Goal: Information Seeking & Learning: Compare options

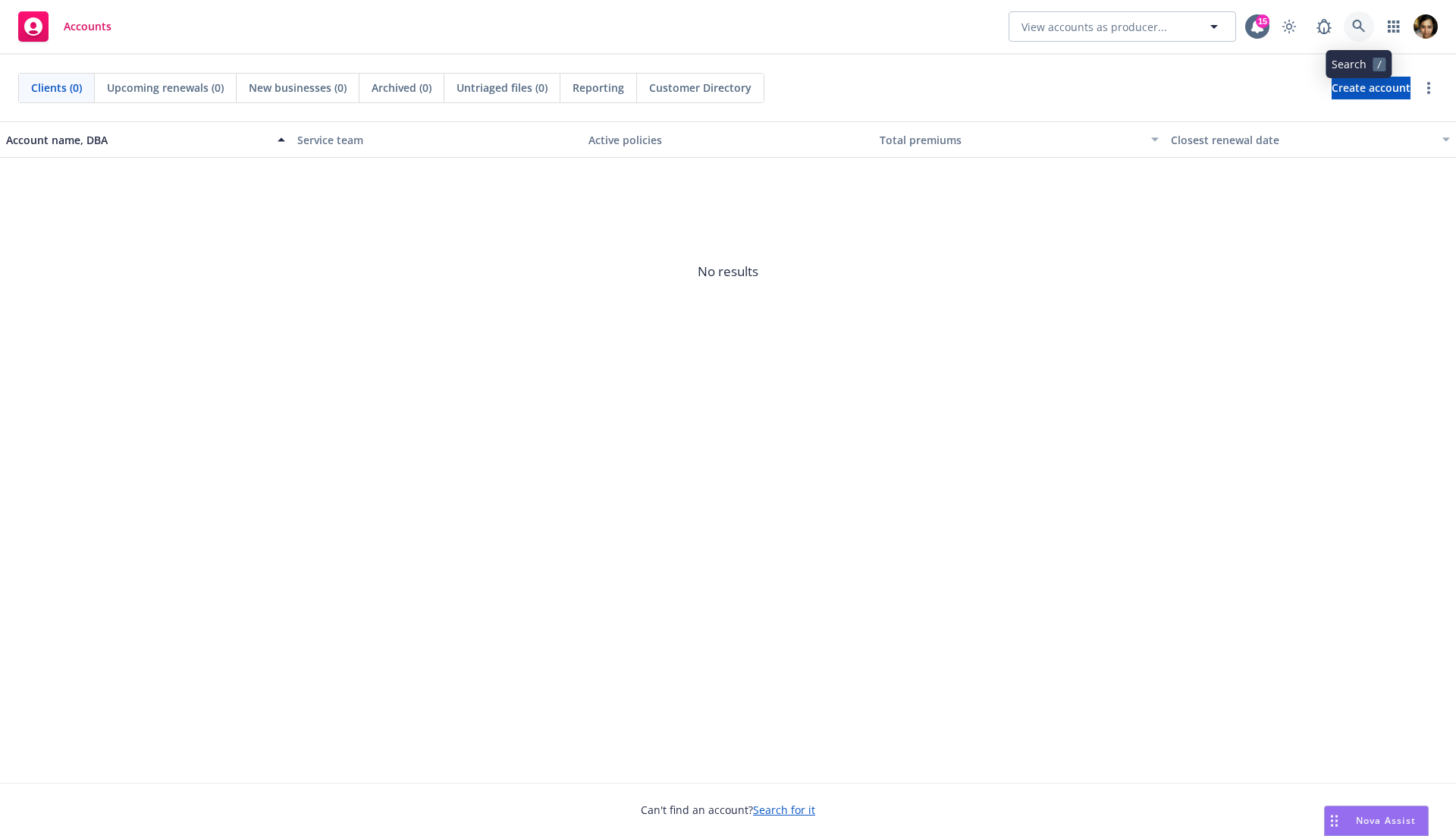
click at [1360, 25] on icon at bounding box center [1359, 26] width 13 height 13
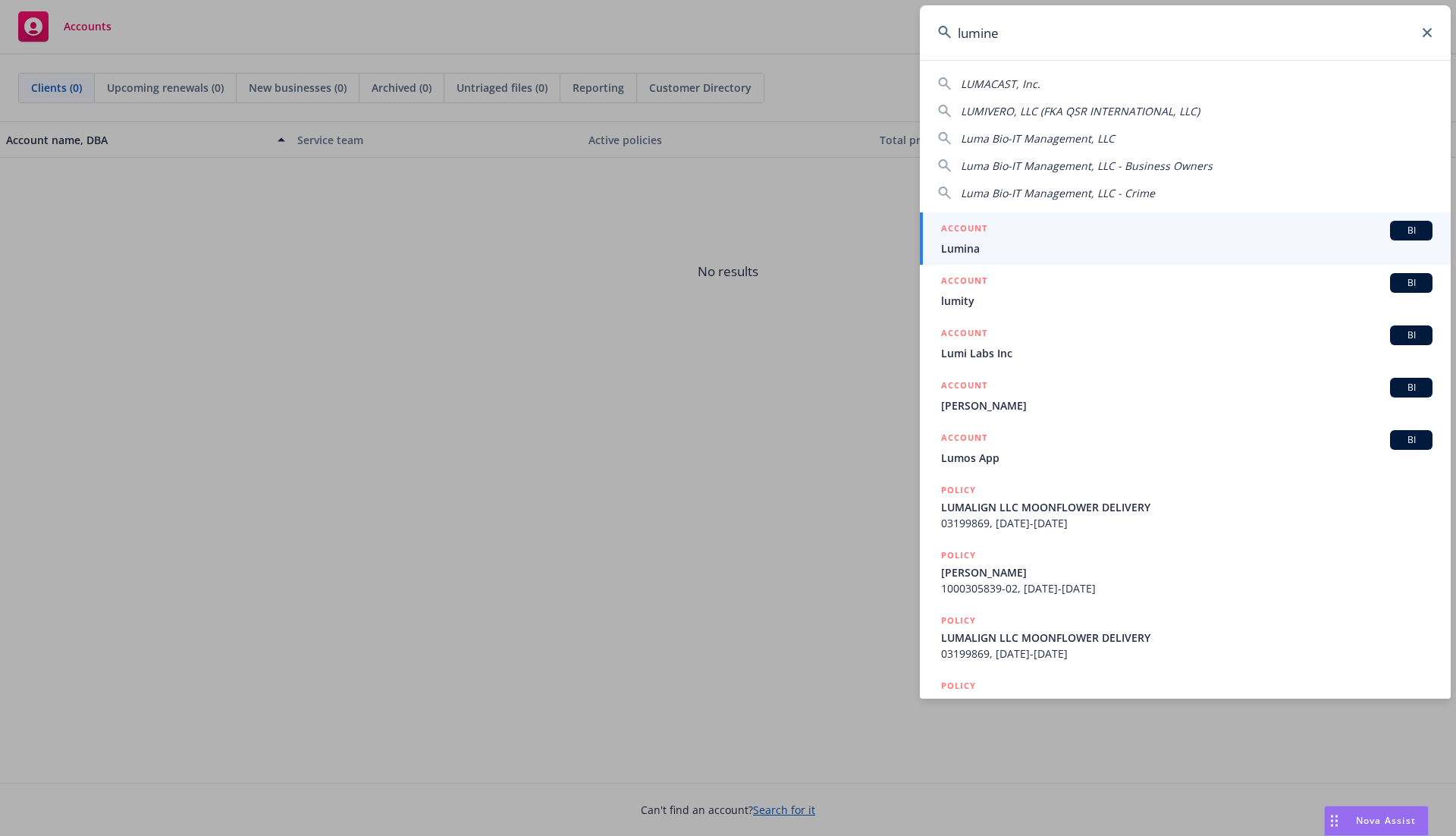
type input "luminex"
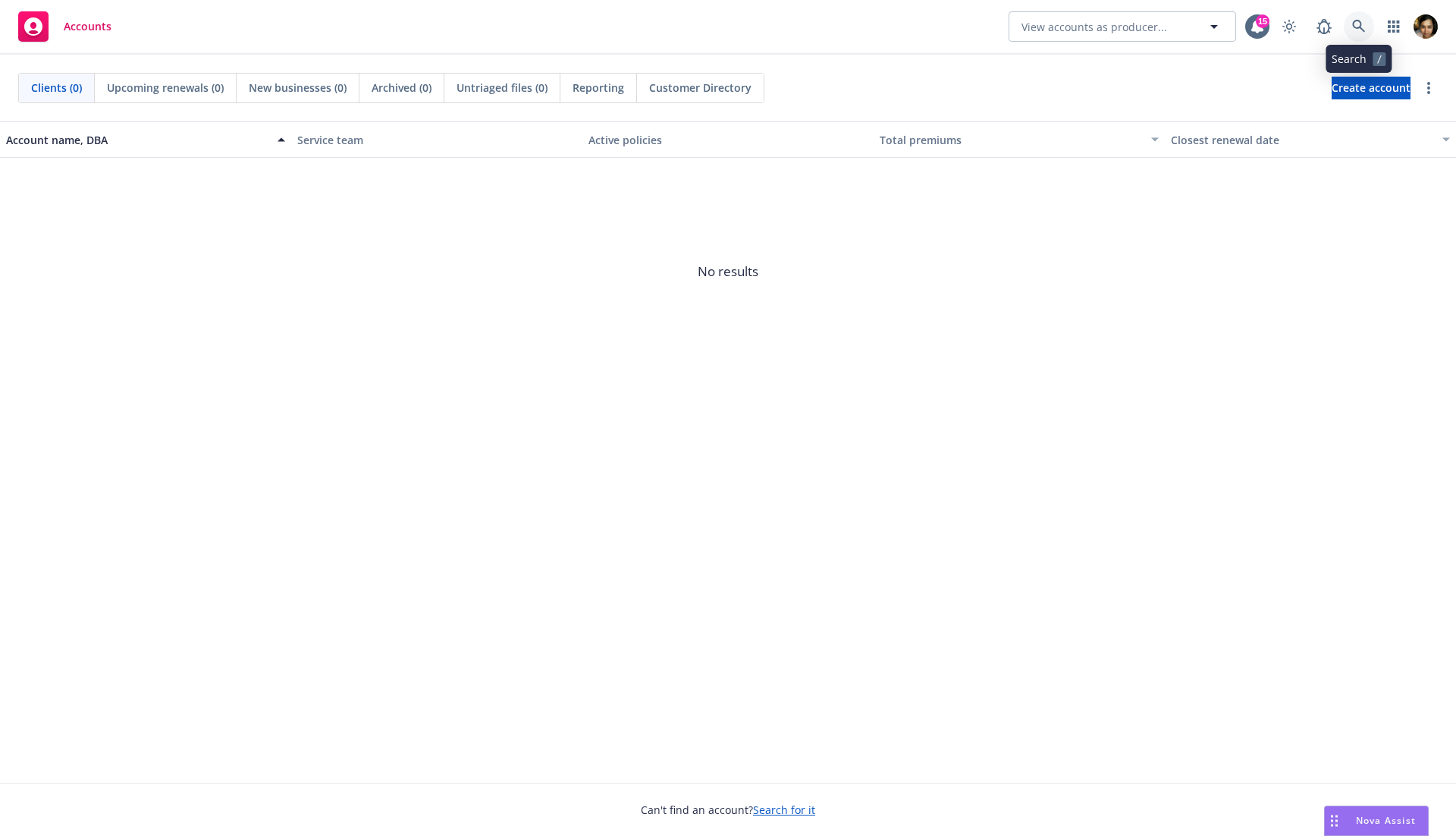
click at [1365, 33] on icon at bounding box center [1359, 26] width 13 height 13
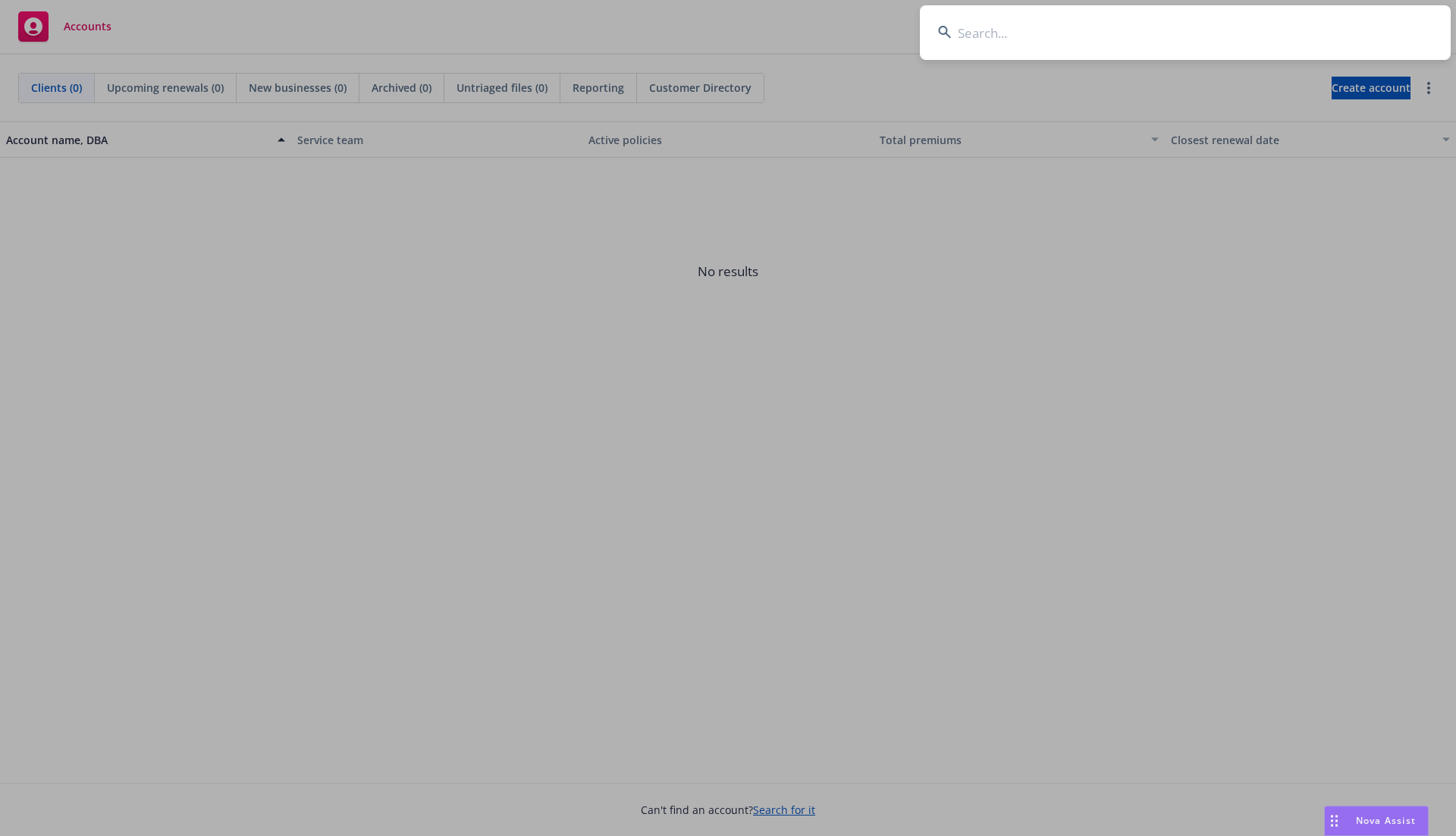
click at [1124, 30] on input at bounding box center [1184, 33] width 531 height 55
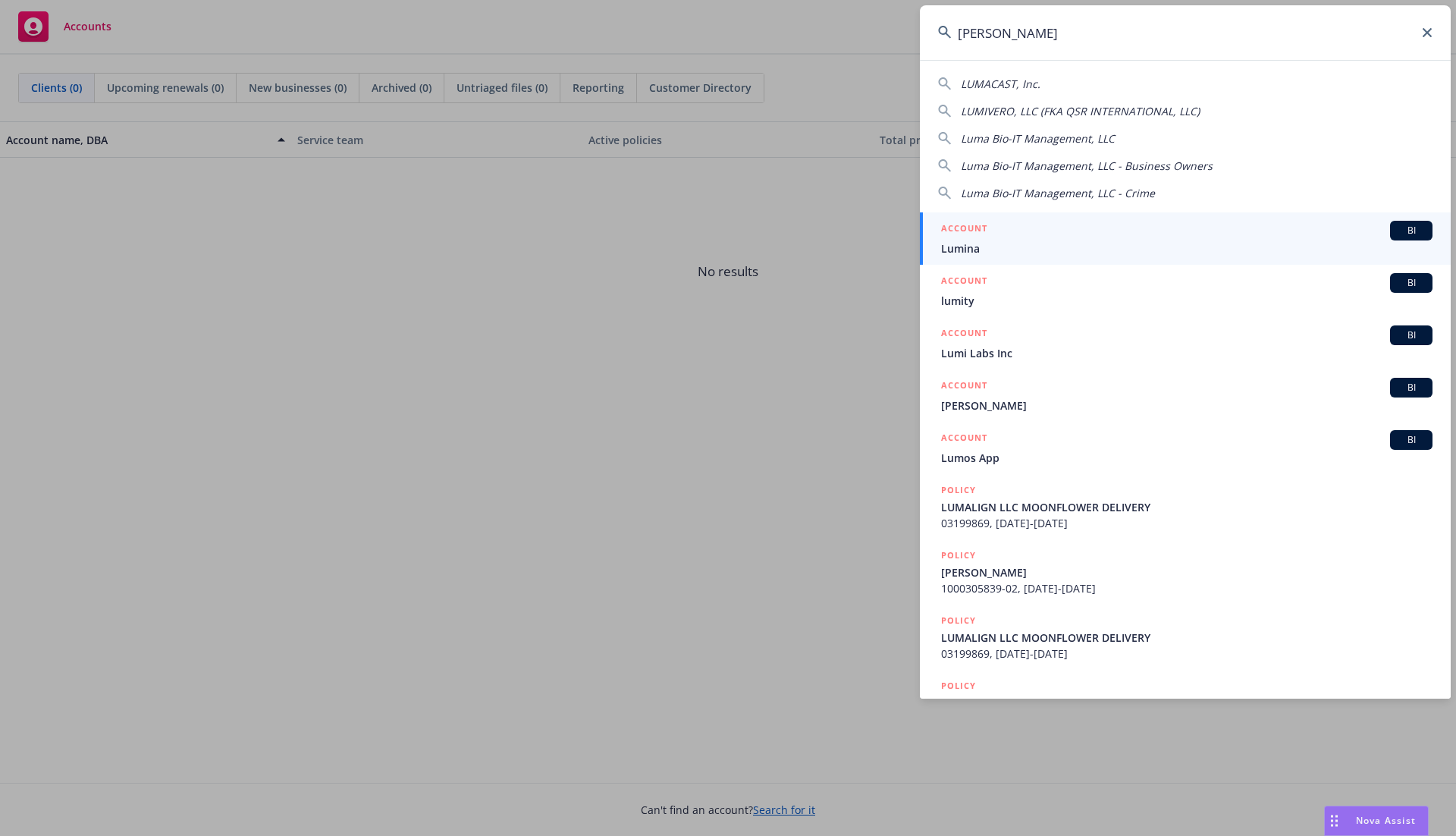
click at [1081, 32] on input "lum" at bounding box center [1184, 33] width 531 height 55
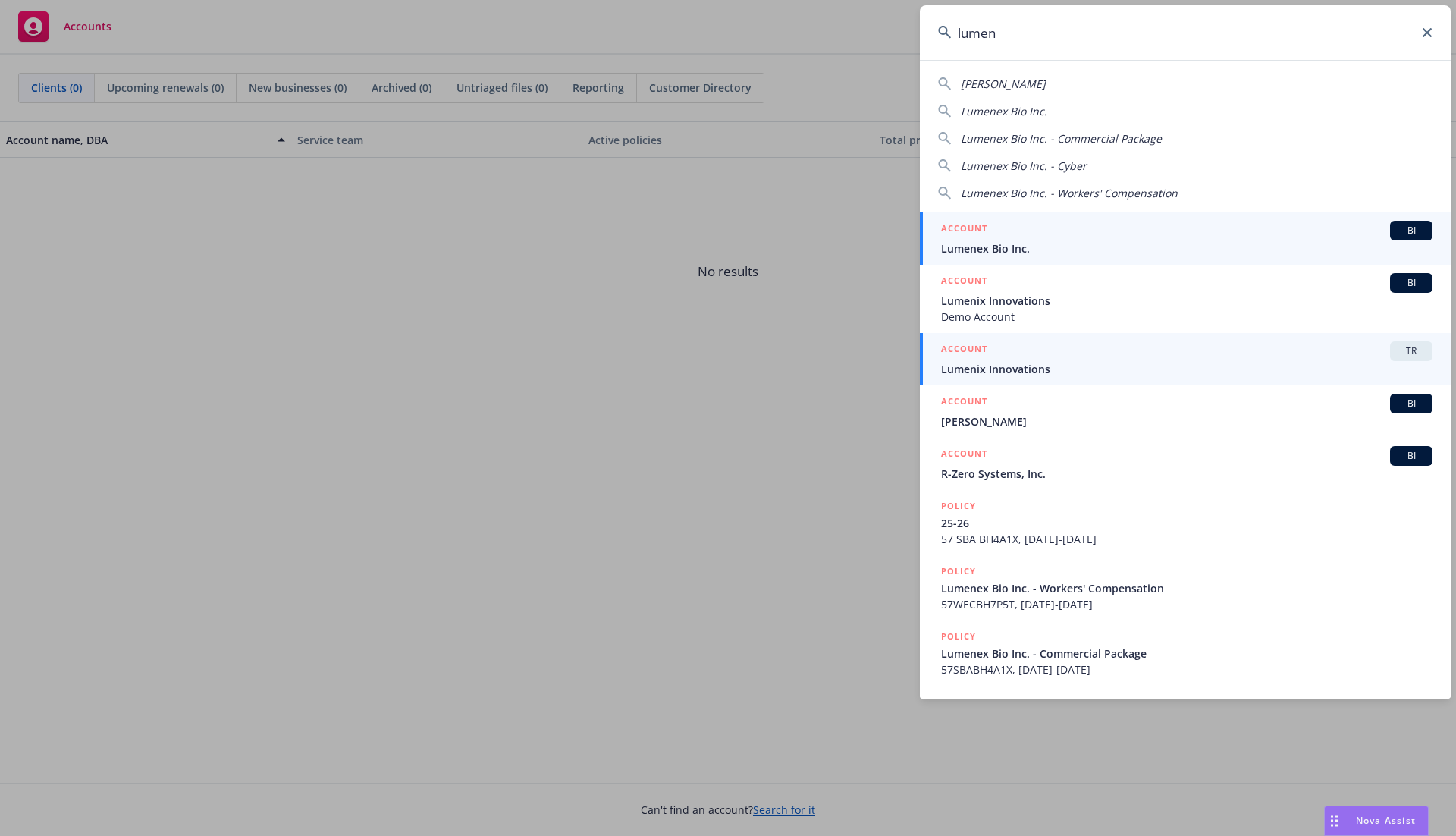
type input "lumen"
click at [1062, 366] on span "Lumenix Innovations" at bounding box center [1186, 369] width 491 height 16
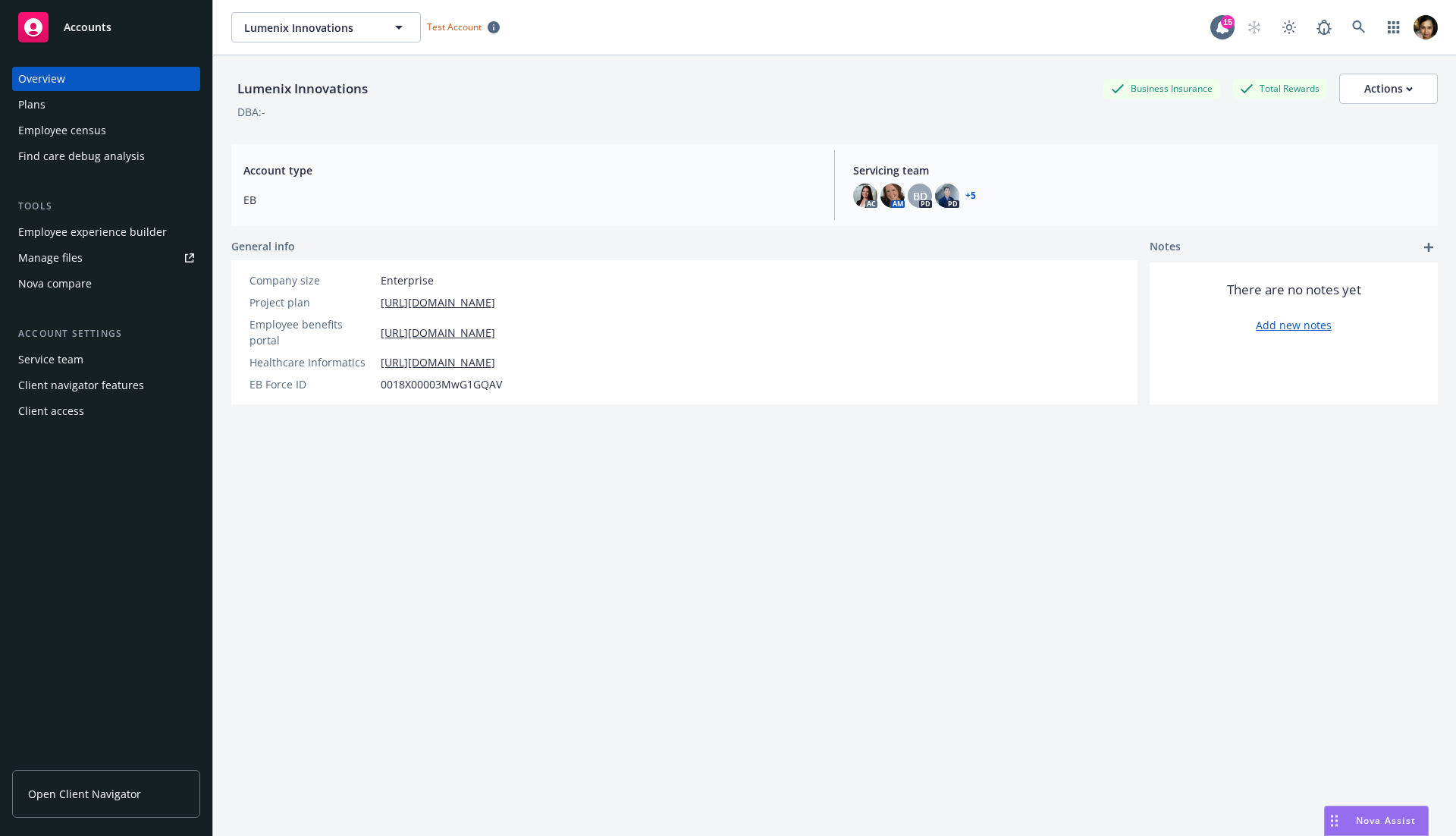
click at [110, 808] on link "Open Client Navigator" at bounding box center [106, 794] width 188 height 48
click at [111, 104] on div "Plans" at bounding box center [106, 105] width 176 height 25
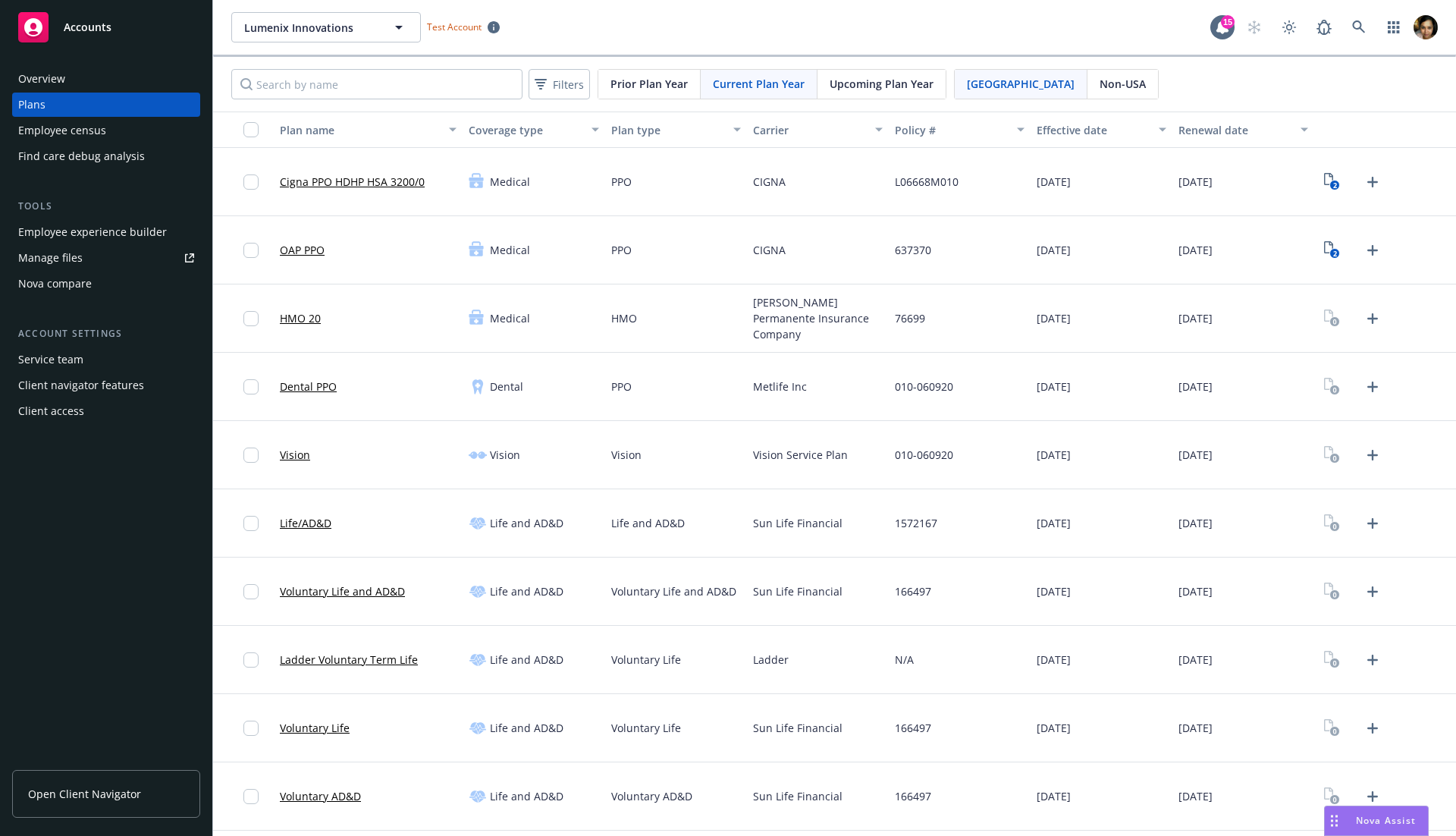
click at [69, 73] on div "Overview" at bounding box center [106, 79] width 176 height 25
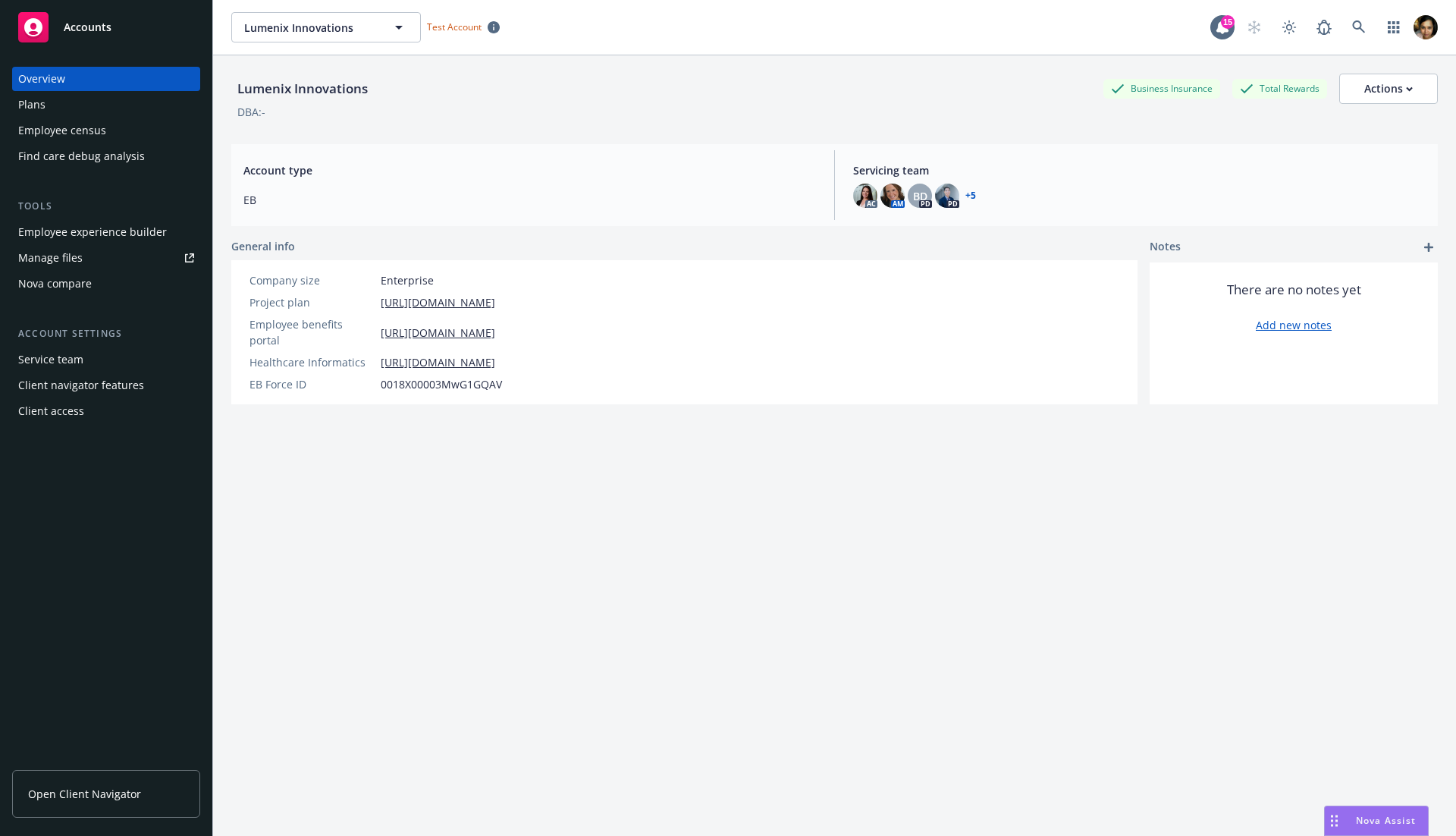
click at [75, 229] on div "Employee experience builder" at bounding box center [92, 232] width 149 height 25
click at [90, 103] on div "Plans" at bounding box center [106, 105] width 176 height 25
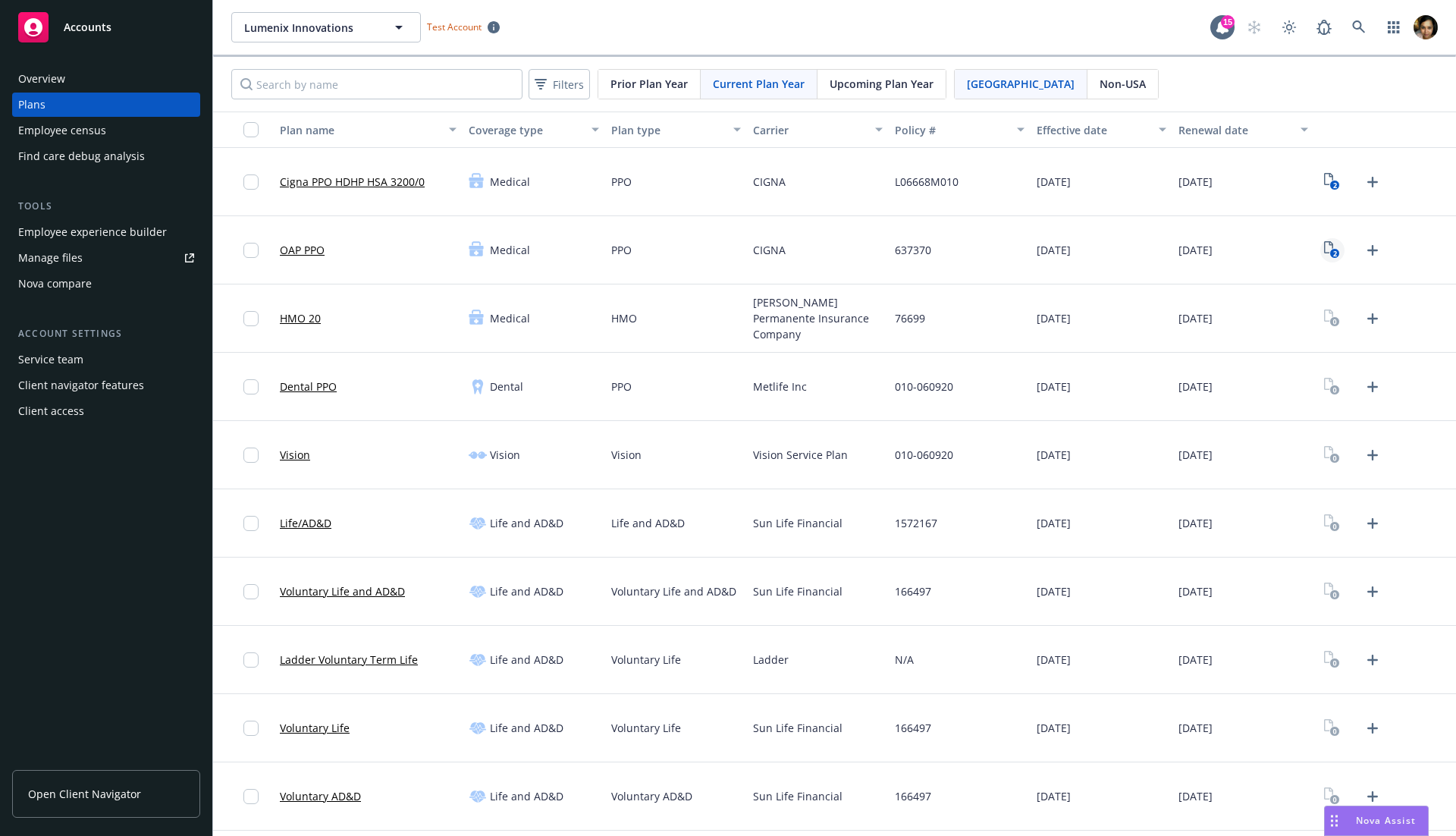
click at [1326, 242] on icon "2" at bounding box center [1332, 250] width 16 height 17
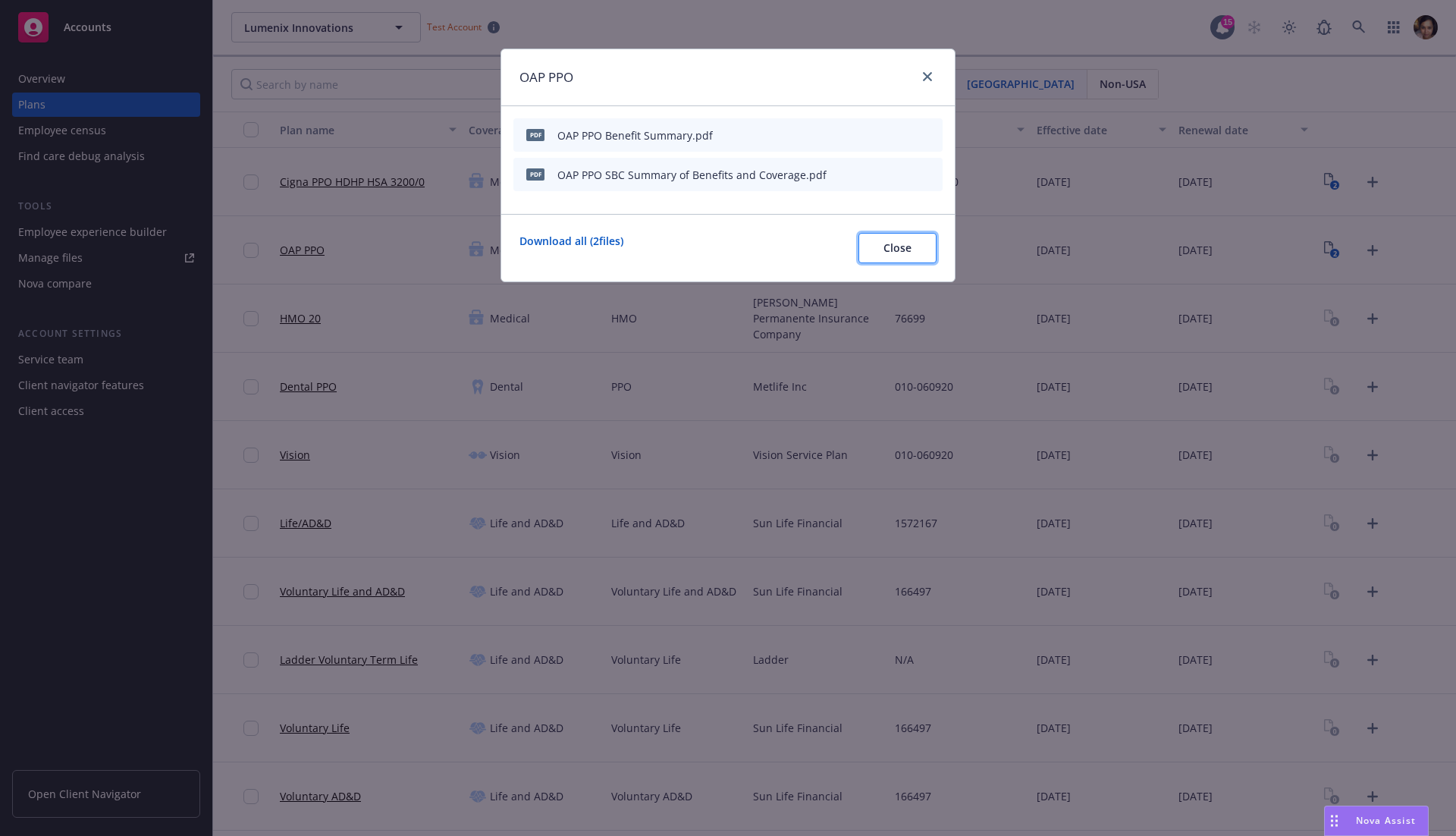
click at [935, 259] on button "Close" at bounding box center [897, 248] width 78 height 30
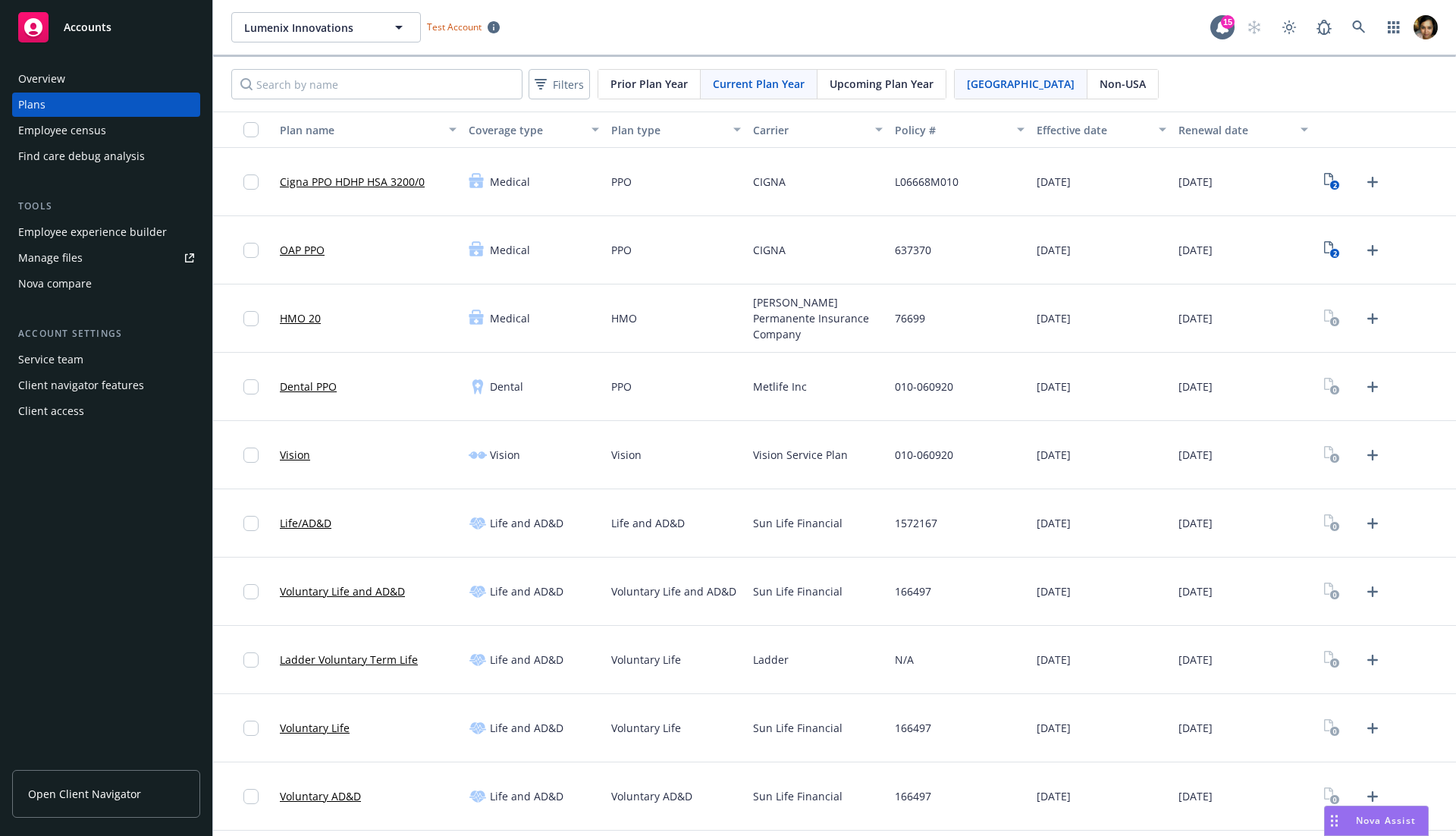
click at [47, 75] on div "Overview" at bounding box center [41, 79] width 47 height 25
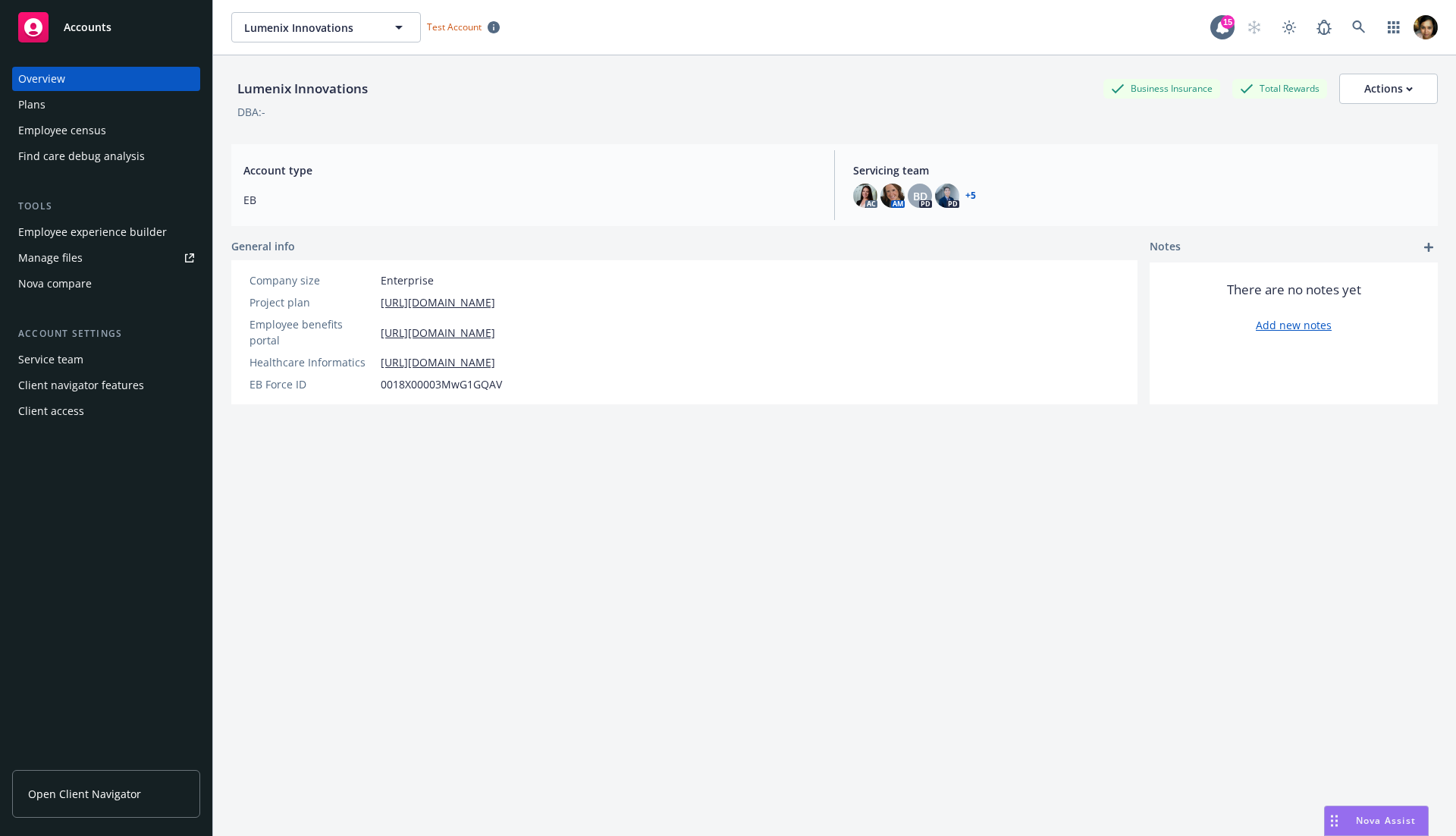
click at [52, 96] on div "Plans" at bounding box center [106, 105] width 176 height 25
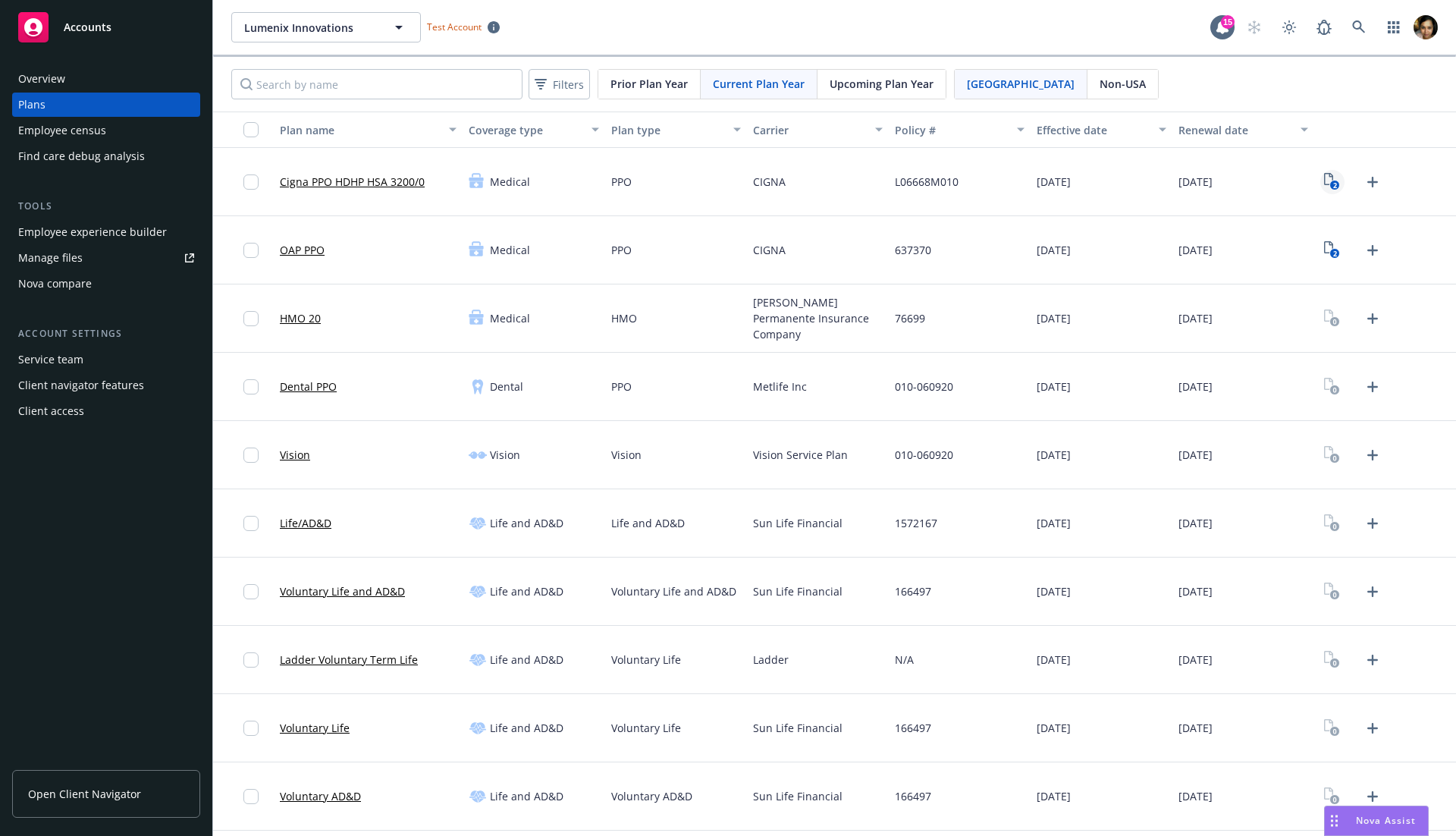
click at [1328, 176] on icon "2" at bounding box center [1332, 181] width 16 height 17
click at [45, 795] on span "Open Client Navigator" at bounding box center [85, 794] width 113 height 16
click at [292, 318] on link "HMO 20" at bounding box center [300, 318] width 41 height 16
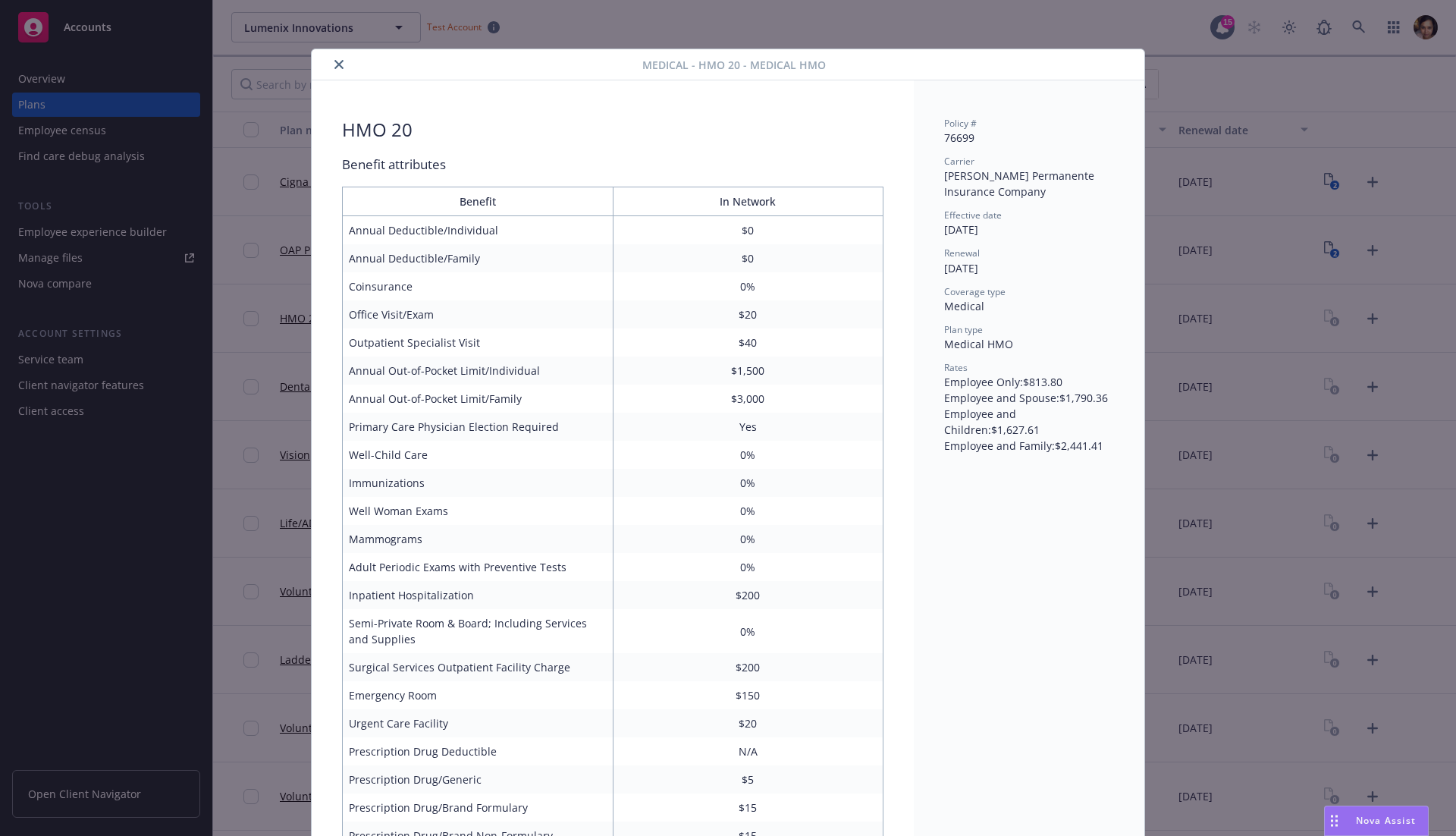
scroll to position [44, 0]
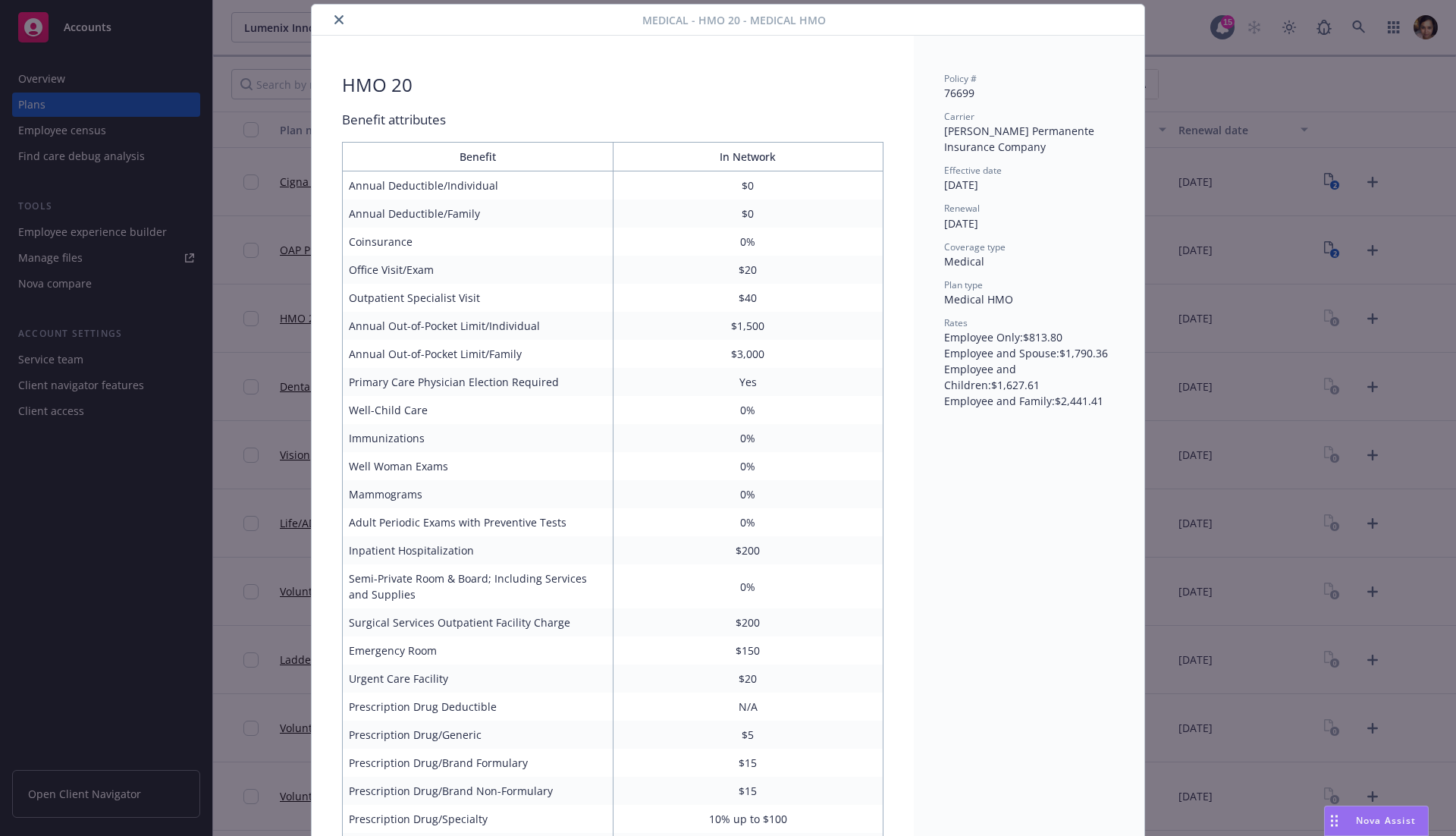
click at [339, 25] on button "close" at bounding box center [339, 19] width 18 height 18
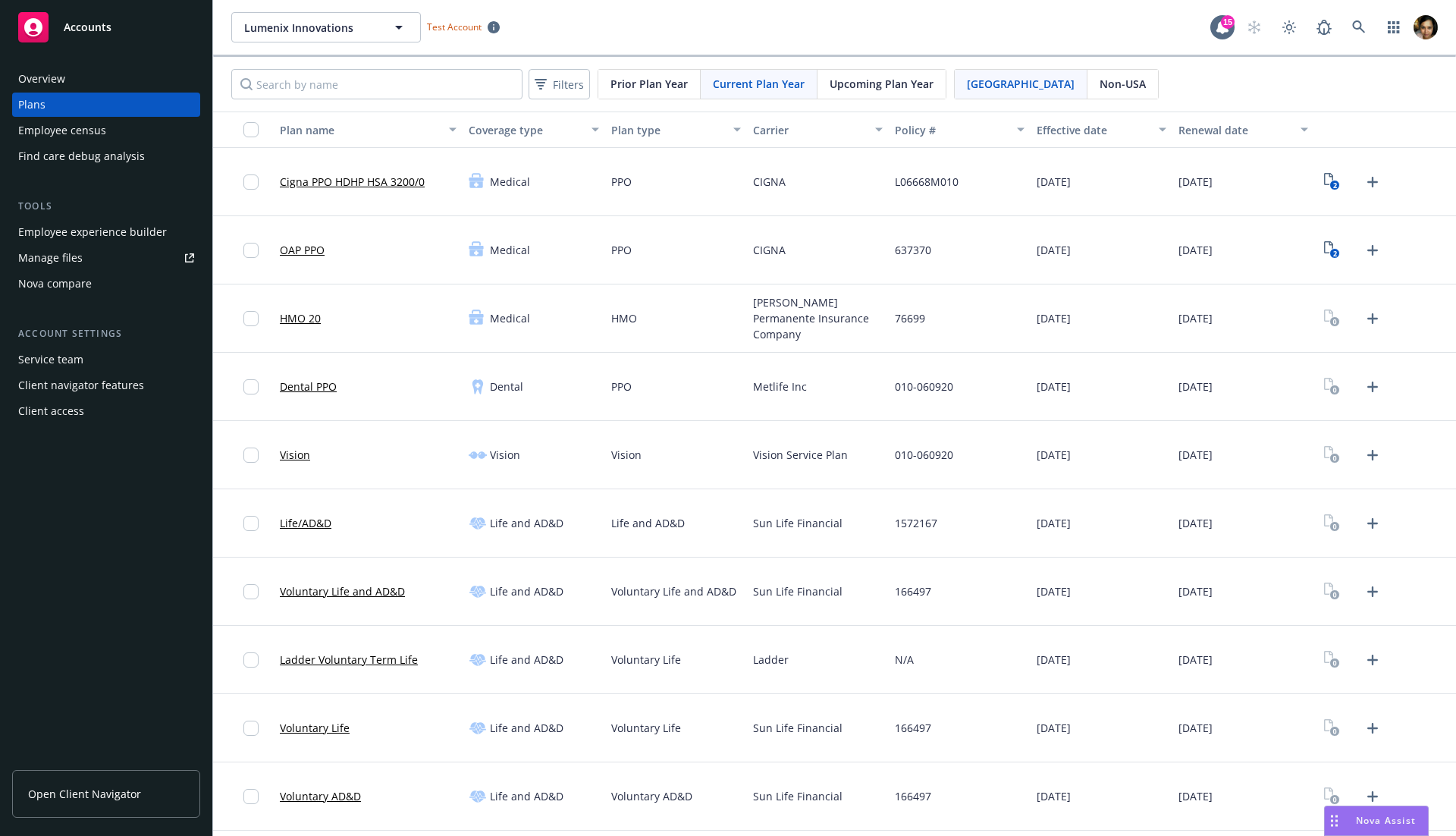
click at [120, 226] on div "Employee experience builder" at bounding box center [92, 232] width 149 height 25
click at [83, 228] on div "Employee experience builder" at bounding box center [92, 232] width 149 height 25
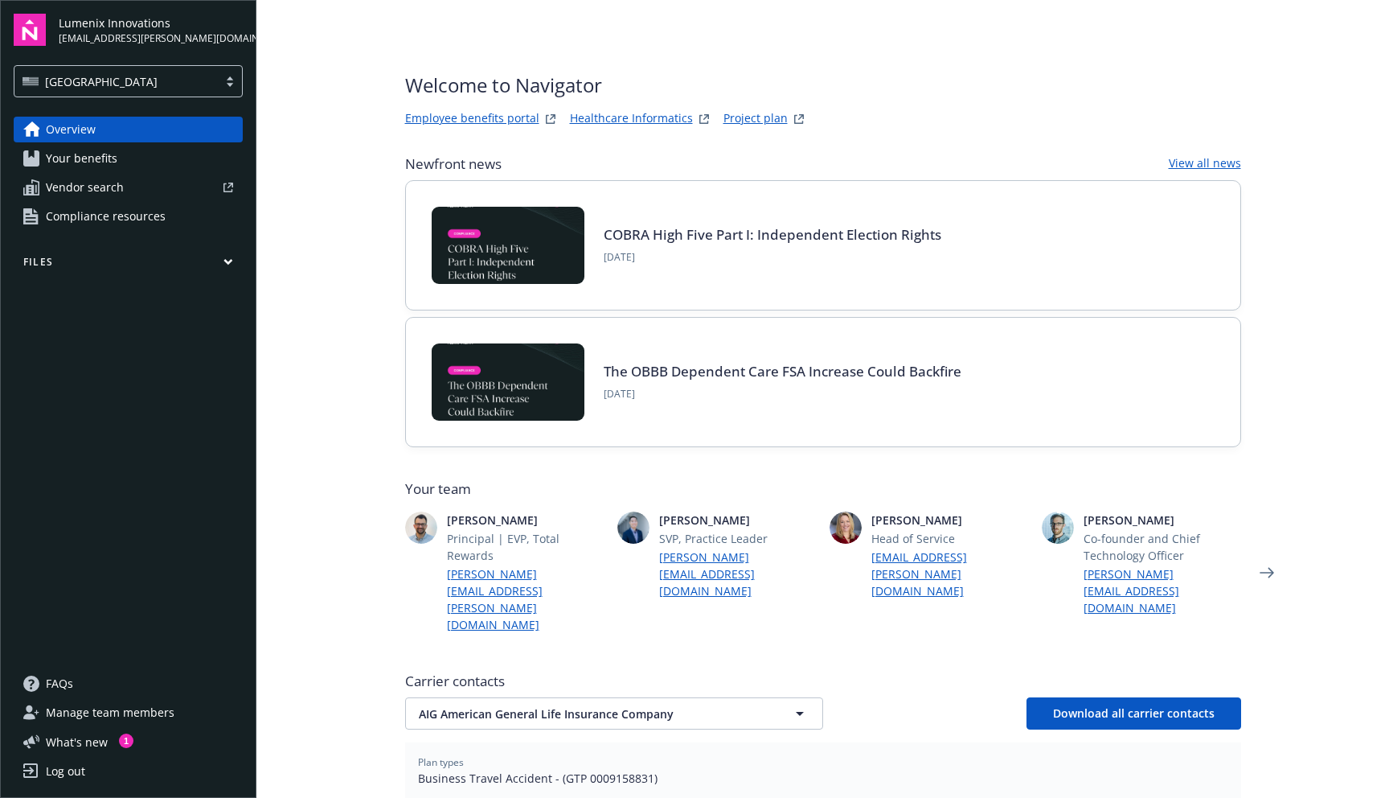
click at [203, 147] on link "Your benefits" at bounding box center [128, 159] width 229 height 26
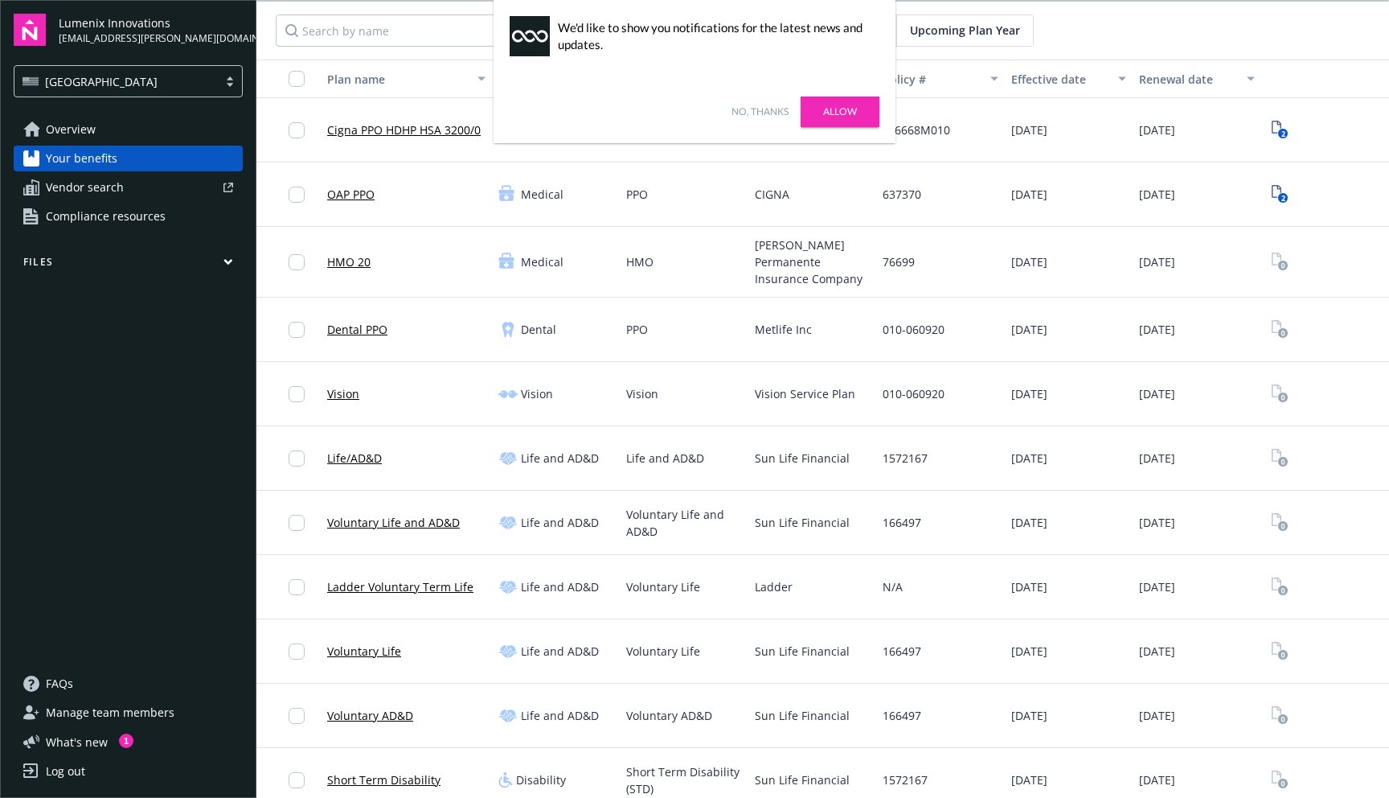
click at [172, 135] on link "Overview" at bounding box center [128, 130] width 229 height 26
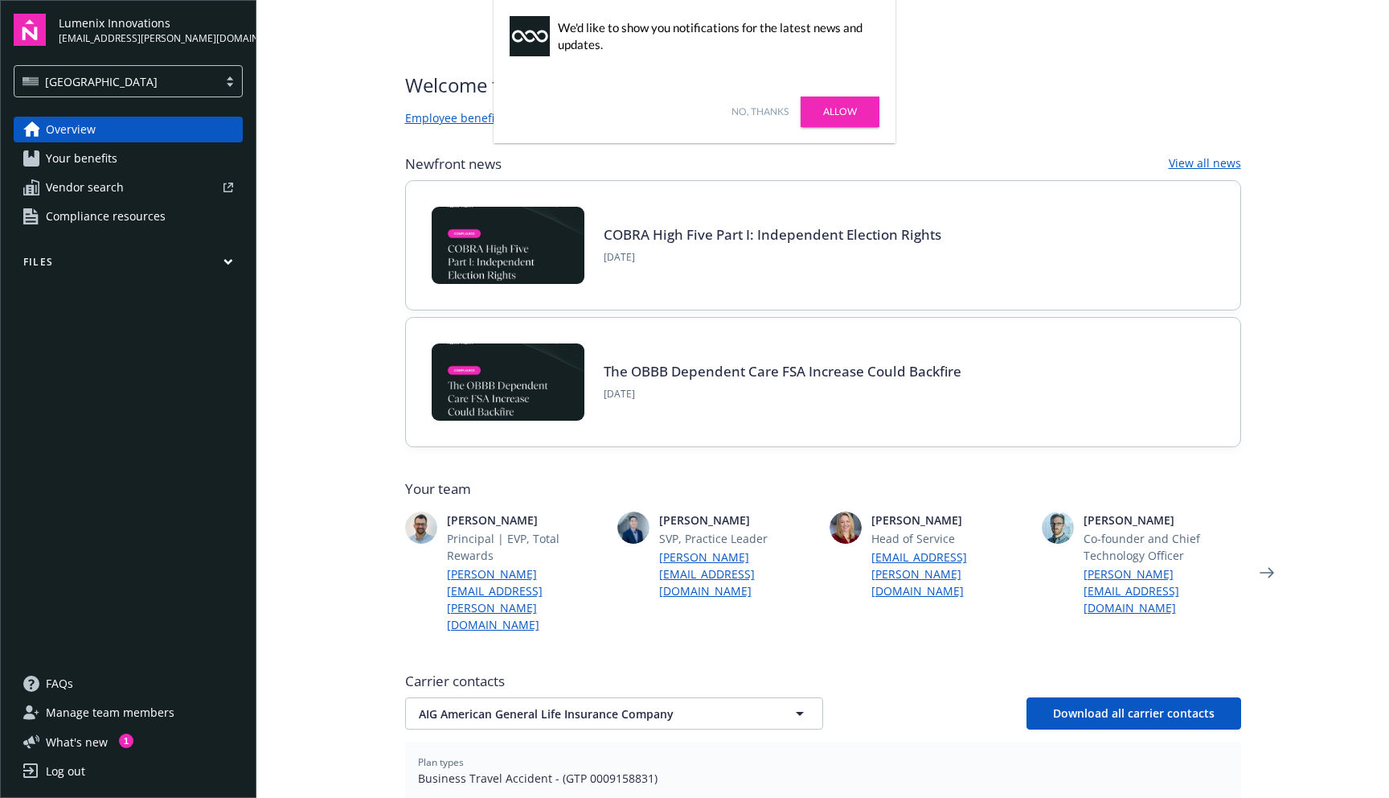
click at [851, 97] on link "Allow" at bounding box center [840, 111] width 79 height 31
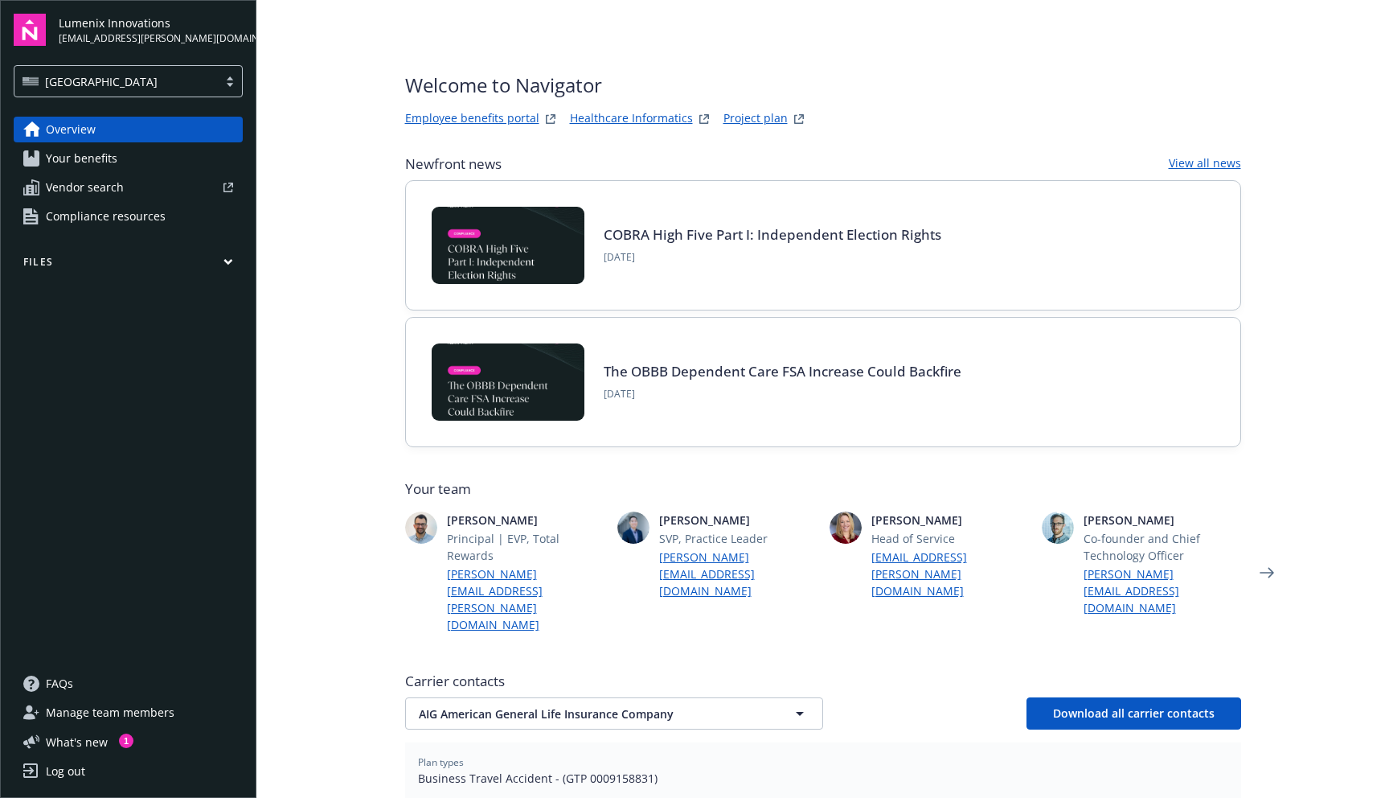
click at [1325, 278] on main "Welcome to Navigator Employee benefits portal Healthcare Informatics Project pl…" at bounding box center [822, 399] width 1133 height 798
click at [1032, 76] on div "Welcome to Navigator Employee benefits portal Healthcare Informatics Project pl…" at bounding box center [823, 100] width 836 height 58
click at [115, 84] on div "[GEOGRAPHIC_DATA]" at bounding box center [116, 81] width 187 height 17
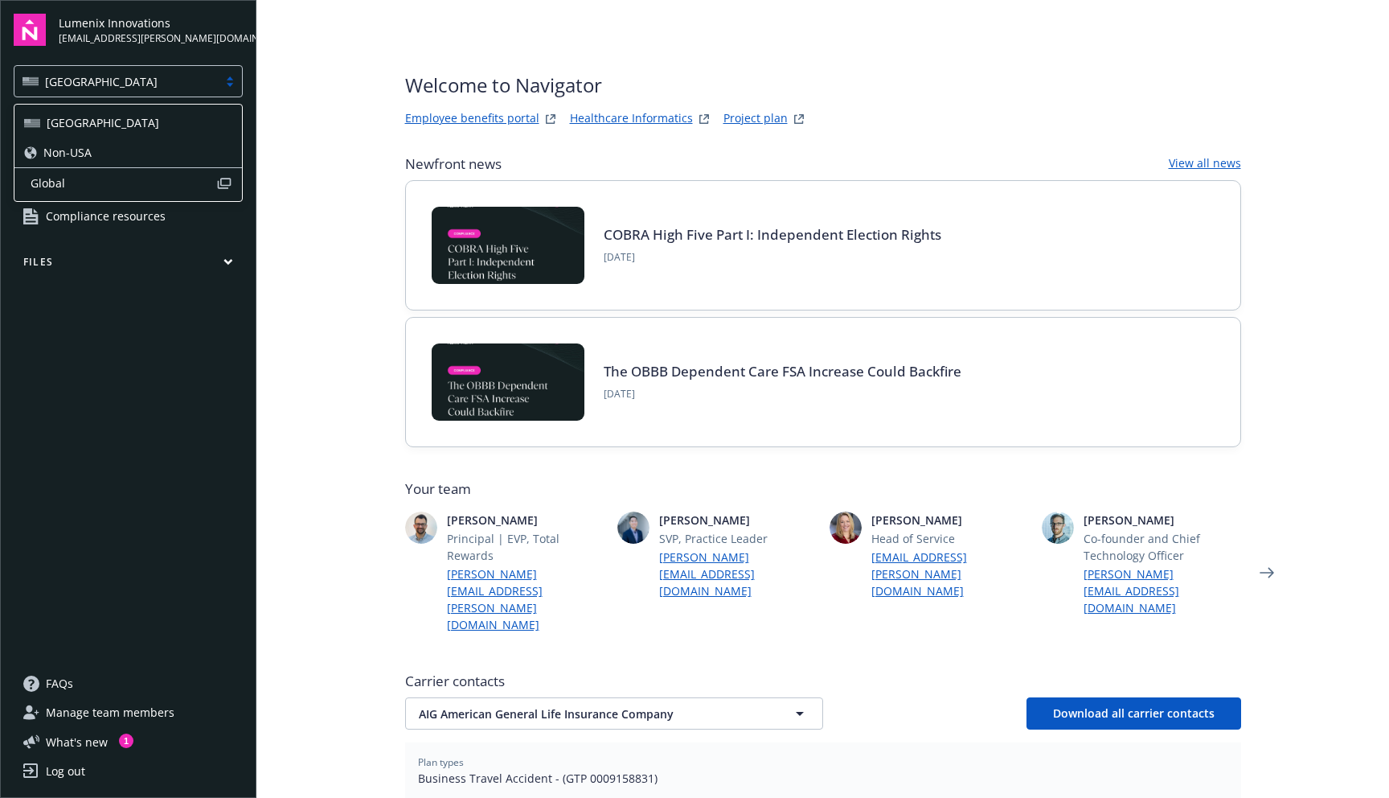
click at [114, 84] on div "[GEOGRAPHIC_DATA]" at bounding box center [116, 81] width 187 height 17
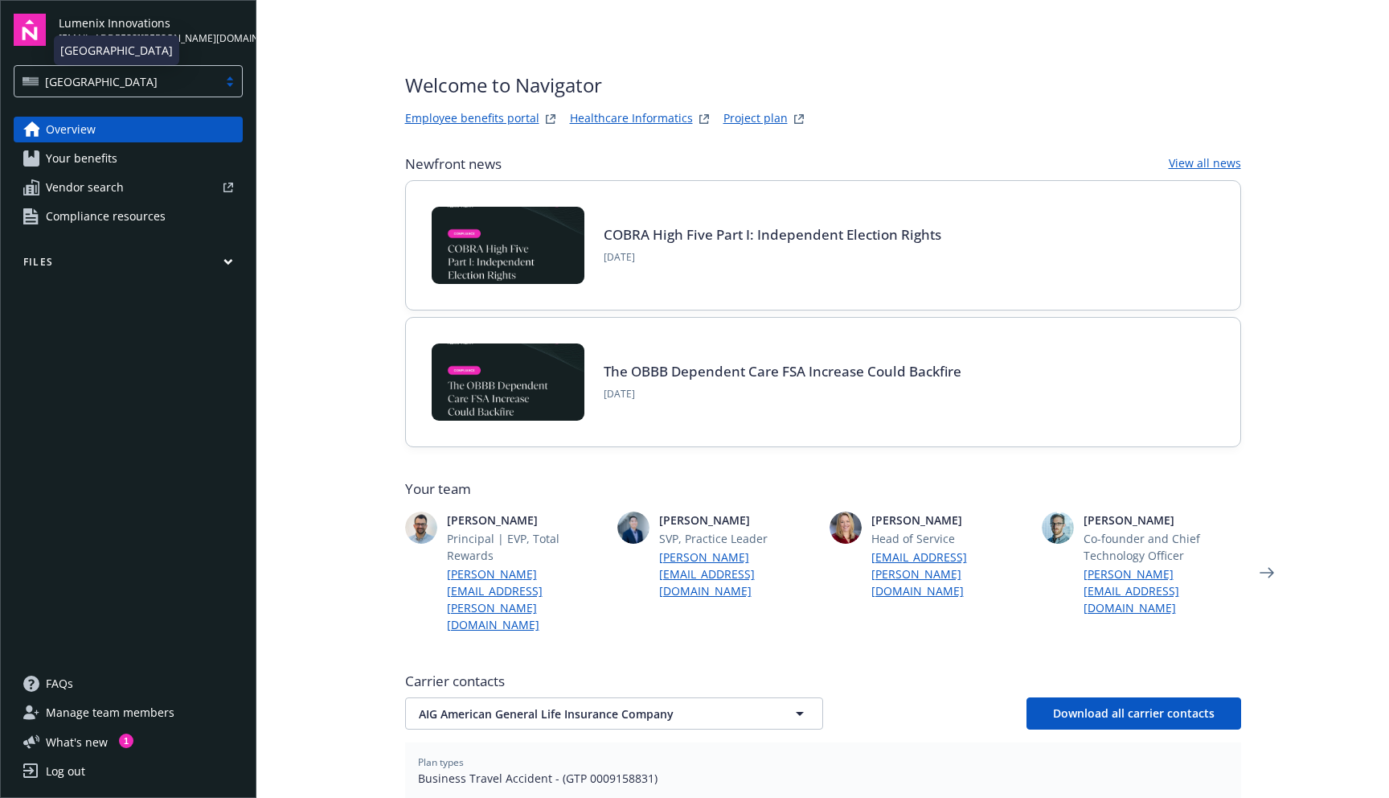
click at [114, 84] on div "USA" at bounding box center [116, 81] width 187 height 17
click at [142, 401] on div "Overview Your benefits Vendor search Compliance resources Files" at bounding box center [128, 384] width 229 height 535
click at [97, 162] on span "Your benefits" at bounding box center [82, 159] width 72 height 26
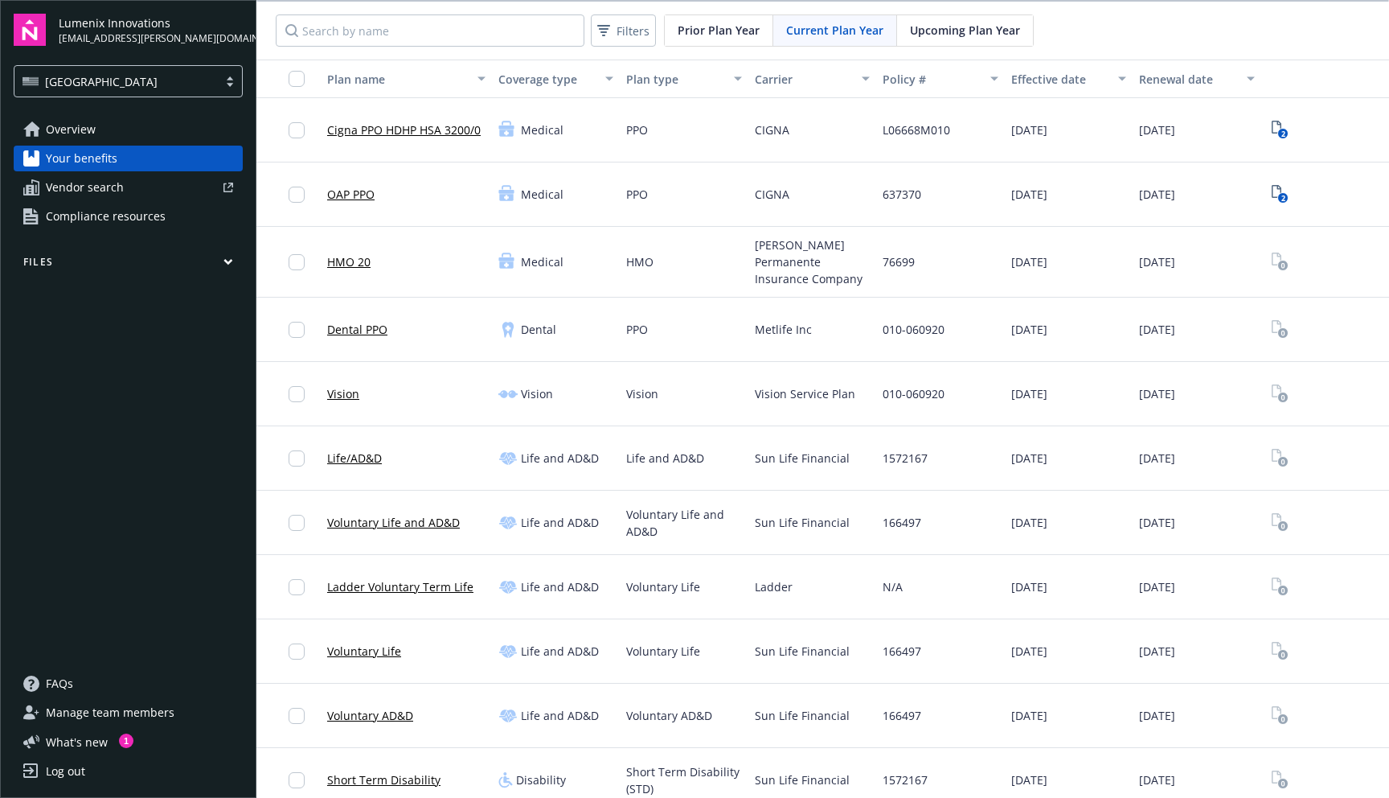
click at [176, 122] on link "Overview" at bounding box center [128, 130] width 229 height 26
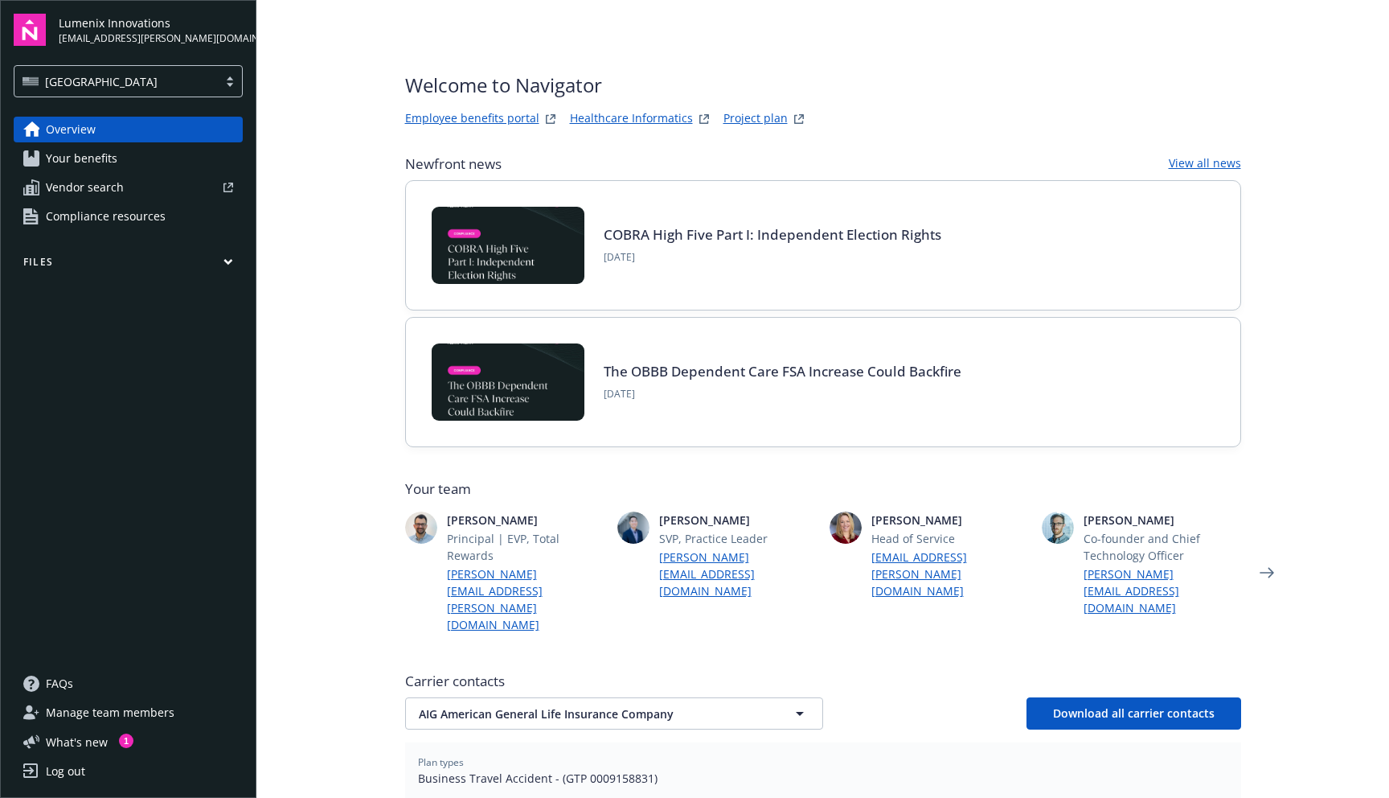
click at [169, 164] on link "Your benefits" at bounding box center [128, 159] width 229 height 26
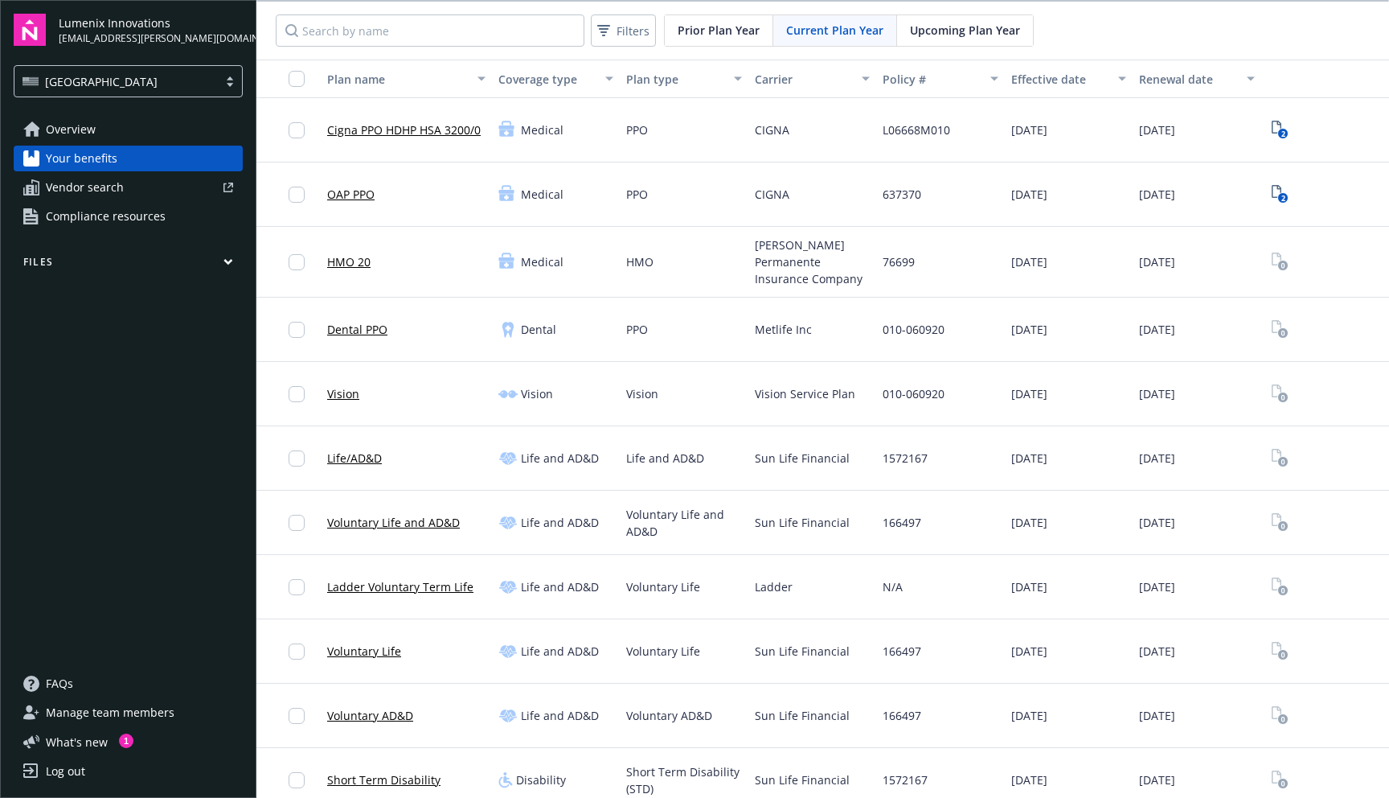
click at [162, 187] on div at bounding box center [181, 188] width 103 height 10
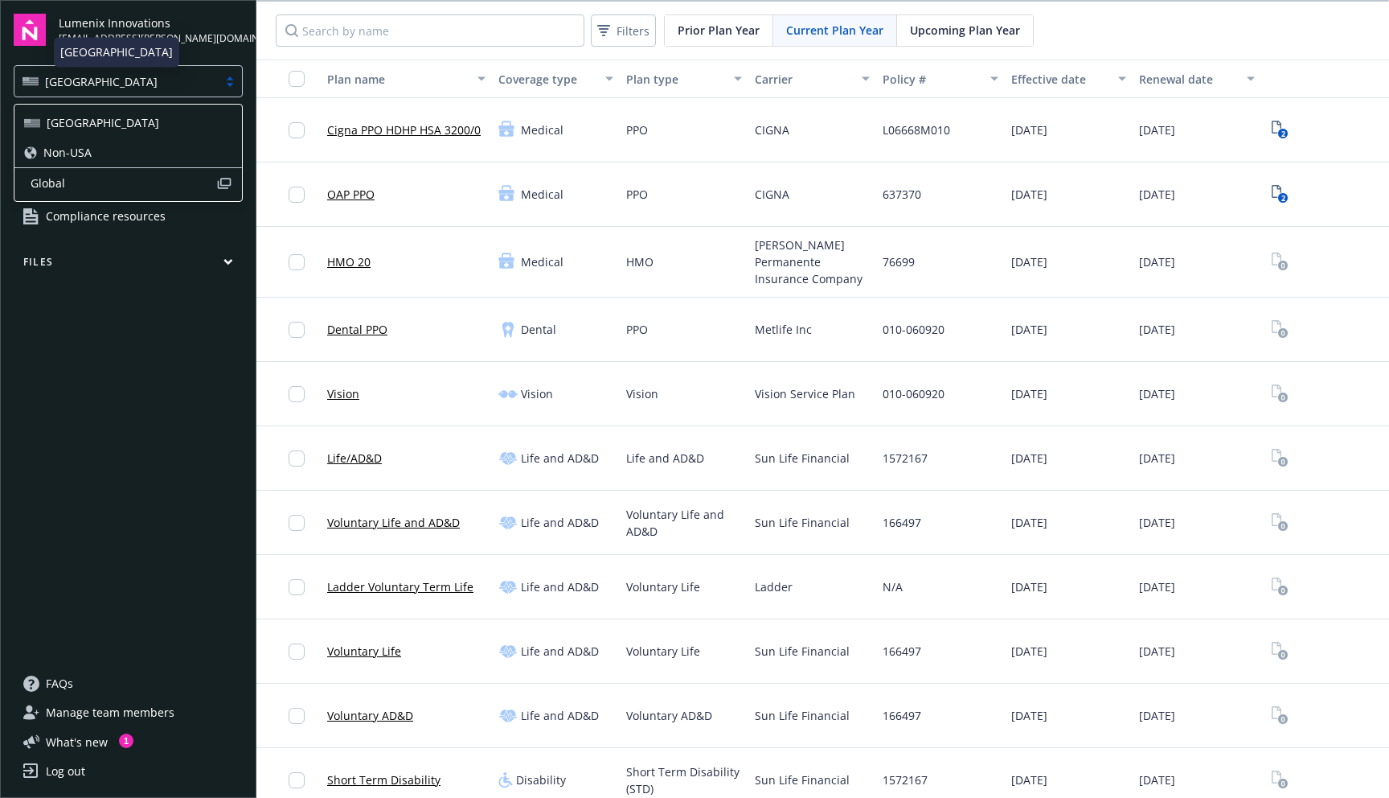
click at [150, 80] on div "USA" at bounding box center [116, 81] width 187 height 17
click at [120, 472] on div "Overview Your benefits Vendor search Compliance resources Files" at bounding box center [128, 384] width 229 height 535
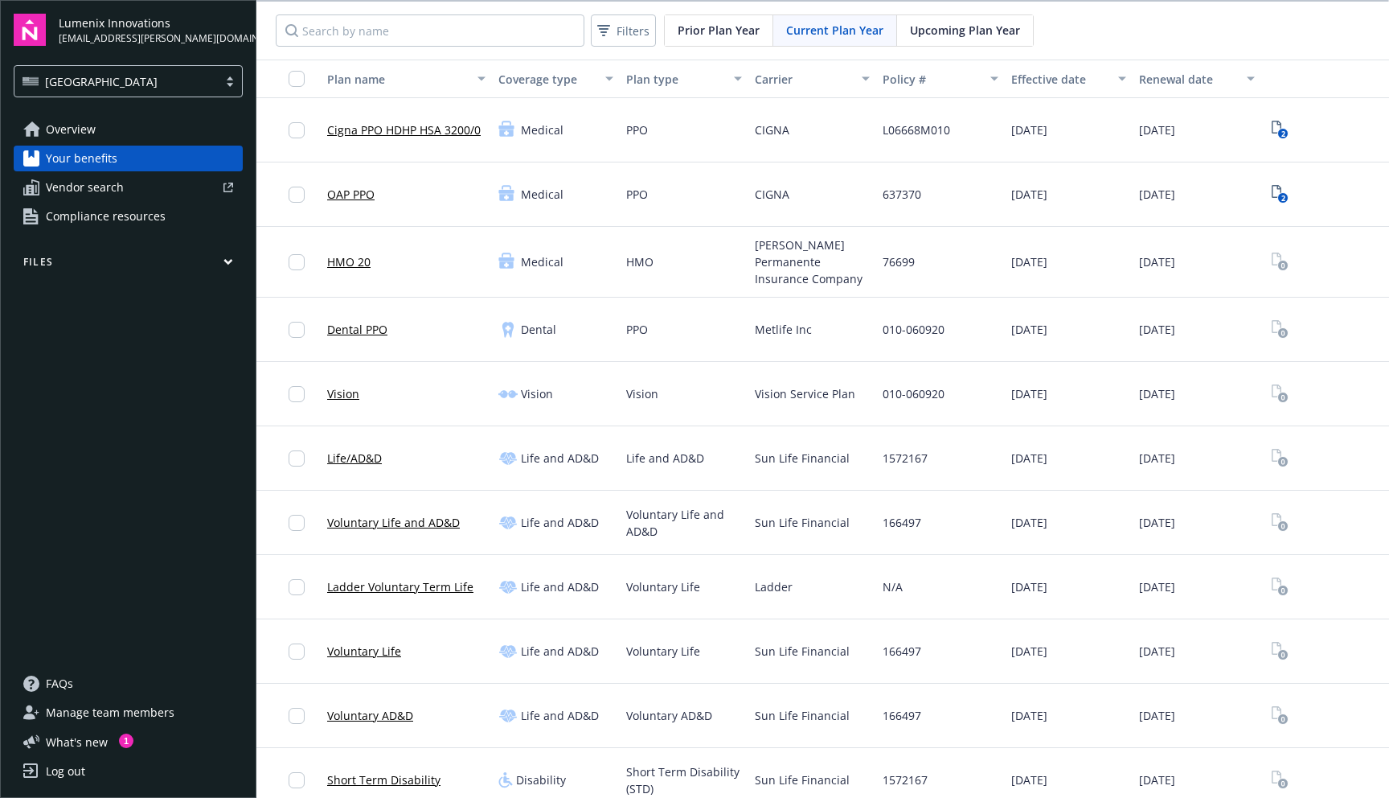
click at [120, 472] on div "Overview Your benefits Vendor search Compliance resources Files" at bounding box center [128, 384] width 229 height 535
click at [137, 172] on div "Overview Your benefits Vendor search Compliance resources" at bounding box center [128, 173] width 229 height 113
click at [136, 185] on div at bounding box center [181, 188] width 103 height 10
click at [117, 129] on link "Overview" at bounding box center [128, 130] width 229 height 26
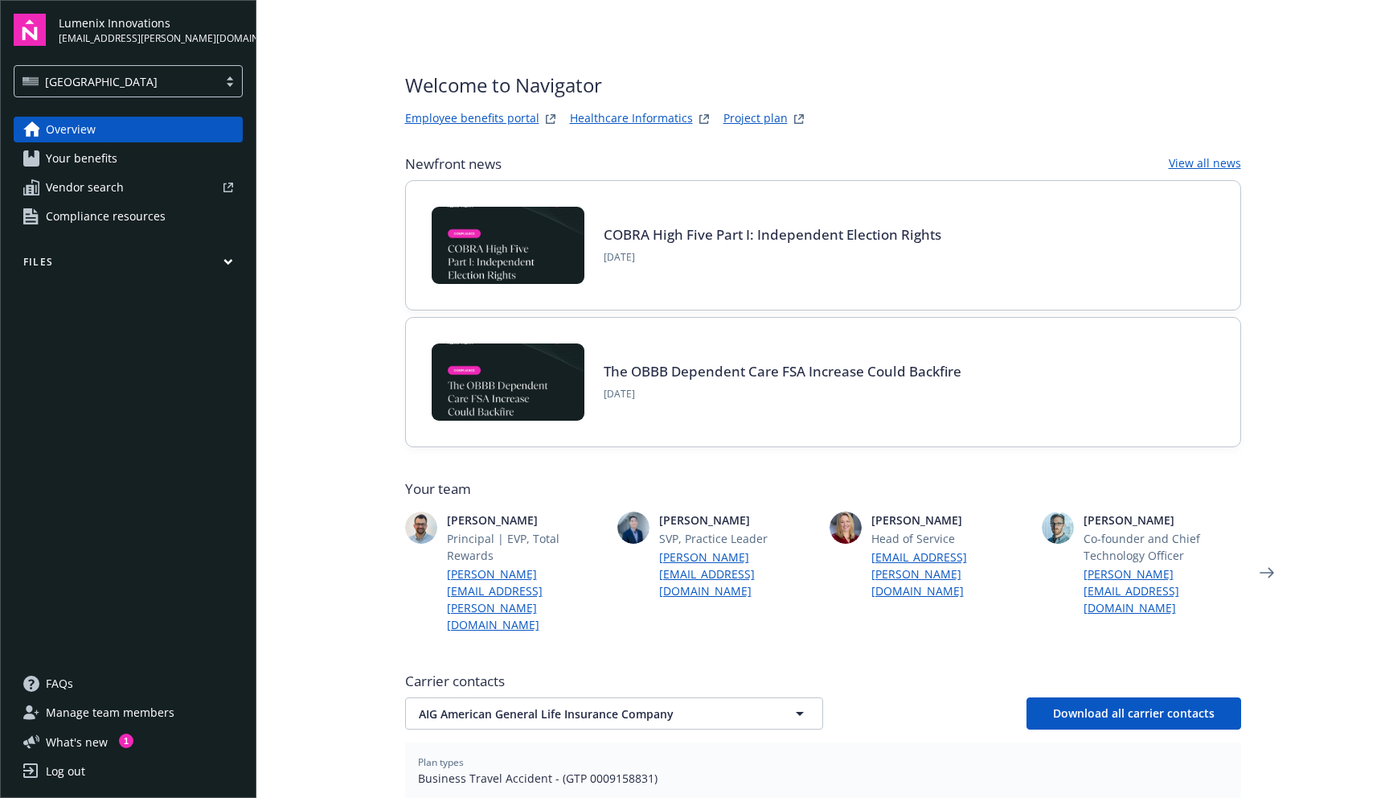
click at [139, 154] on link "Your benefits" at bounding box center [128, 159] width 229 height 26
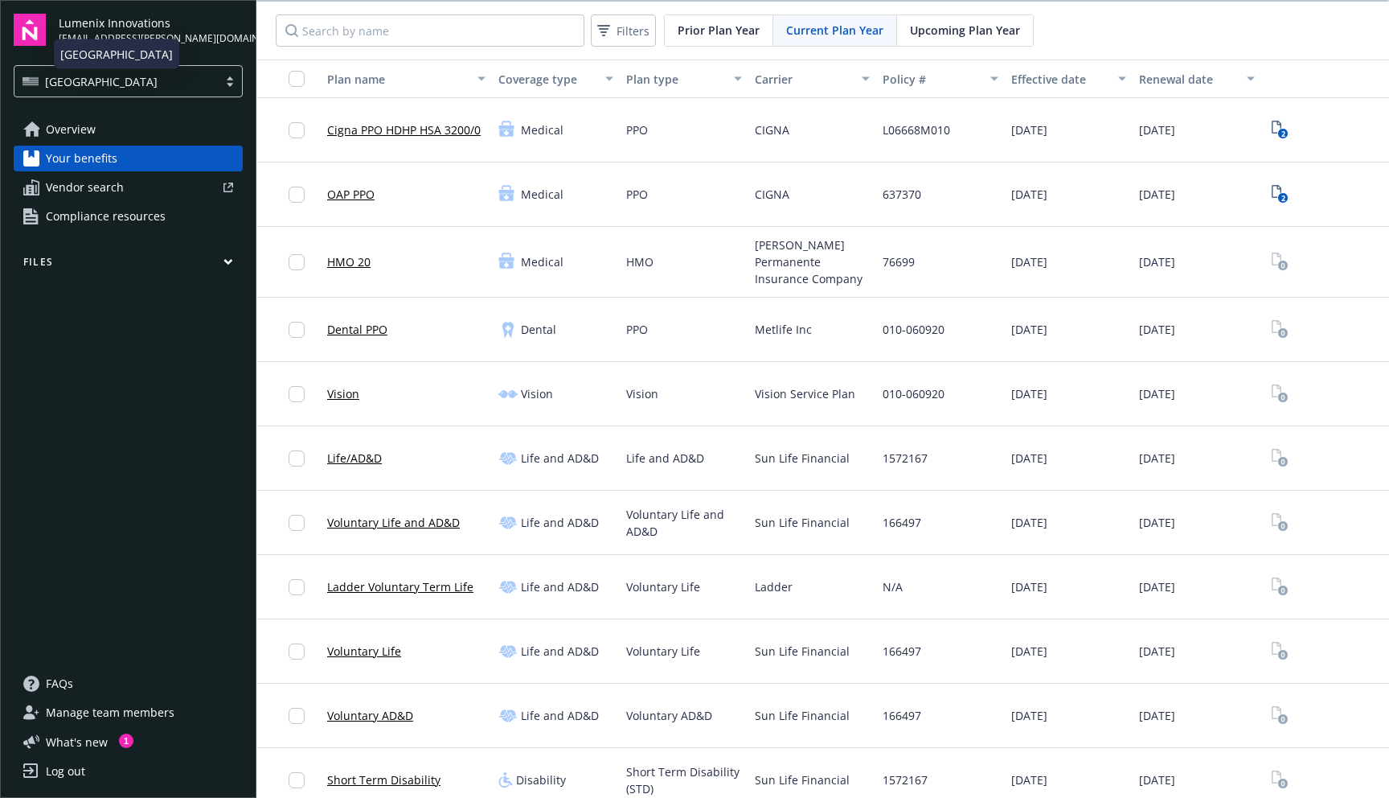
click at [173, 76] on div "USA" at bounding box center [116, 81] width 187 height 17
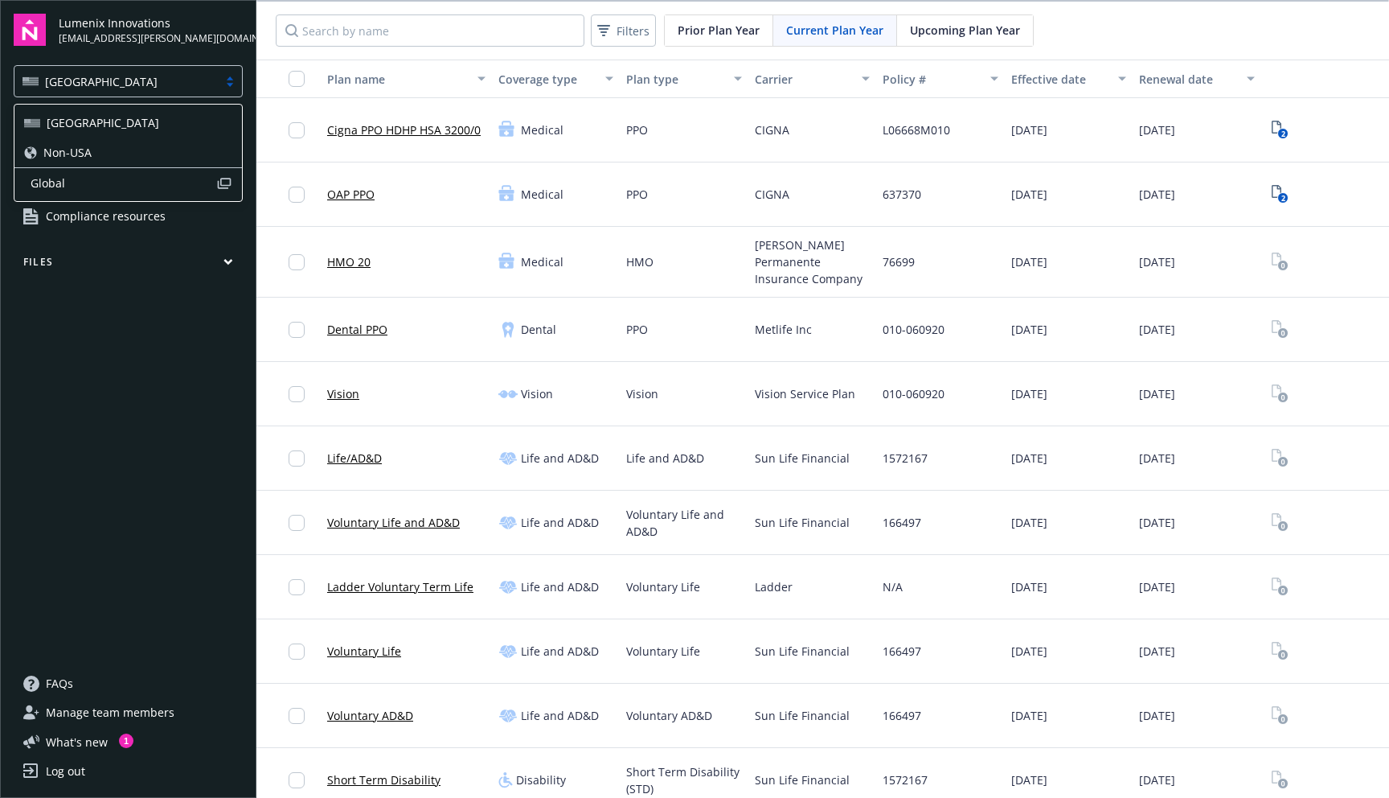
click at [156, 353] on div "Overview Your benefits Vendor search Compliance resources Files" at bounding box center [128, 384] width 229 height 535
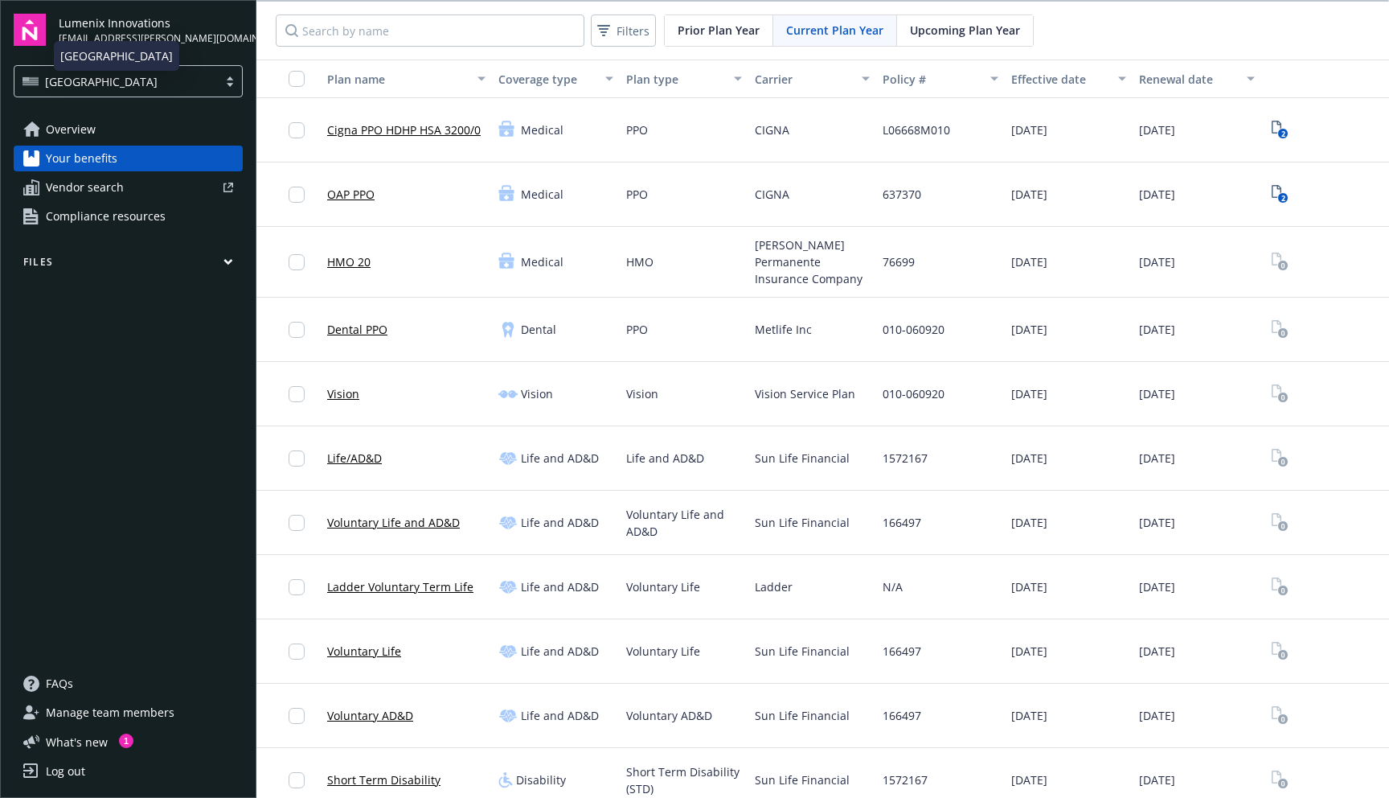
click at [55, 88] on span "USA" at bounding box center [101, 81] width 113 height 17
click at [96, 362] on div "Overview Your benefits Vendor search Compliance resources Files" at bounding box center [128, 384] width 229 height 535
click at [167, 309] on div "Overview Your benefits Vendor search Compliance resources Files" at bounding box center [128, 384] width 229 height 535
click at [412, 208] on div "OAP PPO" at bounding box center [406, 194] width 171 height 64
click at [347, 194] on link "OAP PPO" at bounding box center [350, 194] width 47 height 17
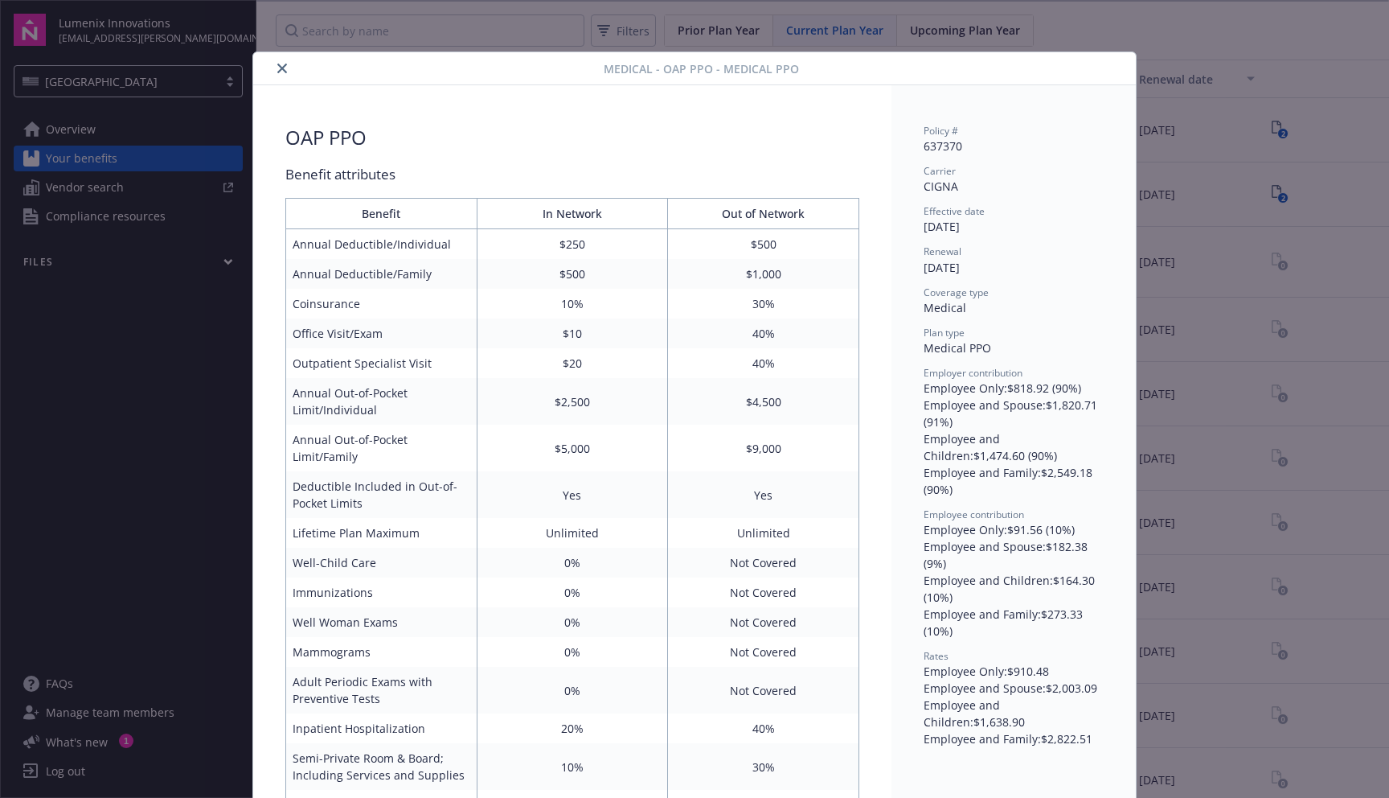
click at [288, 65] on button "close" at bounding box center [282, 68] width 19 height 19
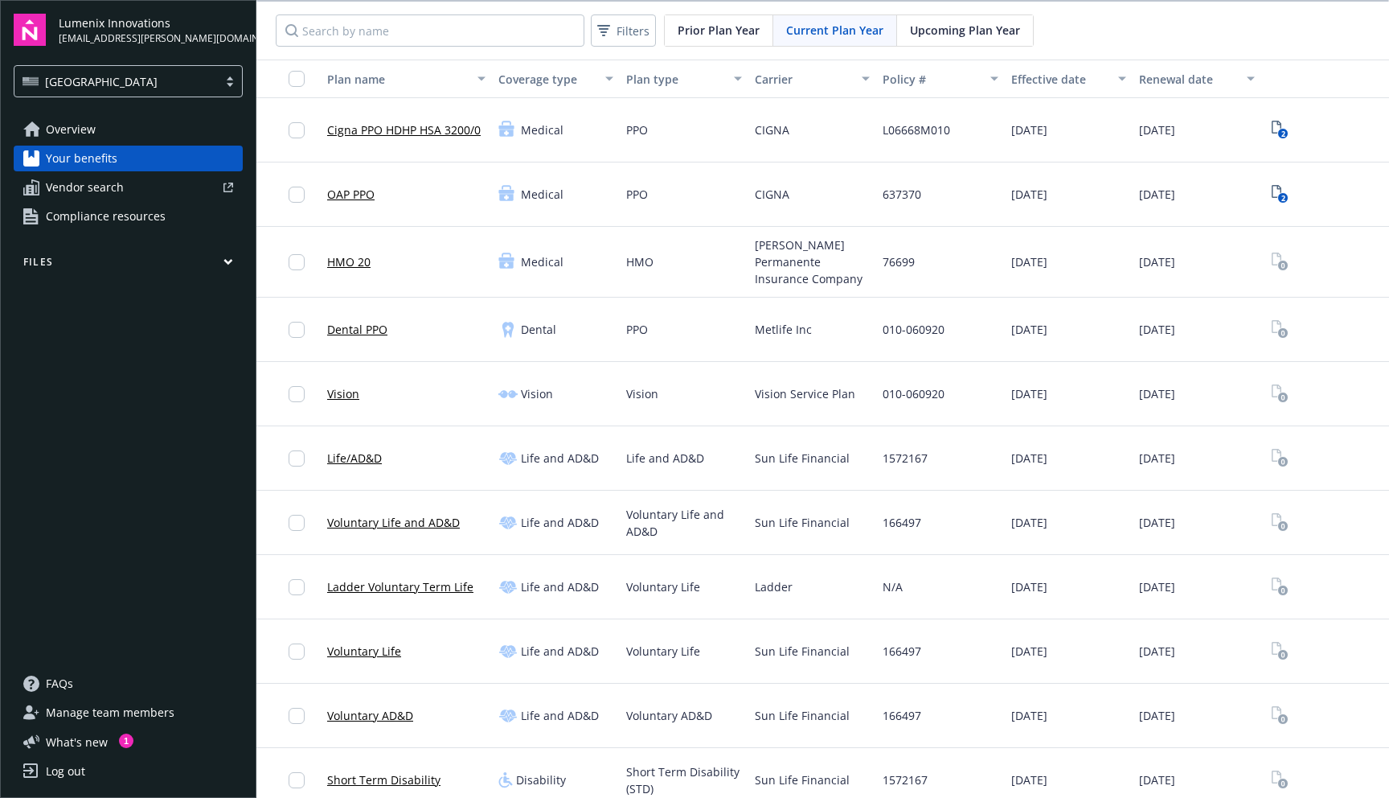
click at [639, 230] on div "HMO" at bounding box center [684, 262] width 128 height 71
click at [1389, 242] on div "HMO 20 Medical HMO Kaiser Permanente Insurance Company 76699 01/01/2025 01/01/2…" at bounding box center [822, 262] width 1133 height 71
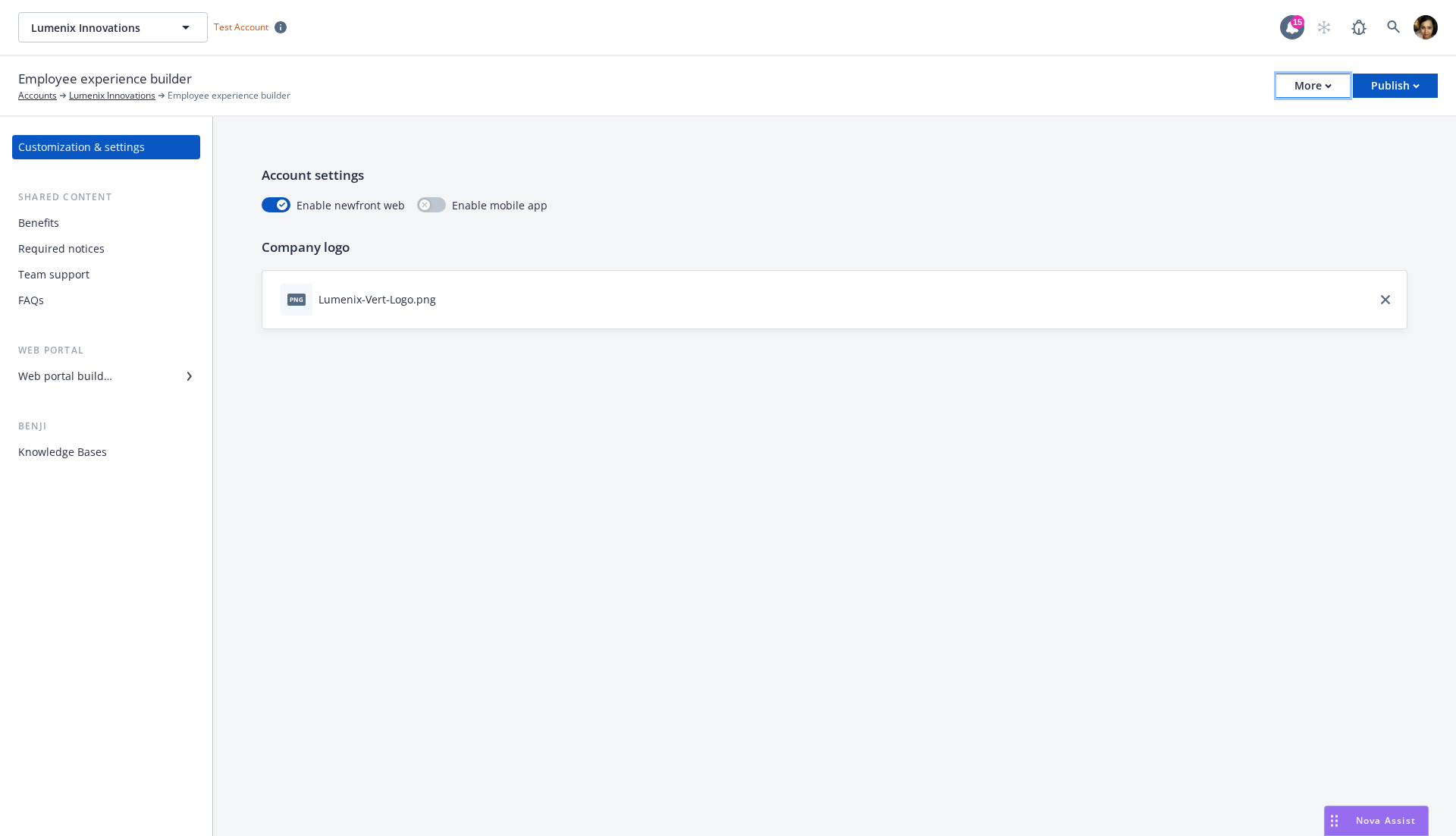
click at [1346, 78] on button "More" at bounding box center [1313, 86] width 74 height 25
click at [1229, 153] on link "Copy portal link" at bounding box center [1236, 150] width 224 height 30
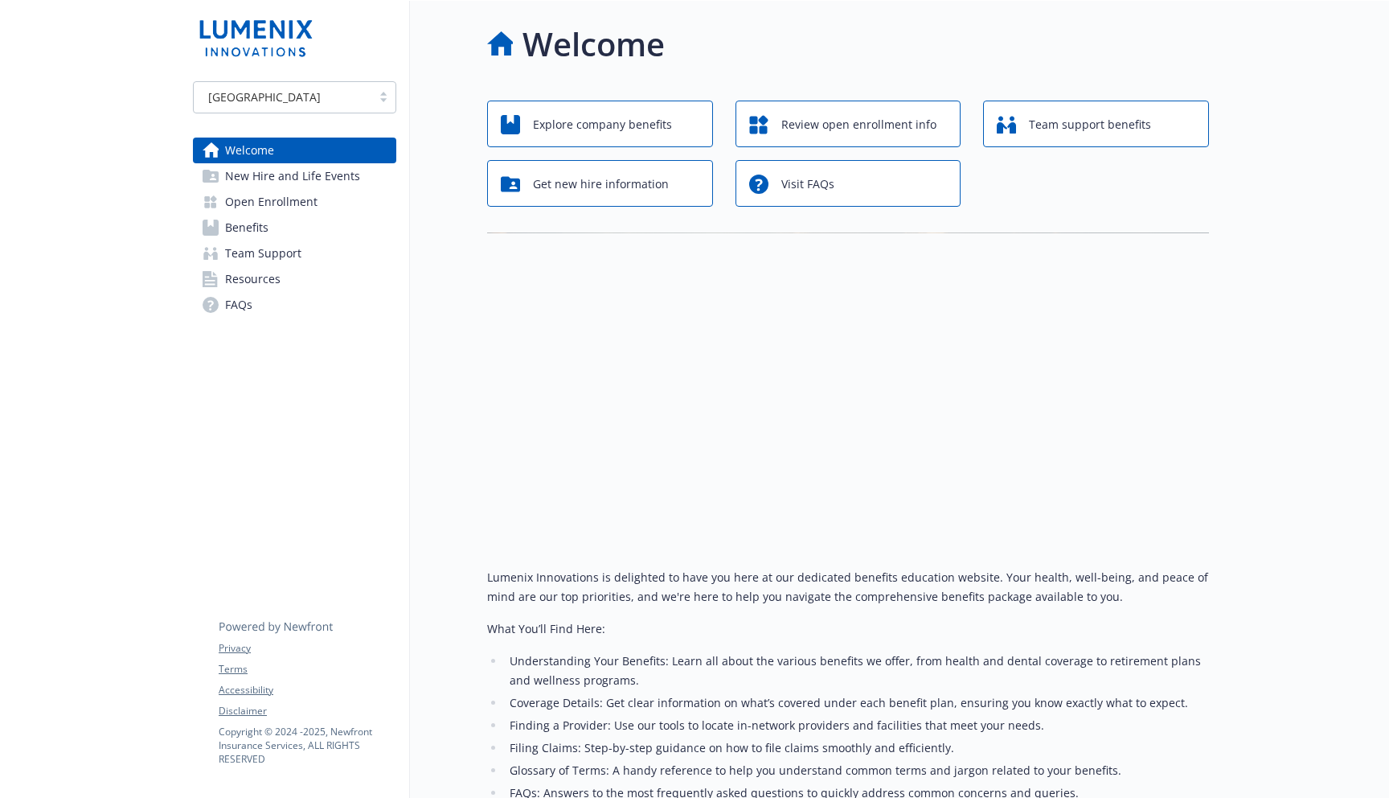
click at [222, 225] on link "Benefits" at bounding box center [294, 228] width 203 height 26
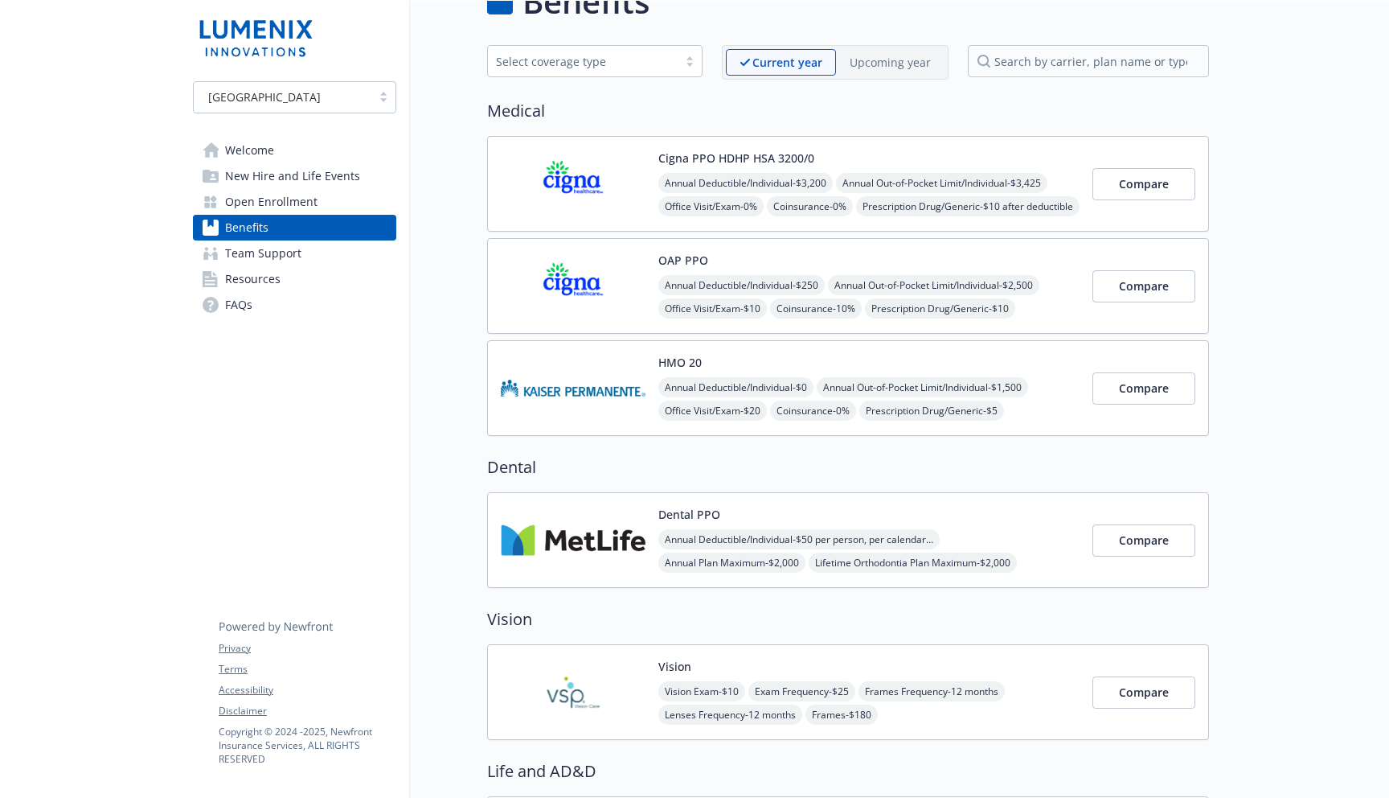
scroll to position [45, 0]
click at [275, 206] on span "Open Enrollment" at bounding box center [271, 202] width 92 height 26
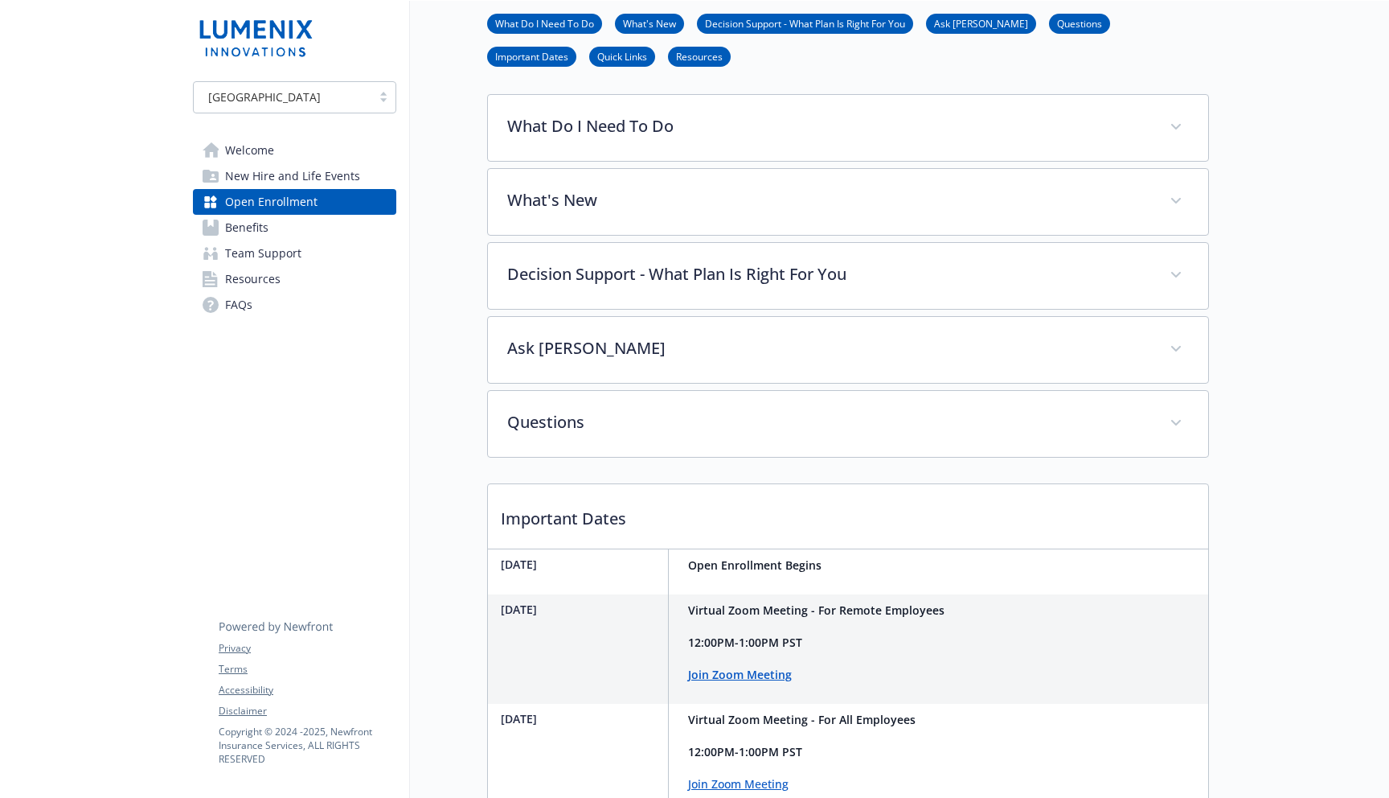
scroll to position [250, 0]
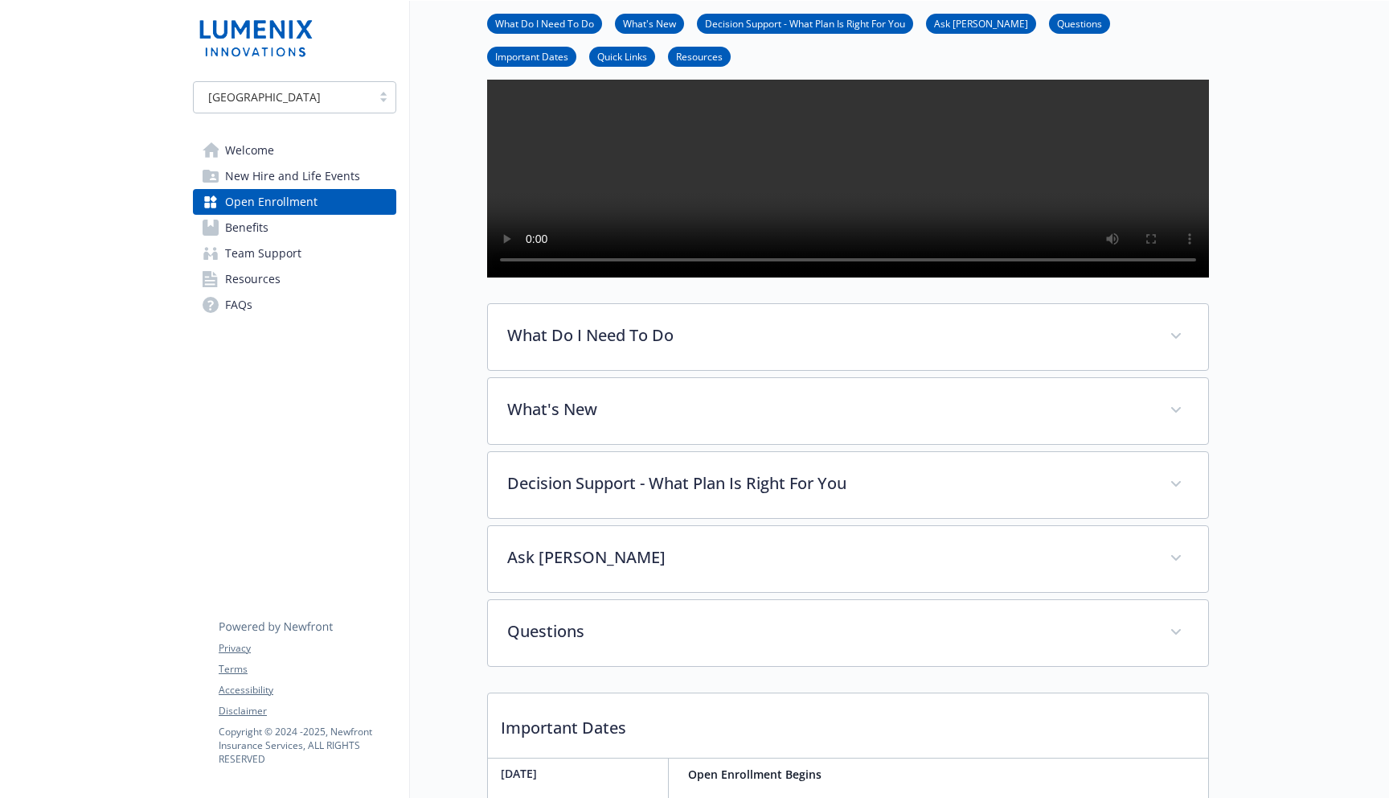
click at [310, 232] on link "Benefits" at bounding box center [294, 228] width 203 height 26
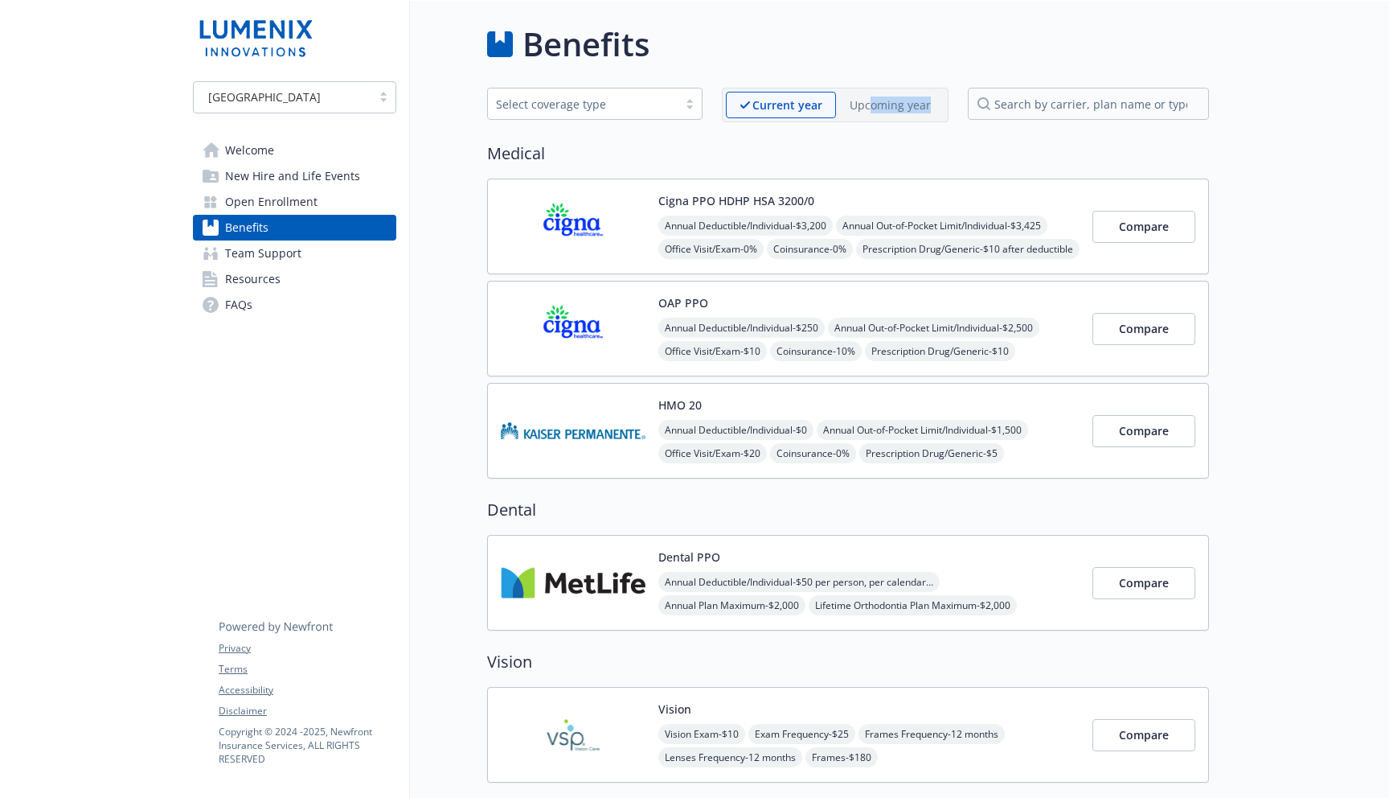
click at [873, 113] on div "Upcoming year" at bounding box center [890, 105] width 109 height 27
click at [261, 196] on span "Open Enrollment" at bounding box center [271, 202] width 92 height 26
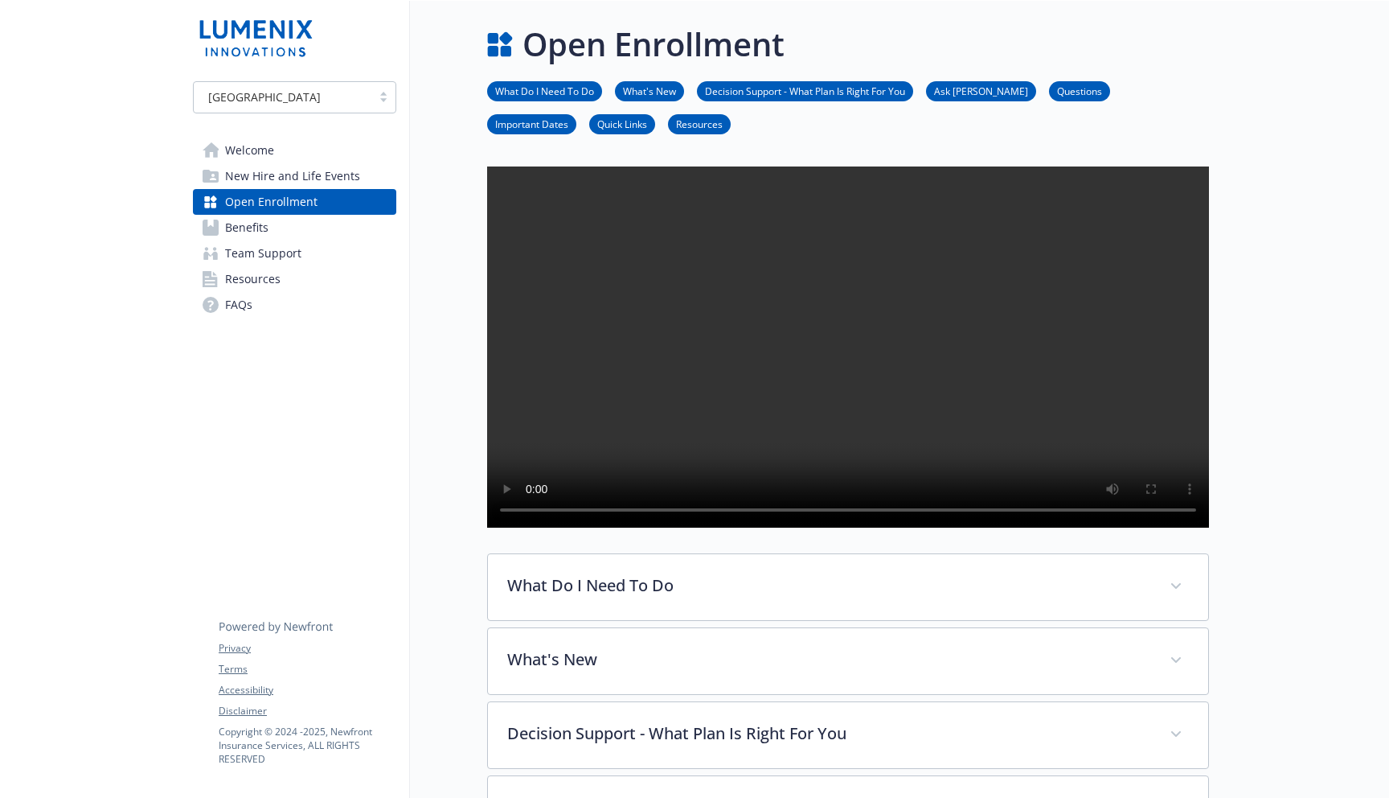
click at [252, 228] on span "Benefits" at bounding box center [246, 228] width 43 height 26
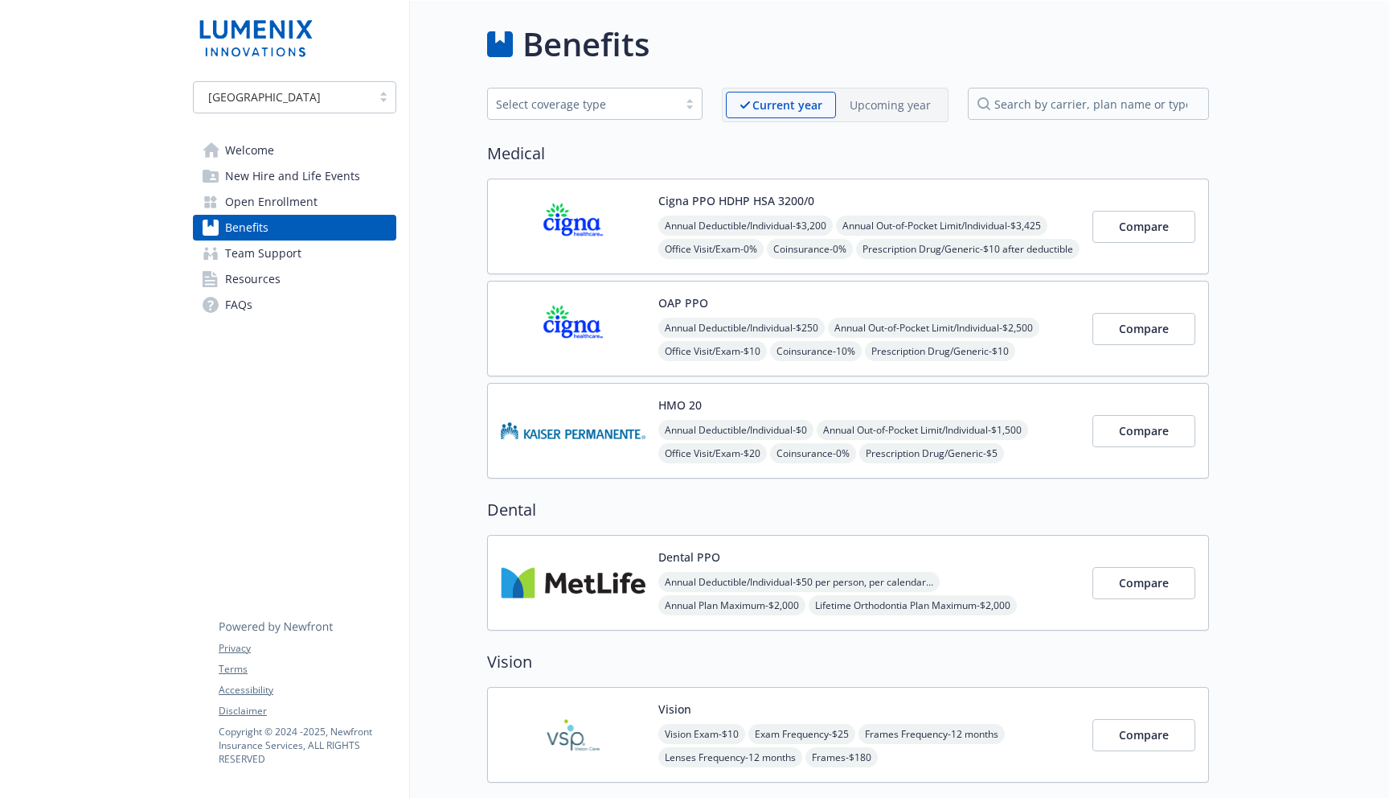
click at [913, 116] on div "Upcoming year" at bounding box center [890, 105] width 109 height 27
click at [1152, 220] on span "Compare" at bounding box center [1144, 226] width 50 height 15
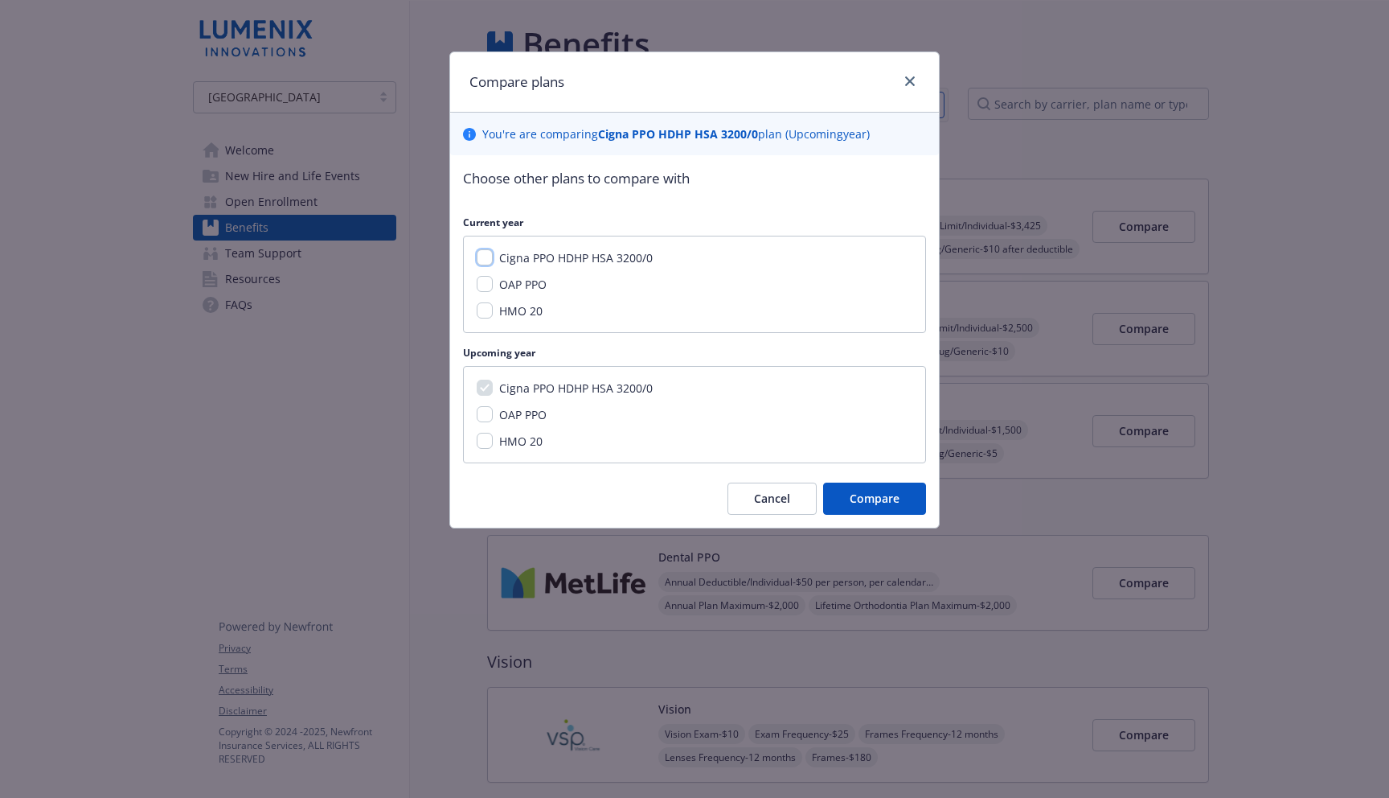
click at [481, 262] on input "Cigna PPO HDHP HSA 3200/0" at bounding box center [485, 257] width 16 height 16
checkbox input "true"
click at [483, 418] on input "OAP PPO" at bounding box center [485, 414] width 16 height 16
checkbox input "true"
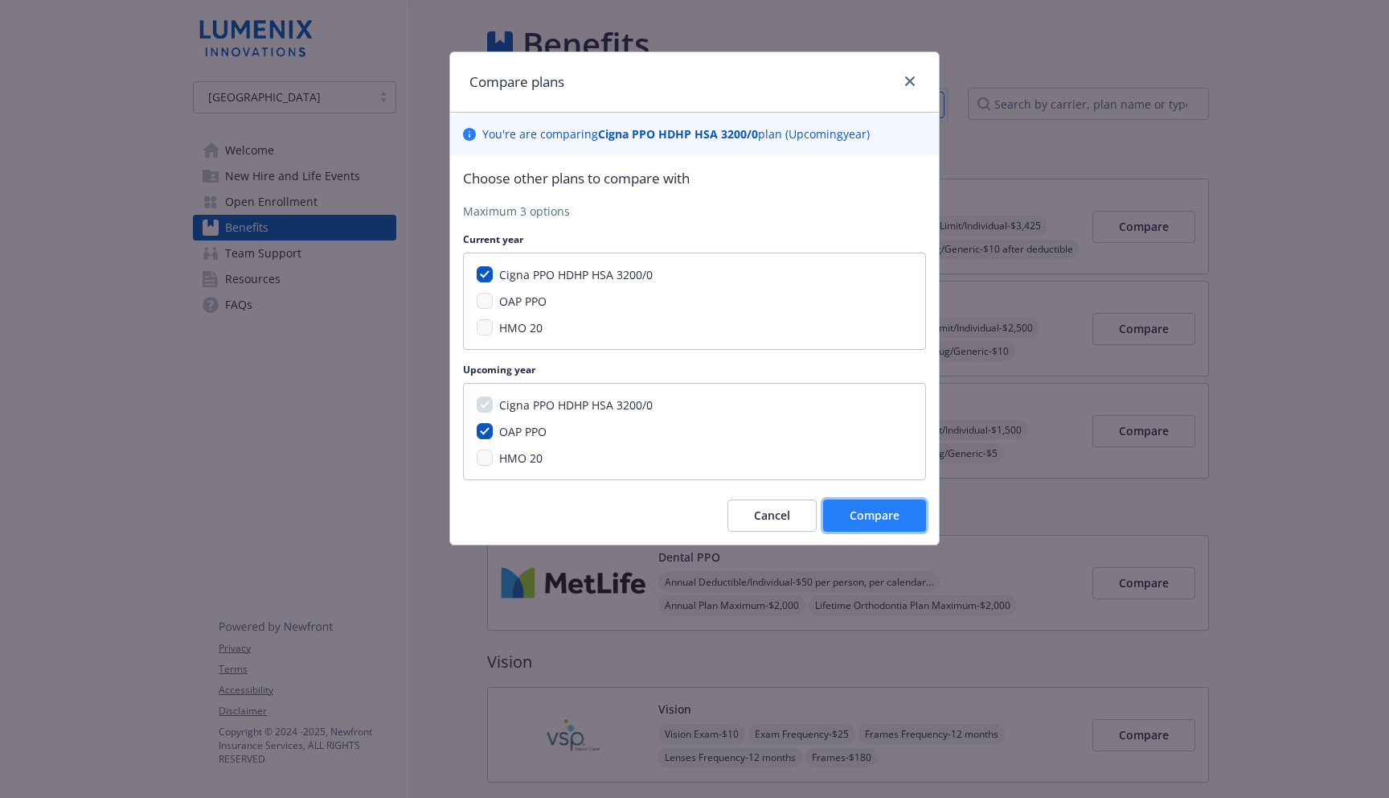
click at [888, 524] on button "Compare" at bounding box center [874, 515] width 103 height 32
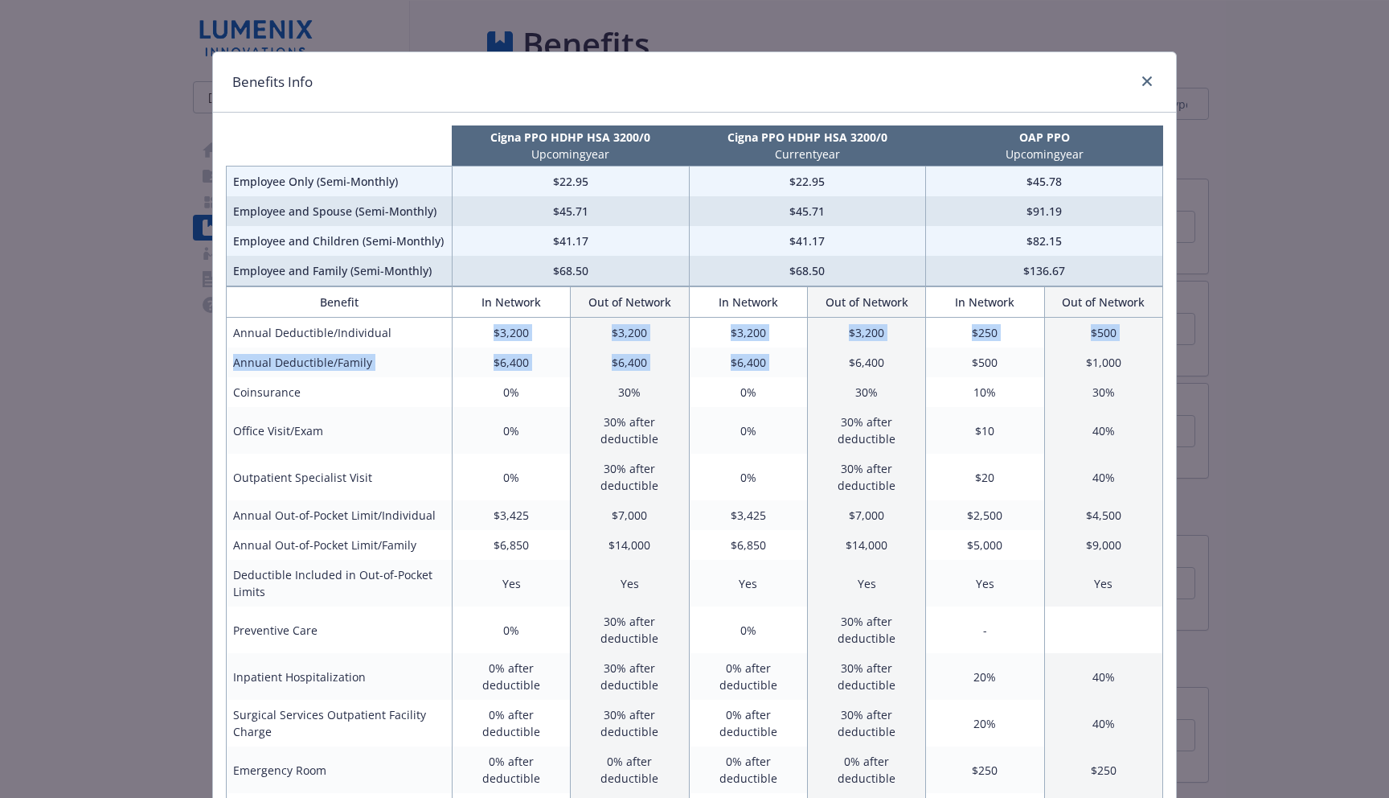
drag, startPoint x: 490, startPoint y: 327, endPoint x: 884, endPoint y: 354, distance: 394.9
click at [428, 152] on th "intentionally left blank" at bounding box center [340, 145] width 226 height 41
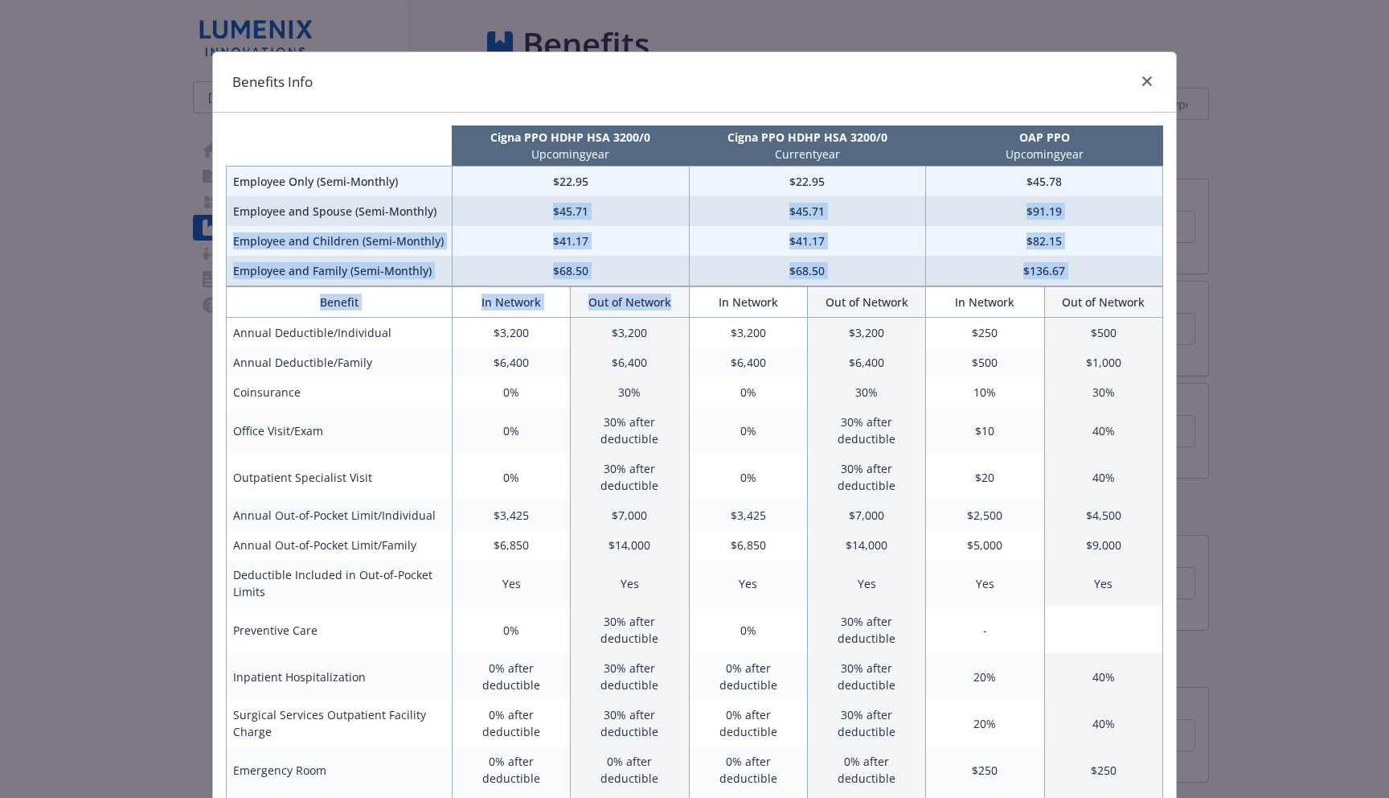
drag, startPoint x: 554, startPoint y: 199, endPoint x: 614, endPoint y: 312, distance: 127.7
click at [614, 312] on div "Cigna PPO HDHP HSA 3200/0 Upcoming year Cigna PPO HDHP HSA 3200/0 Current year …" at bounding box center [694, 725] width 963 height 1224
click at [614, 312] on th "Out of Network" at bounding box center [630, 302] width 118 height 31
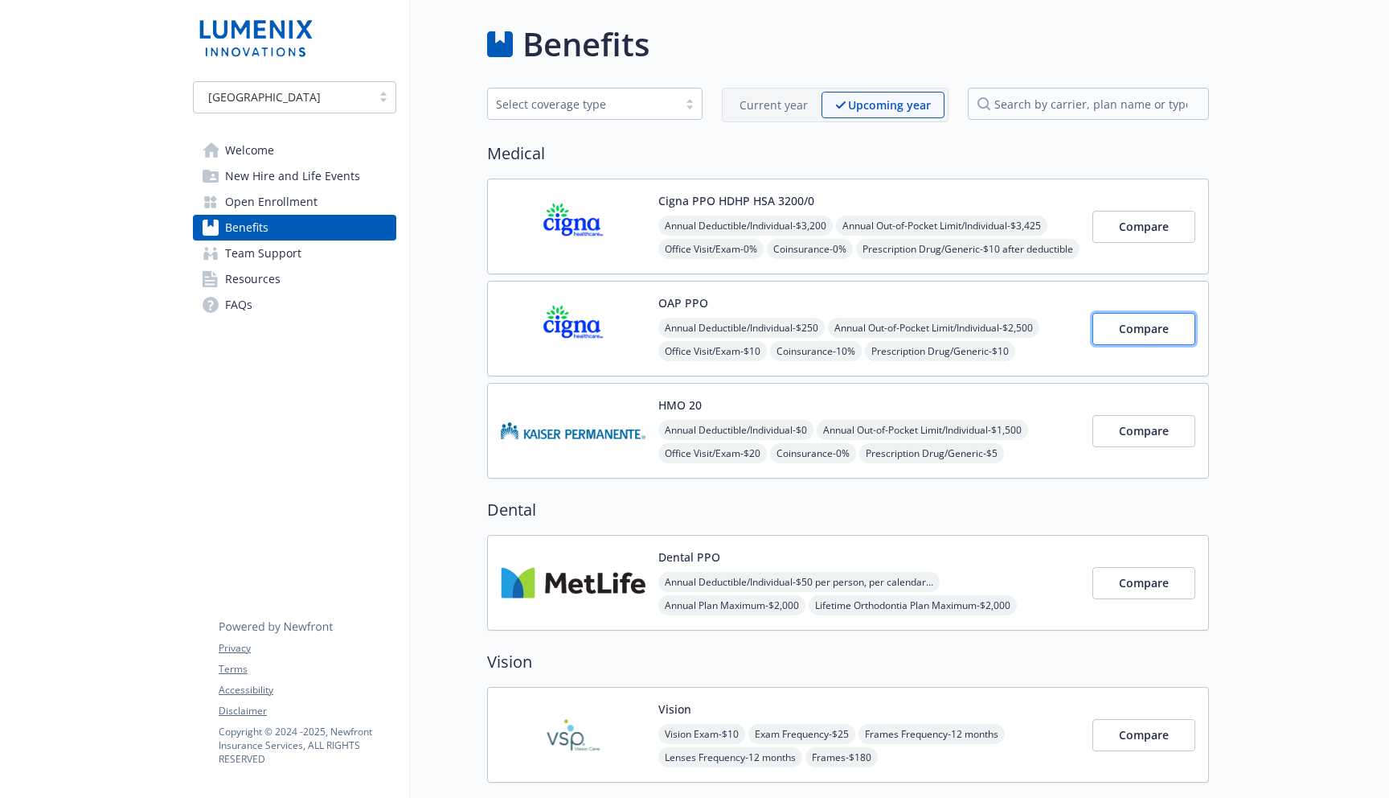
click at [1116, 334] on button "Compare" at bounding box center [1144, 329] width 103 height 32
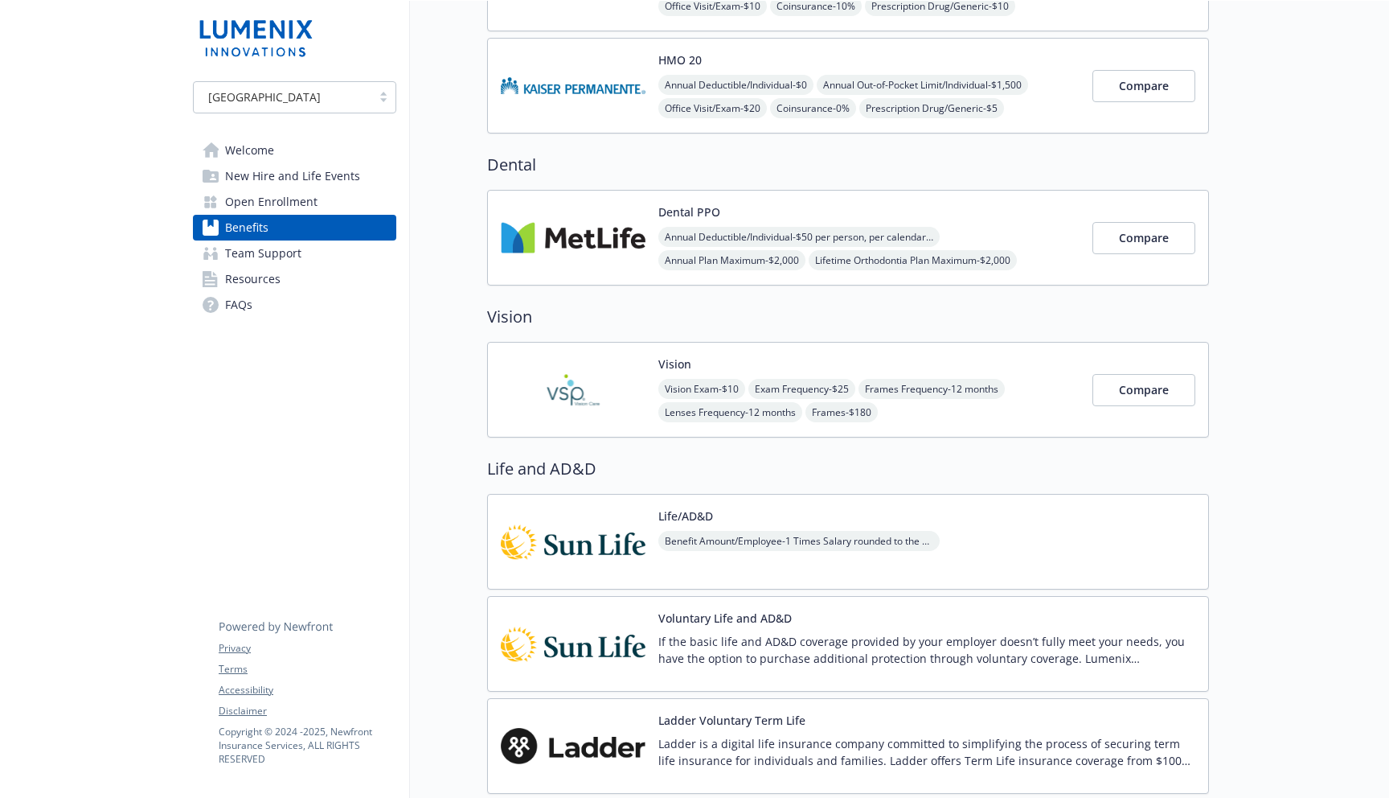
scroll to position [363, 0]
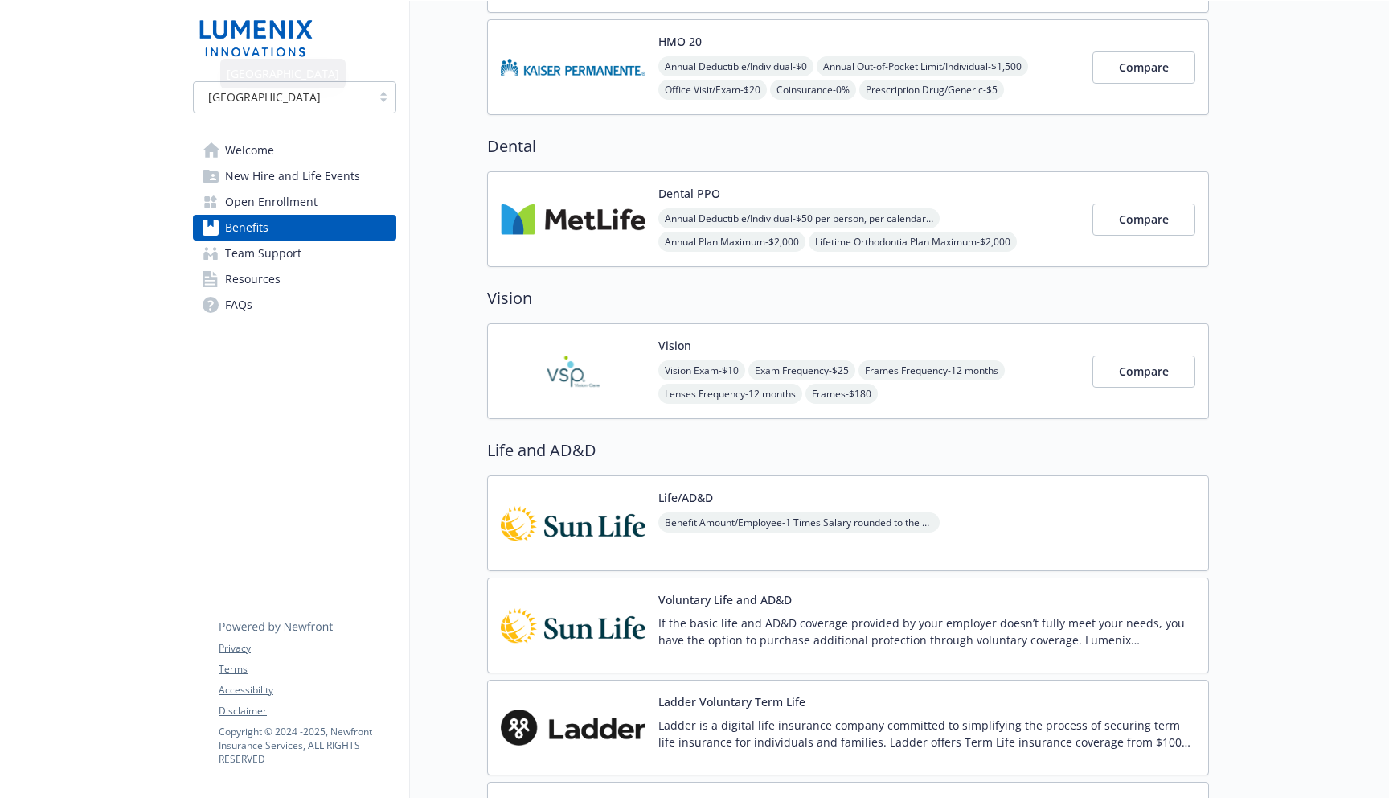
click at [255, 140] on span "Welcome" at bounding box center [249, 150] width 49 height 26
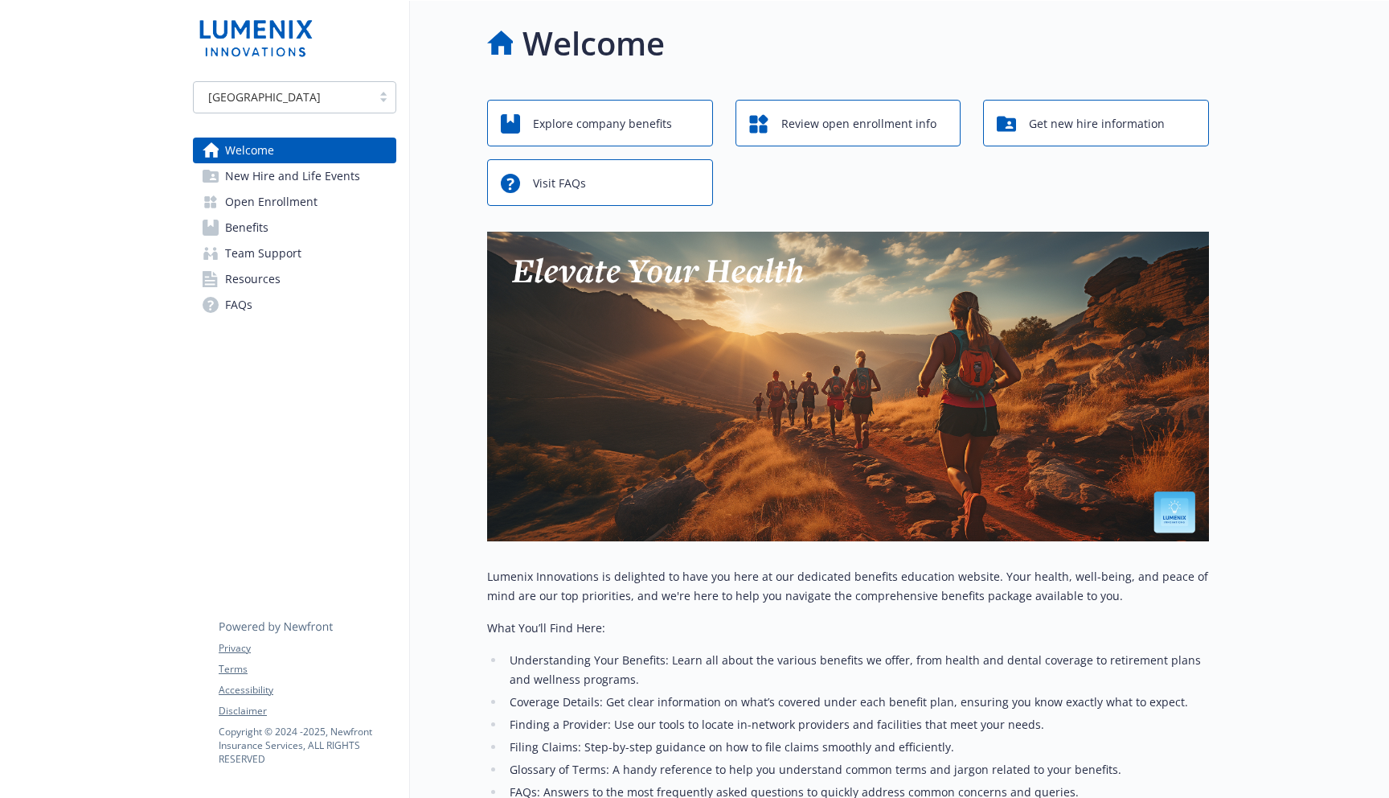
scroll to position [363, 0]
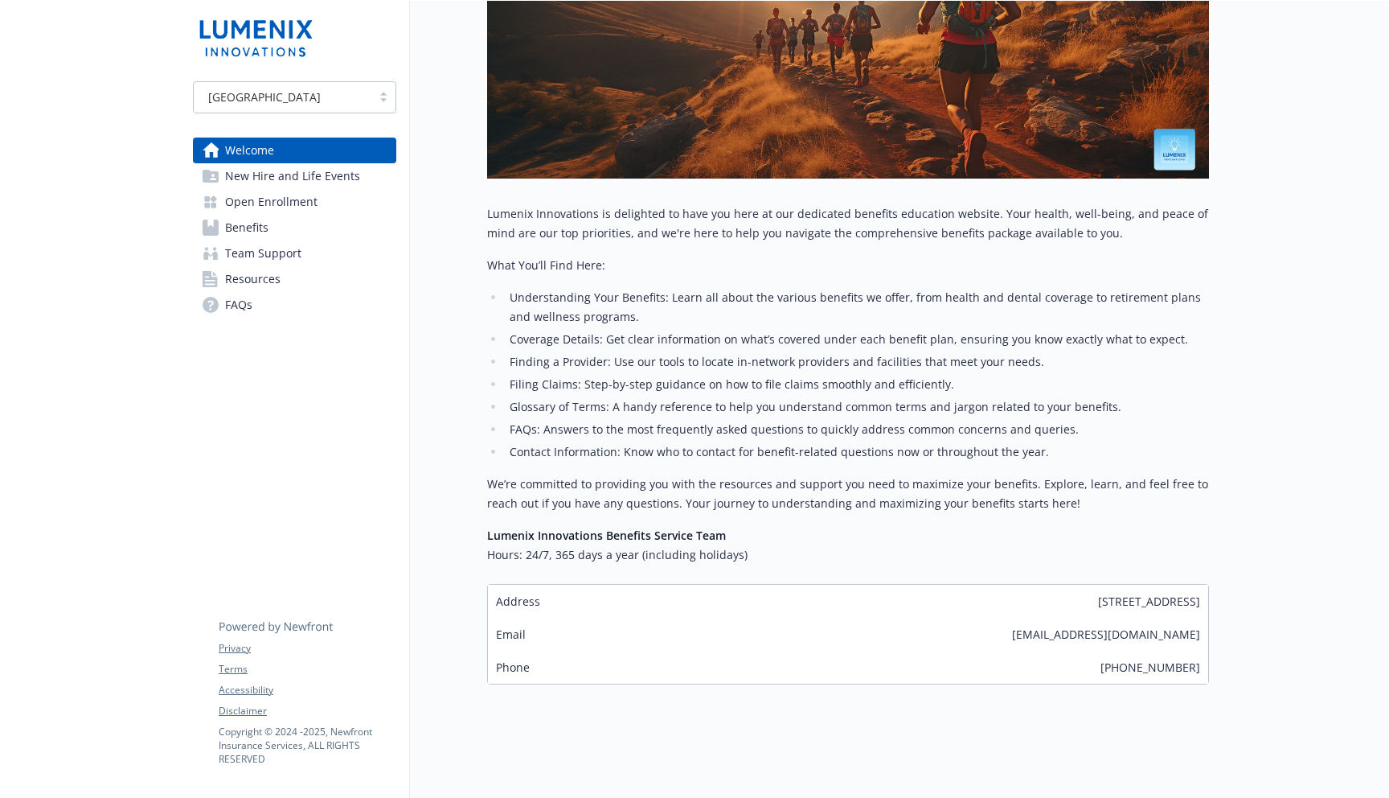
click at [279, 195] on span "Open Enrollment" at bounding box center [271, 202] width 92 height 26
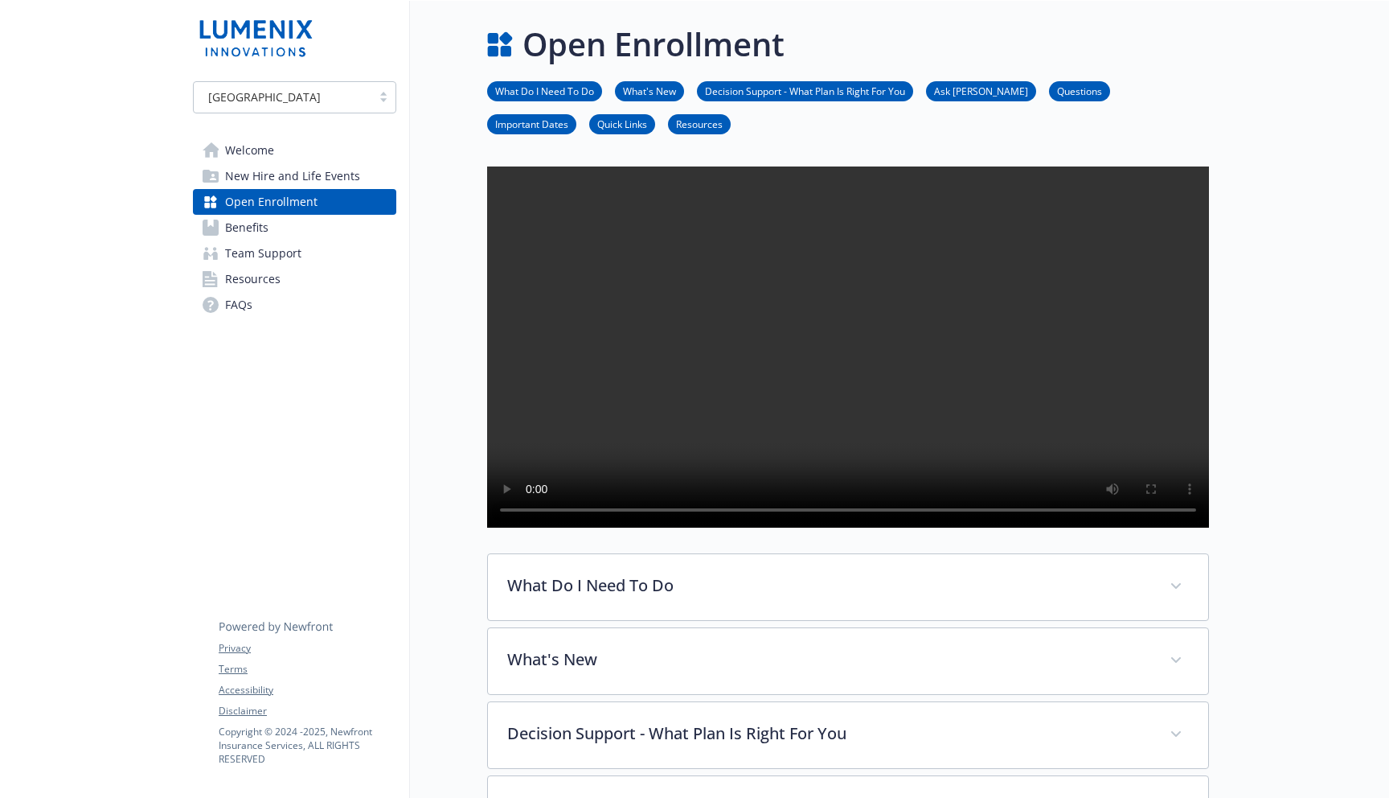
click at [246, 278] on span "Resources" at bounding box center [252, 279] width 55 height 26
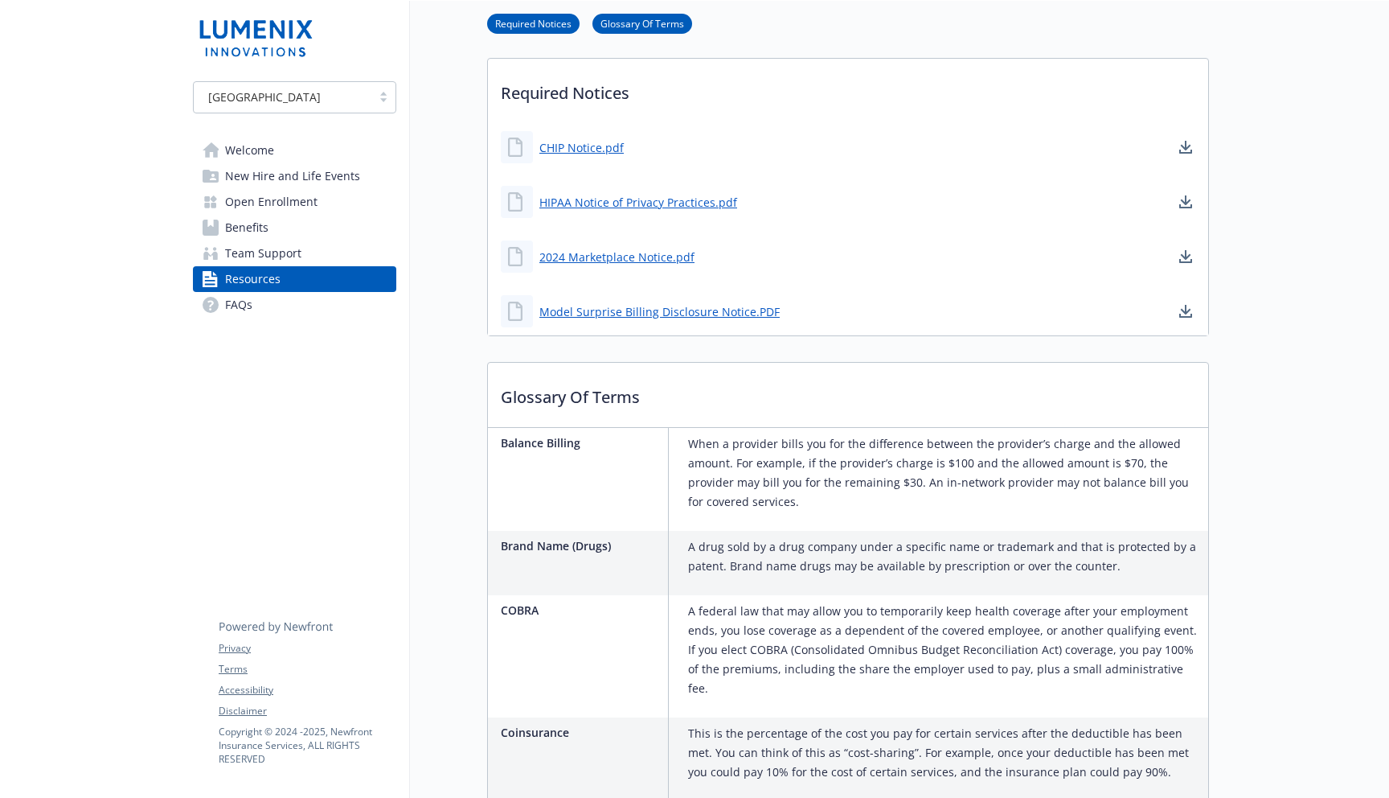
scroll to position [418, 0]
click at [518, 610] on p "COBRA" at bounding box center [581, 607] width 161 height 17
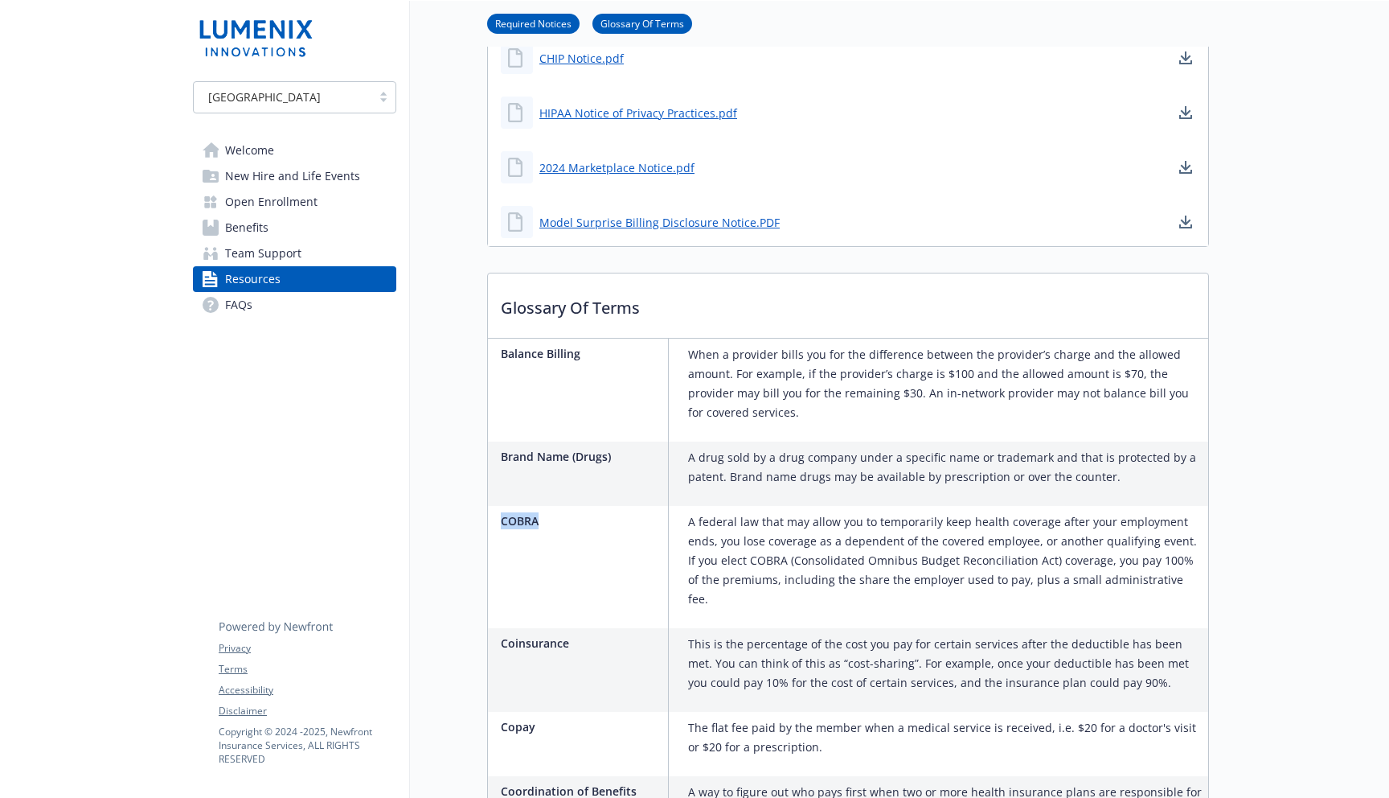
scroll to position [568, 0]
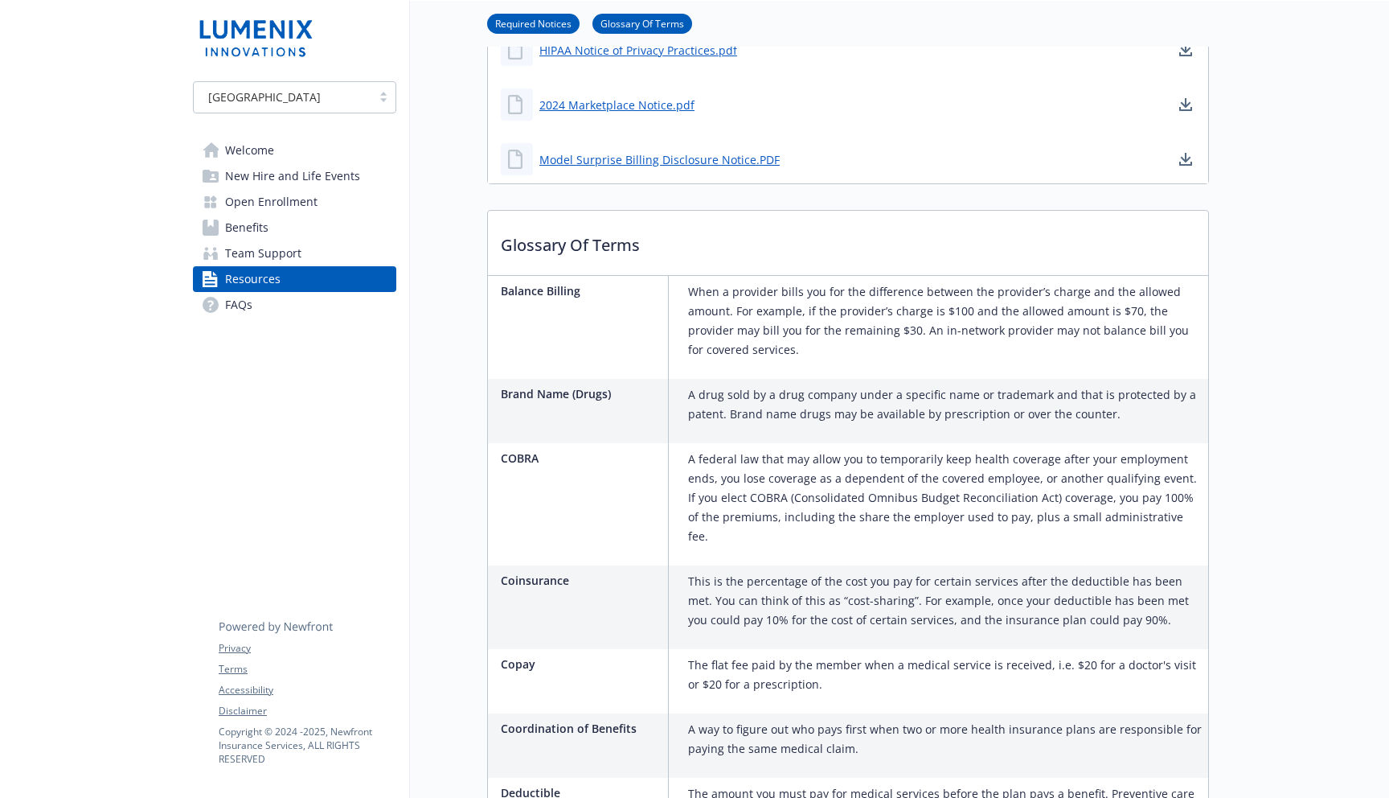
click at [547, 655] on p "Copay" at bounding box center [581, 663] width 161 height 17
click at [564, 588] on div "Coinsurance" at bounding box center [585, 607] width 168 height 84
click at [239, 300] on span "FAQs" at bounding box center [238, 305] width 27 height 26
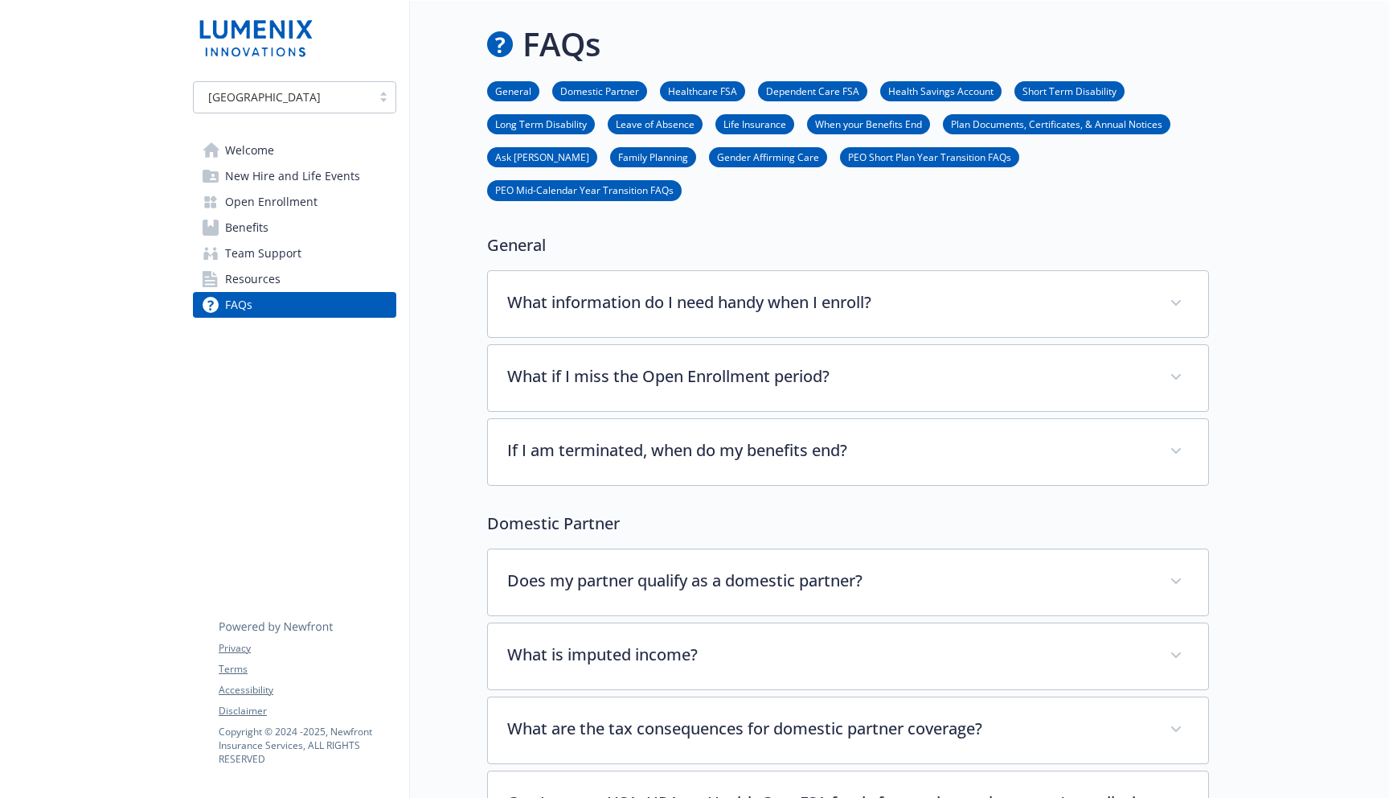
click at [292, 216] on link "Benefits" at bounding box center [294, 228] width 203 height 26
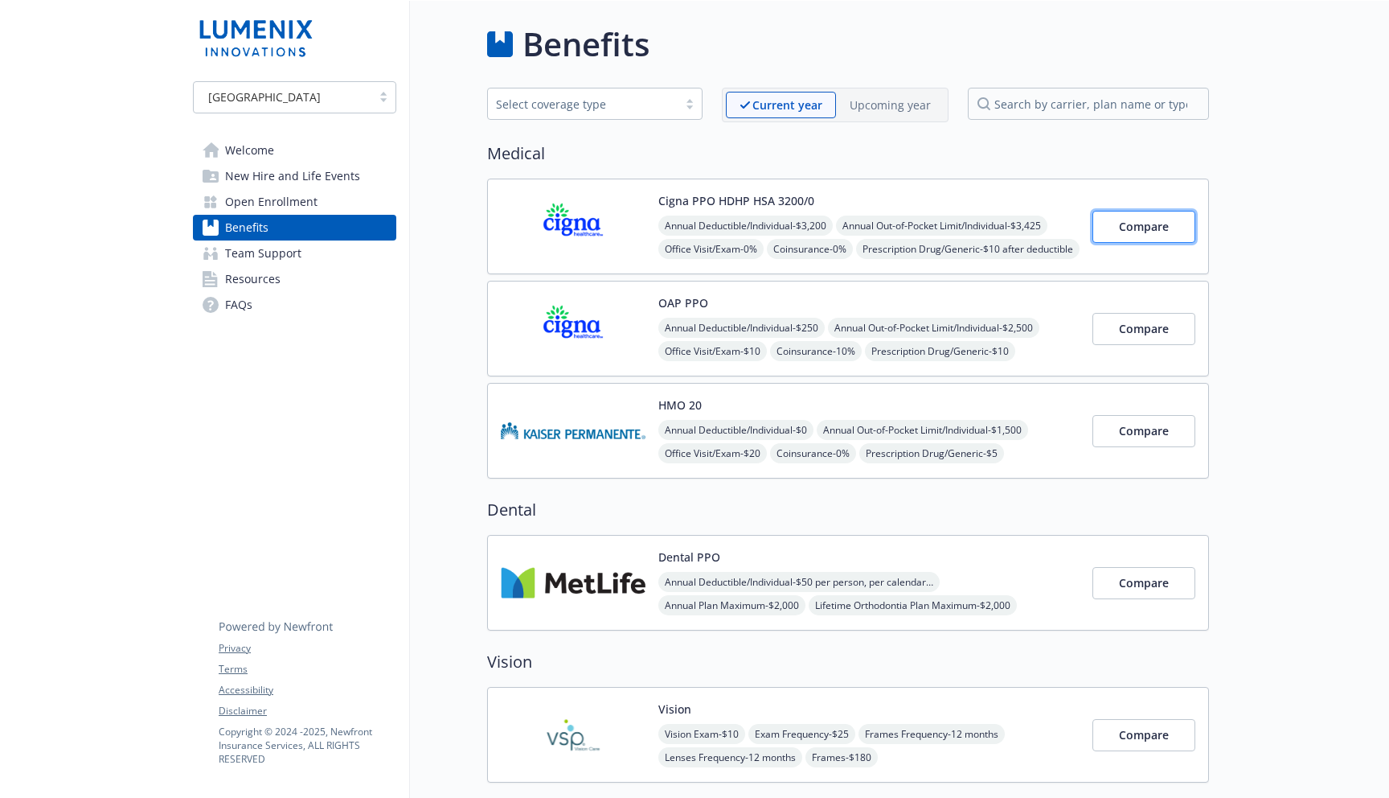
click at [1148, 219] on span "Compare" at bounding box center [1144, 226] width 50 height 15
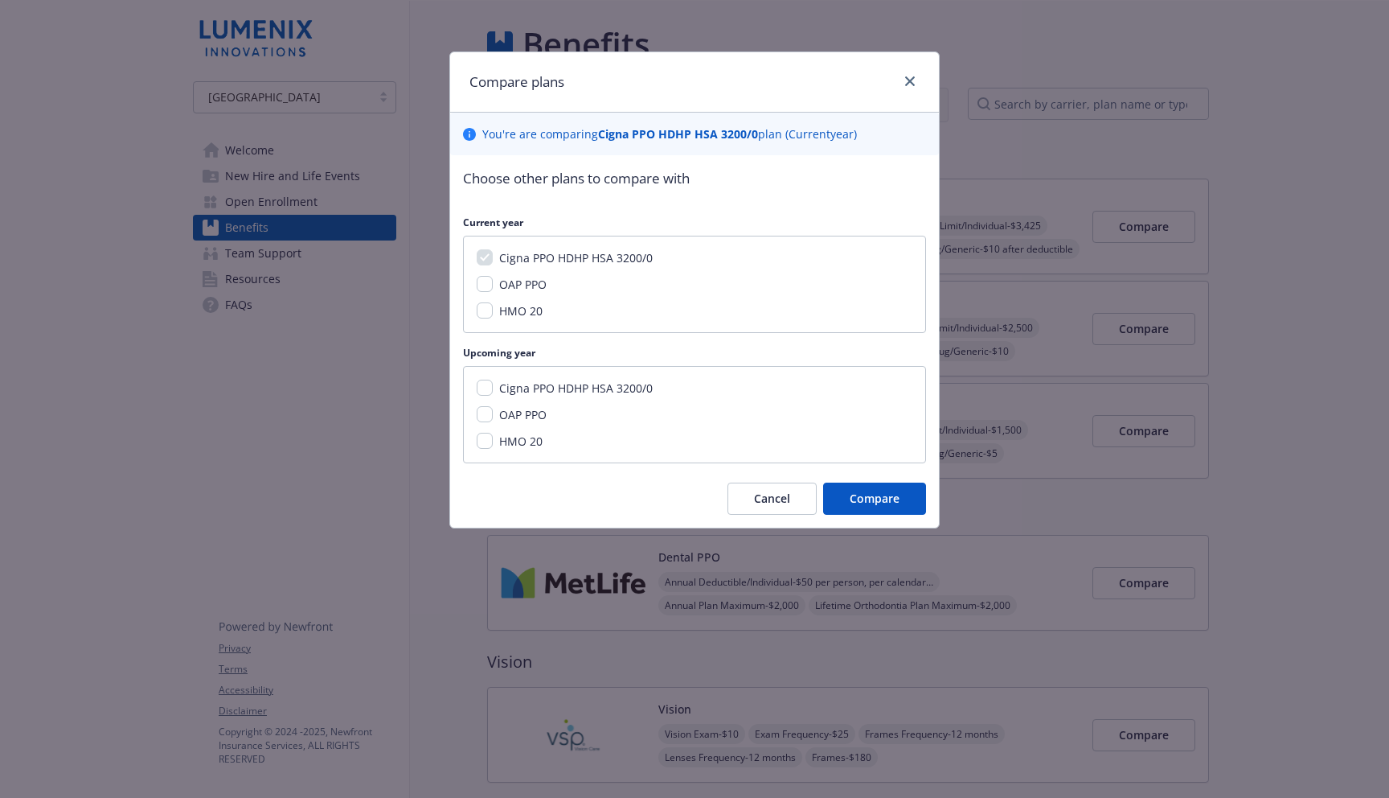
click at [523, 283] on span "OAP PPO" at bounding box center [522, 284] width 47 height 15
click at [493, 283] on input "OAP PPO" at bounding box center [485, 284] width 16 height 16
checkbox input "true"
click at [527, 405] on div "Cigna PPO HDHP HSA 3200/0 OAP PPO HMO 20" at bounding box center [694, 414] width 463 height 97
click at [526, 414] on span "OAP PPO" at bounding box center [522, 414] width 47 height 15
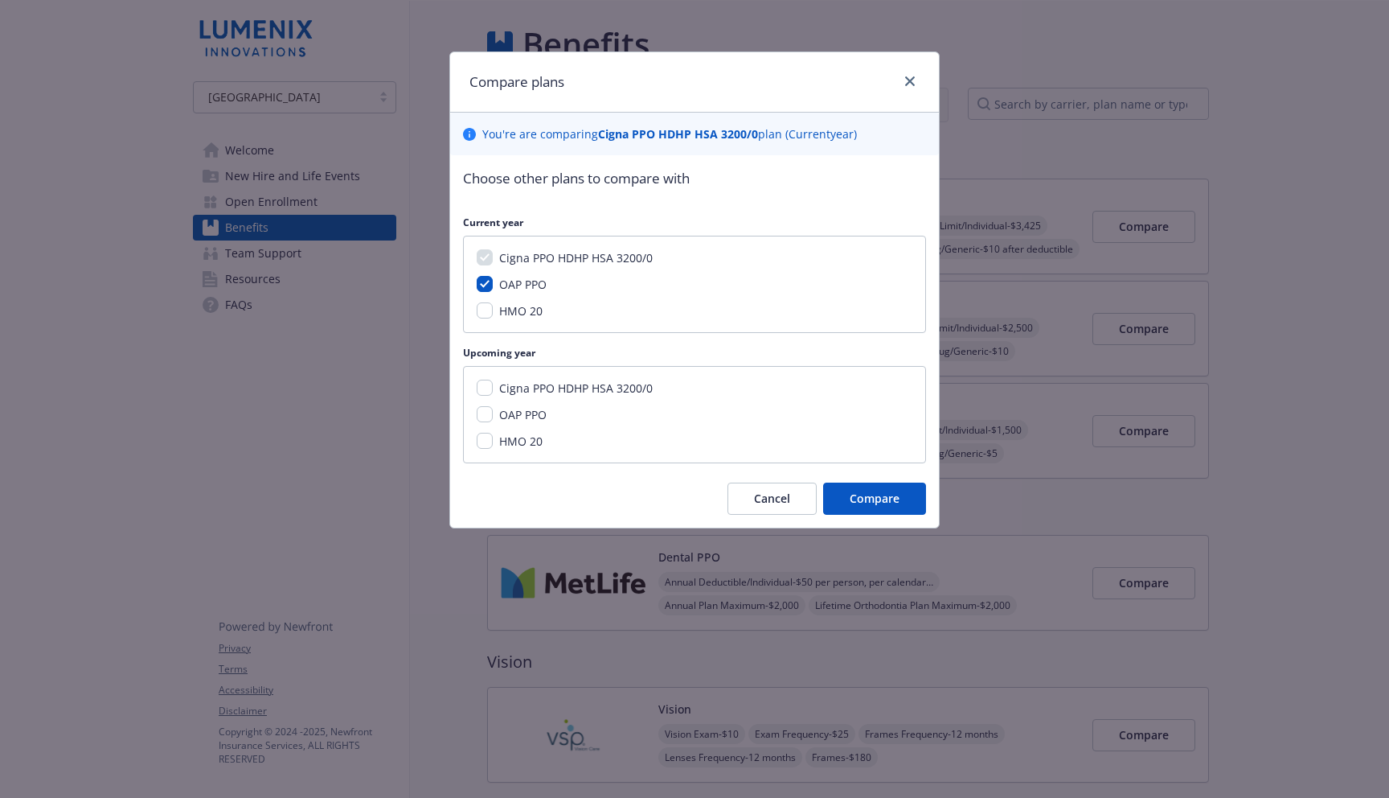
click at [493, 414] on input "OAP PPO" at bounding box center [485, 414] width 16 height 16
checkbox input "true"
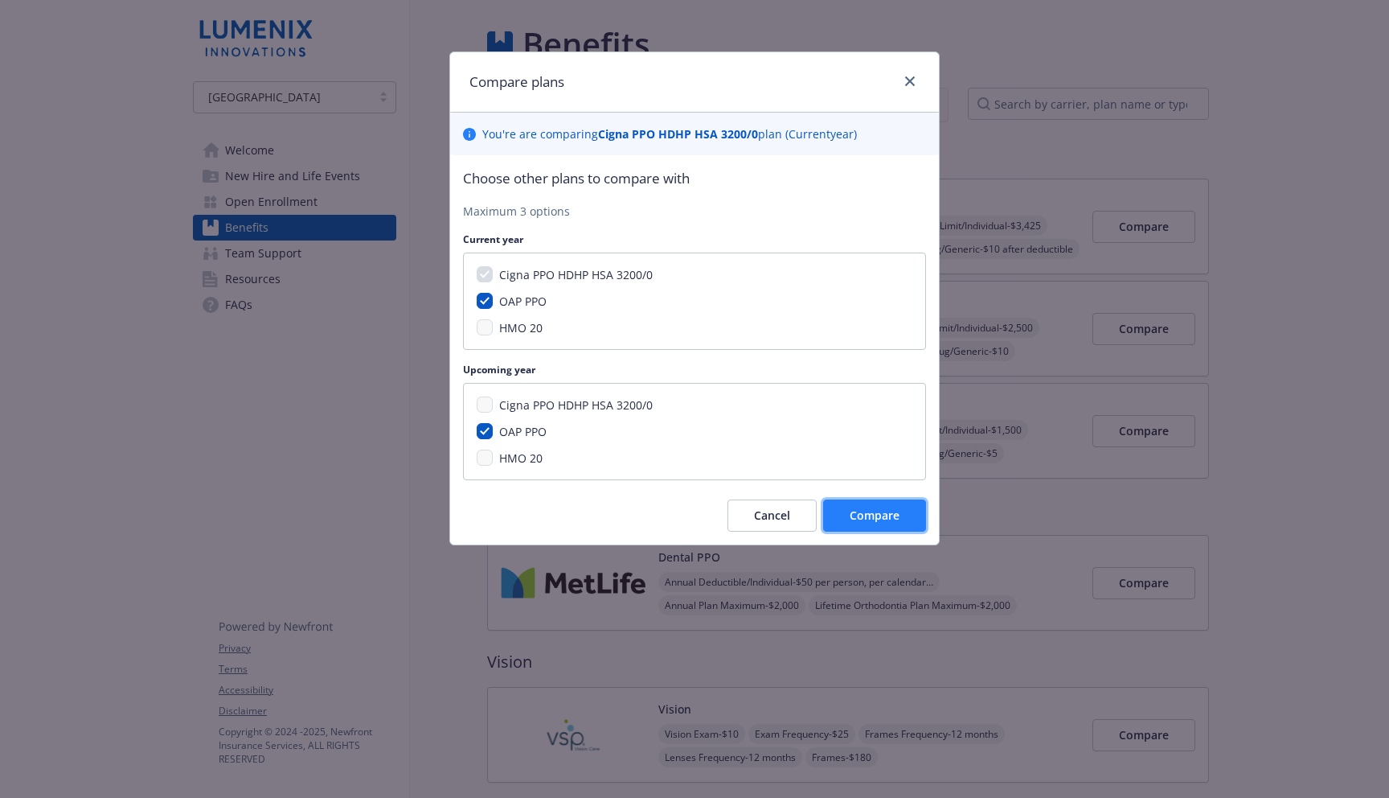
click at [895, 517] on span "Compare" at bounding box center [875, 514] width 50 height 15
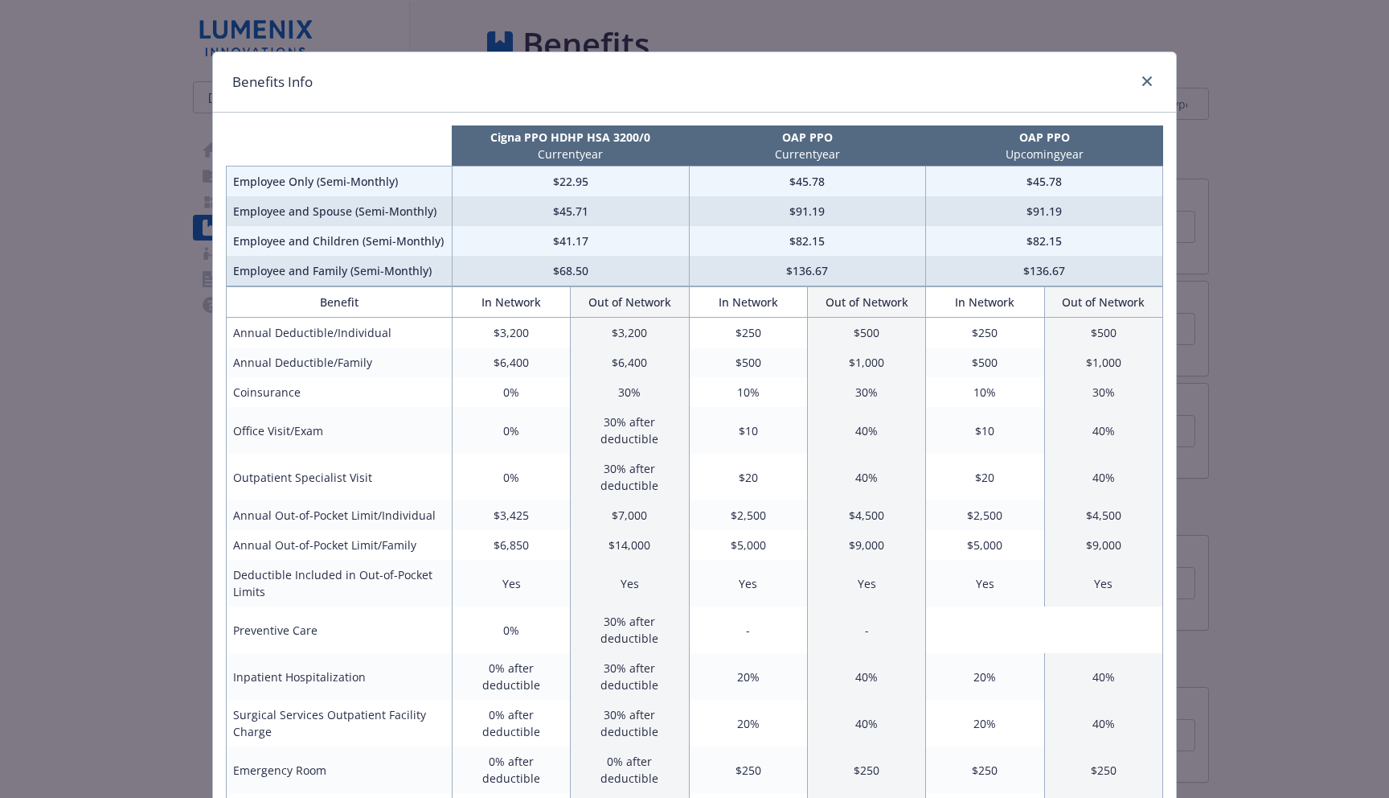
drag, startPoint x: 503, startPoint y: 146, endPoint x: 1131, endPoint y: 152, distance: 627.2
click at [1131, 152] on tr "Cigna PPO HDHP HSA 3200/0 Current year OAP PPO Current year OAP PPO Upcoming ye…" at bounding box center [695, 145] width 937 height 41
click at [1131, 152] on p "Upcoming year" at bounding box center [1044, 154] width 231 height 17
click at [1151, 80] on icon "close" at bounding box center [1148, 81] width 10 height 10
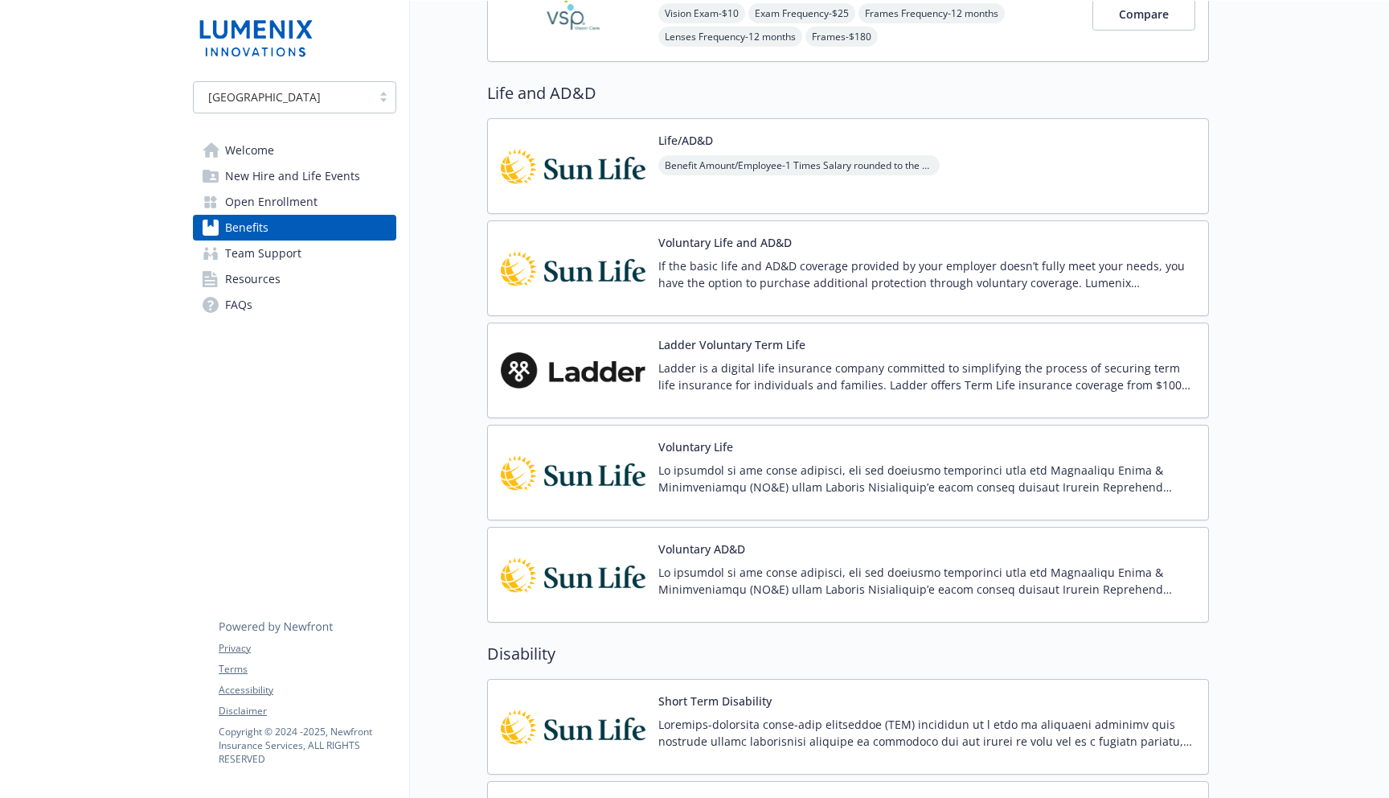
scroll to position [736, 0]
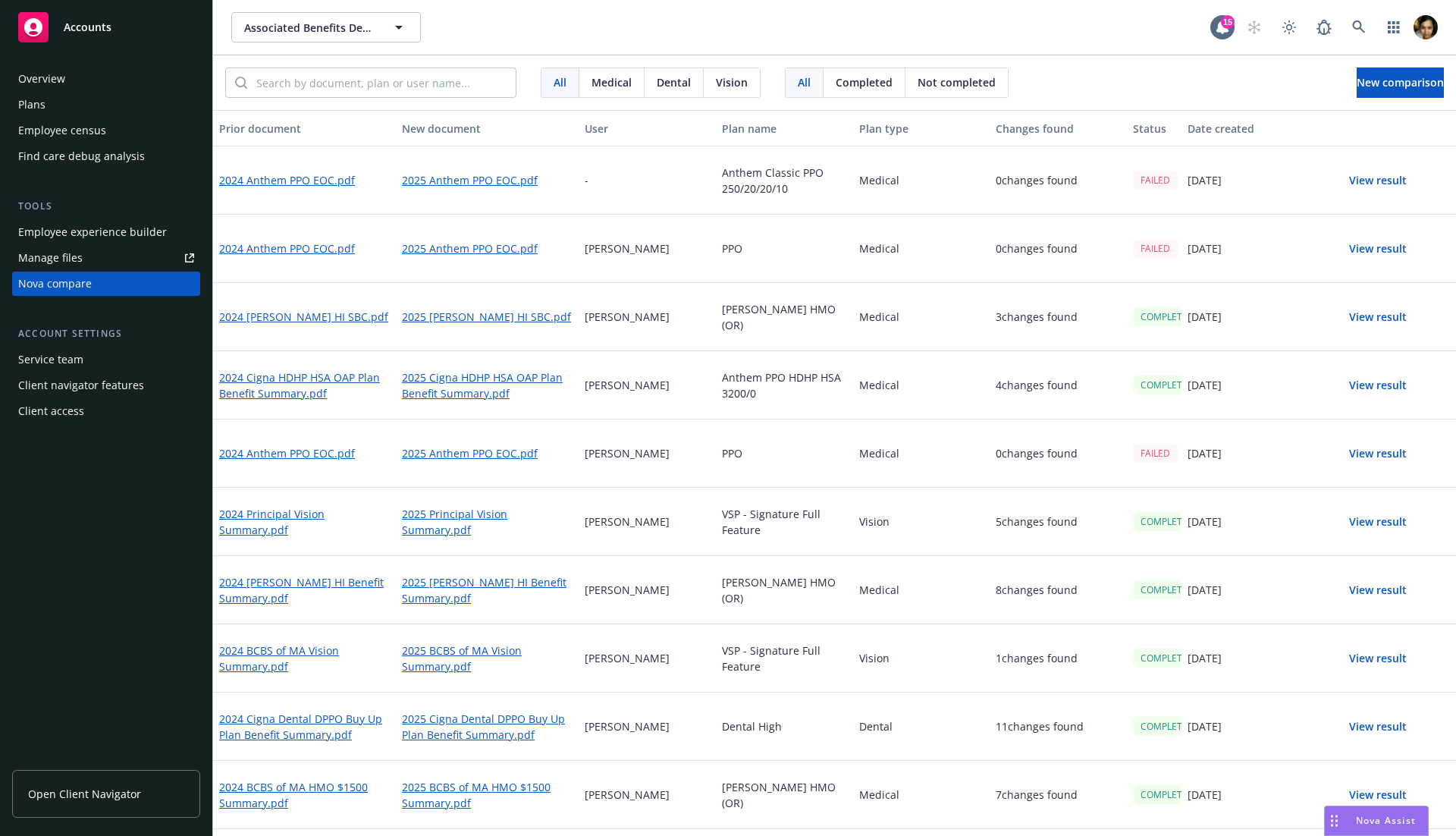
click at [91, 811] on link "Open Client Navigator" at bounding box center [106, 794] width 188 height 48
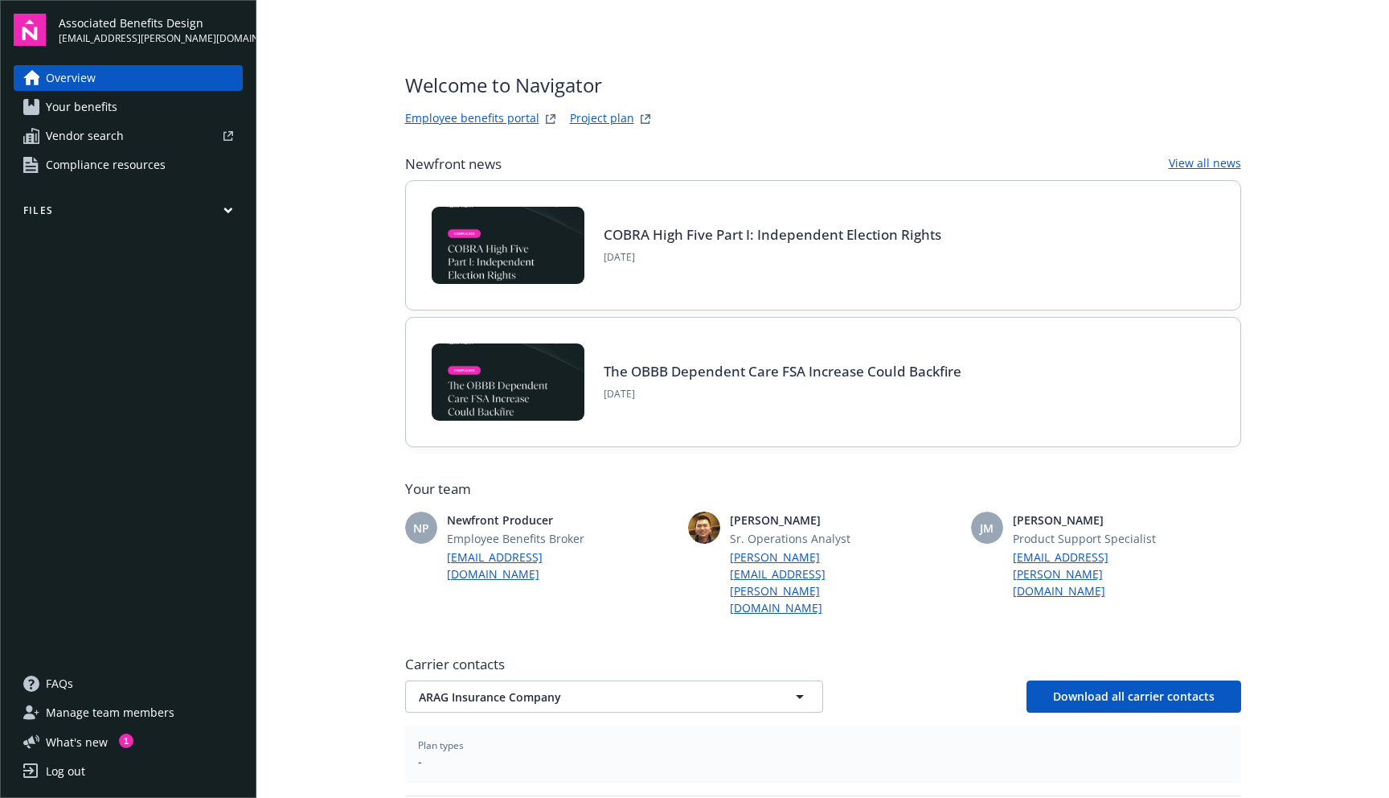
click at [110, 98] on span "Your benefits" at bounding box center [82, 107] width 72 height 26
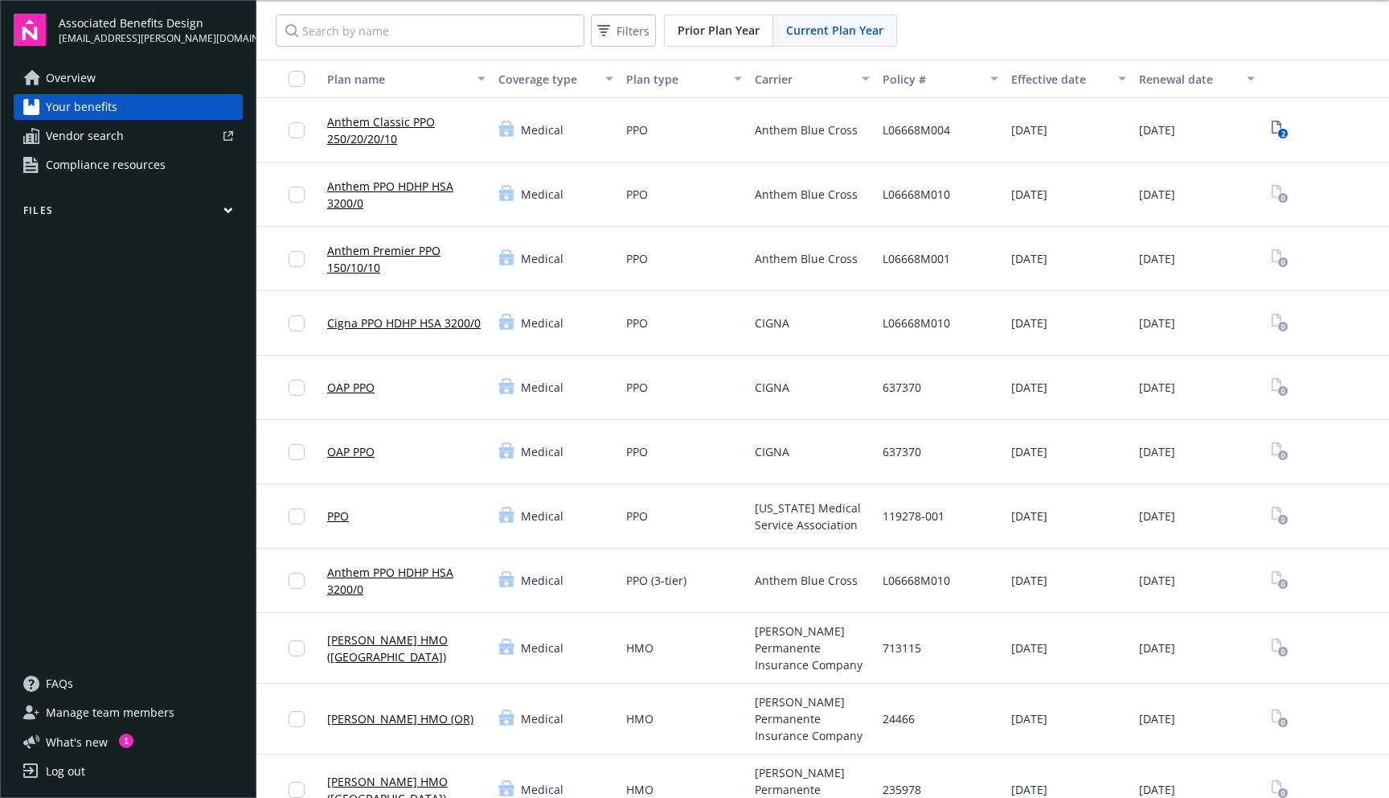
click at [325, 129] on div "Anthem Classic PPO 250/20/20/10" at bounding box center [406, 130] width 171 height 64
click at [347, 141] on link "Anthem Classic PPO 250/20/20/10" at bounding box center [406, 130] width 158 height 34
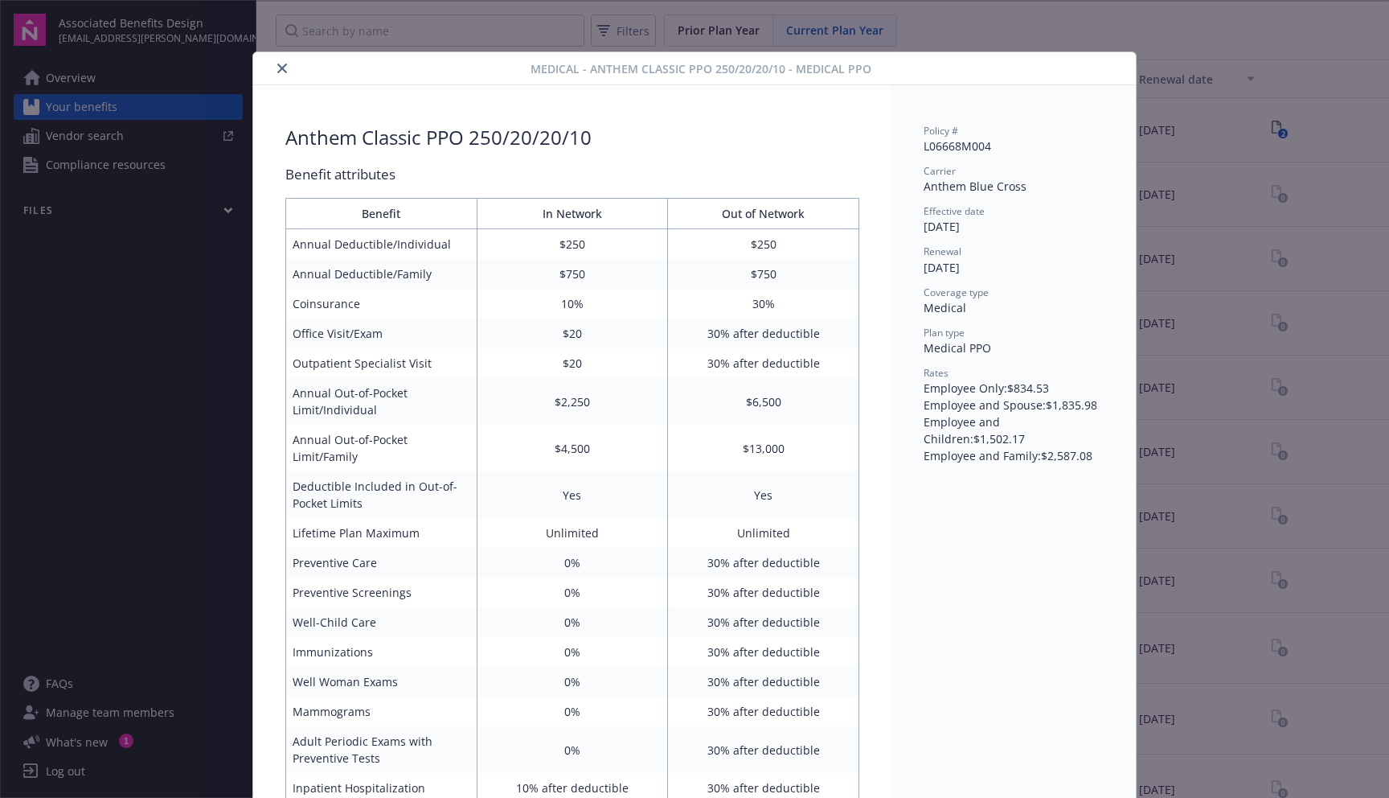
scroll to position [48, 0]
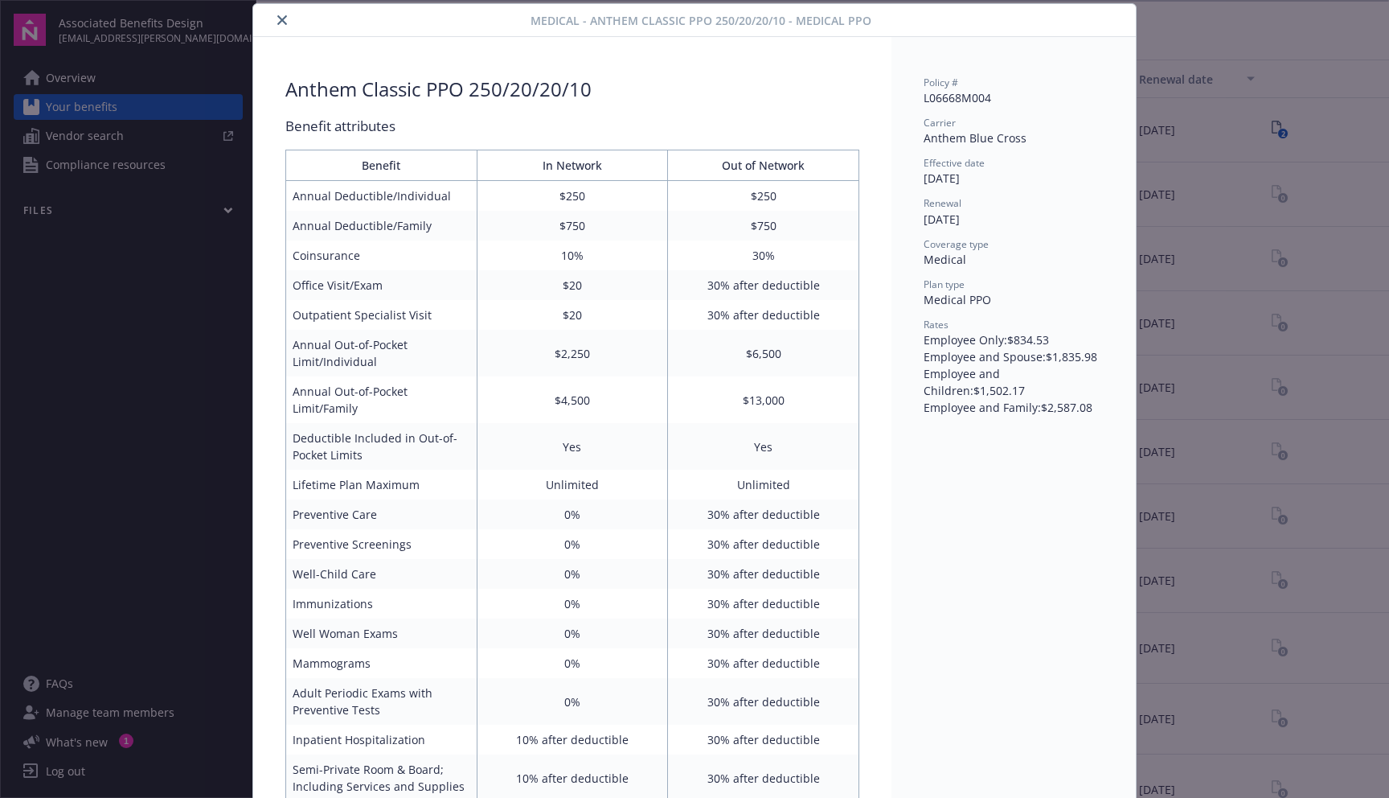
click at [284, 23] on icon "close" at bounding box center [282, 20] width 10 height 10
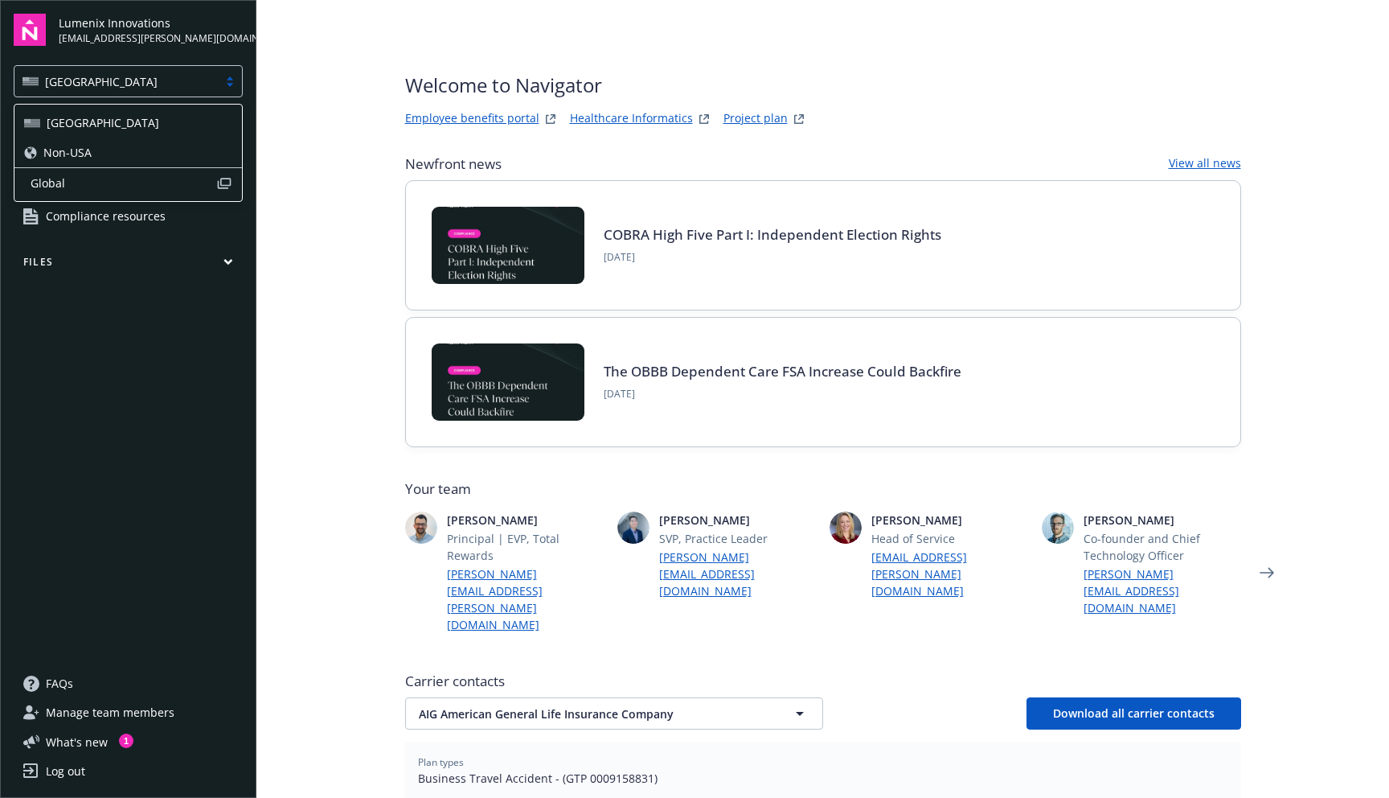
click at [212, 74] on div "USA" at bounding box center [115, 82] width 203 height 20
click at [183, 180] on span "Global" at bounding box center [124, 182] width 186 height 17
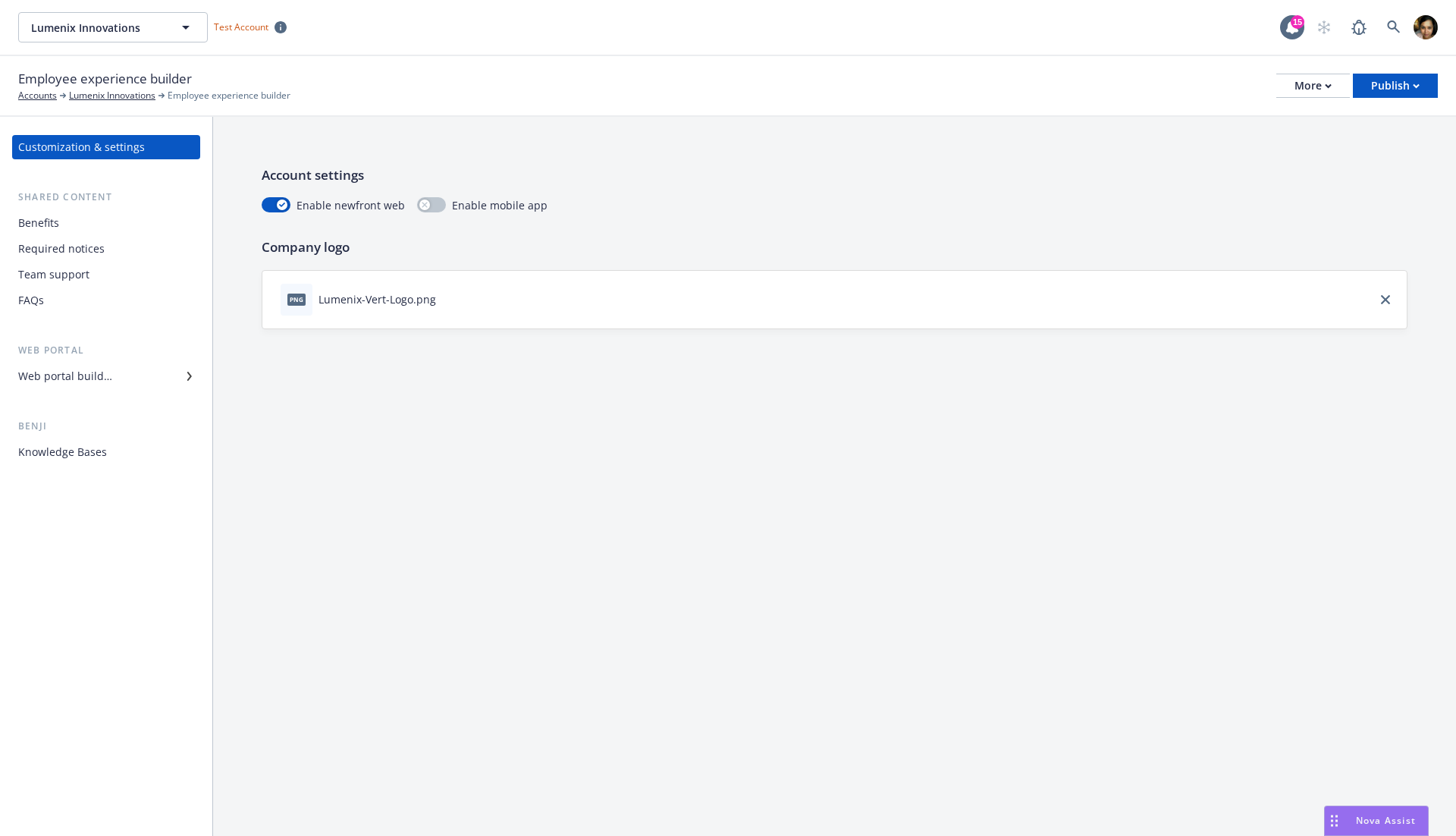
click at [93, 276] on div "Team support" at bounding box center [106, 275] width 176 height 25
